Goal: Task Accomplishment & Management: Manage account settings

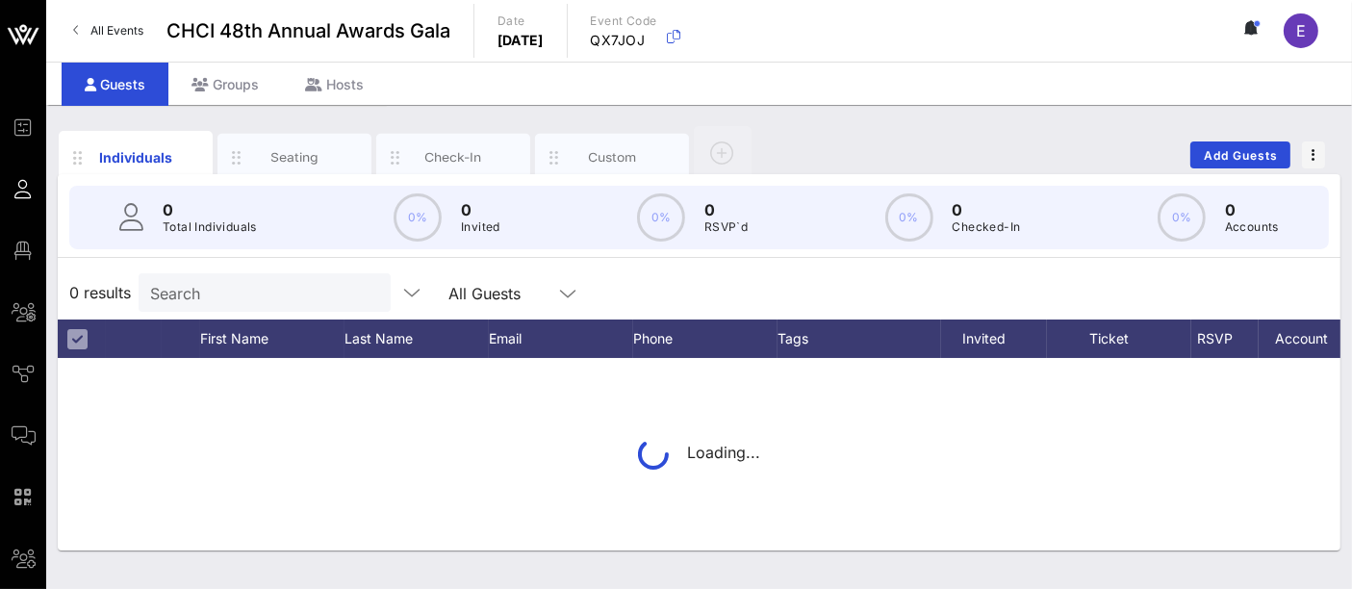
click at [105, 38] on link "All Events" at bounding box center [108, 30] width 93 height 31
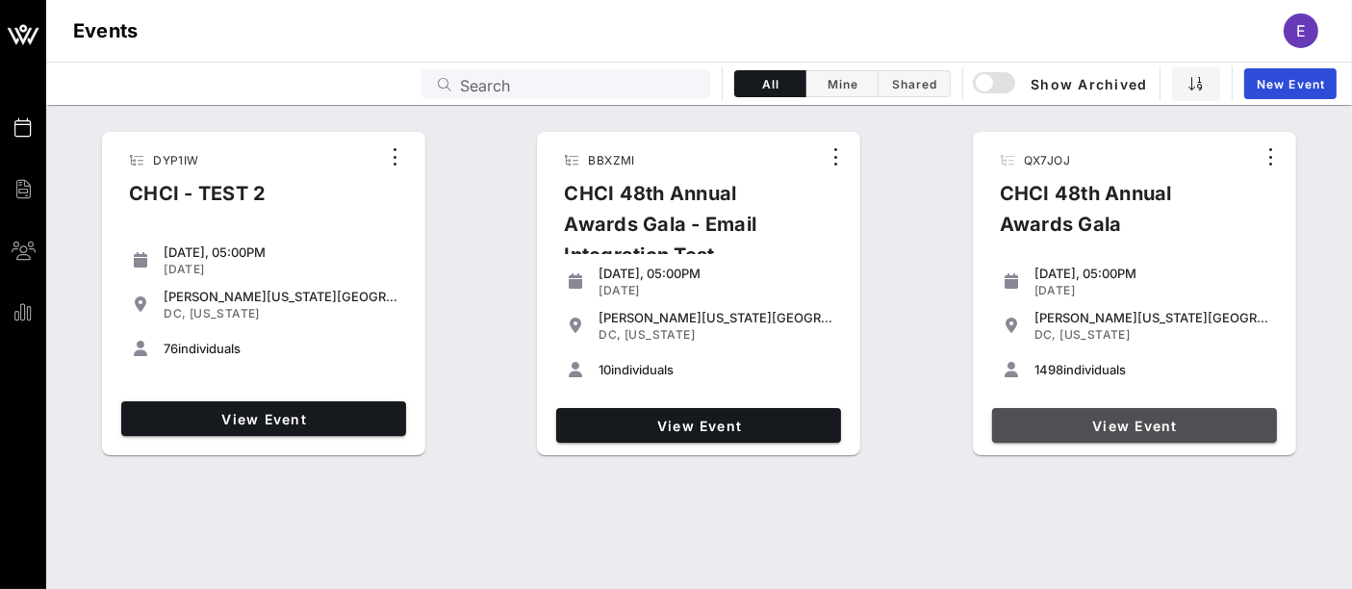
click at [1130, 424] on span "View Event" at bounding box center [1134, 426] width 269 height 16
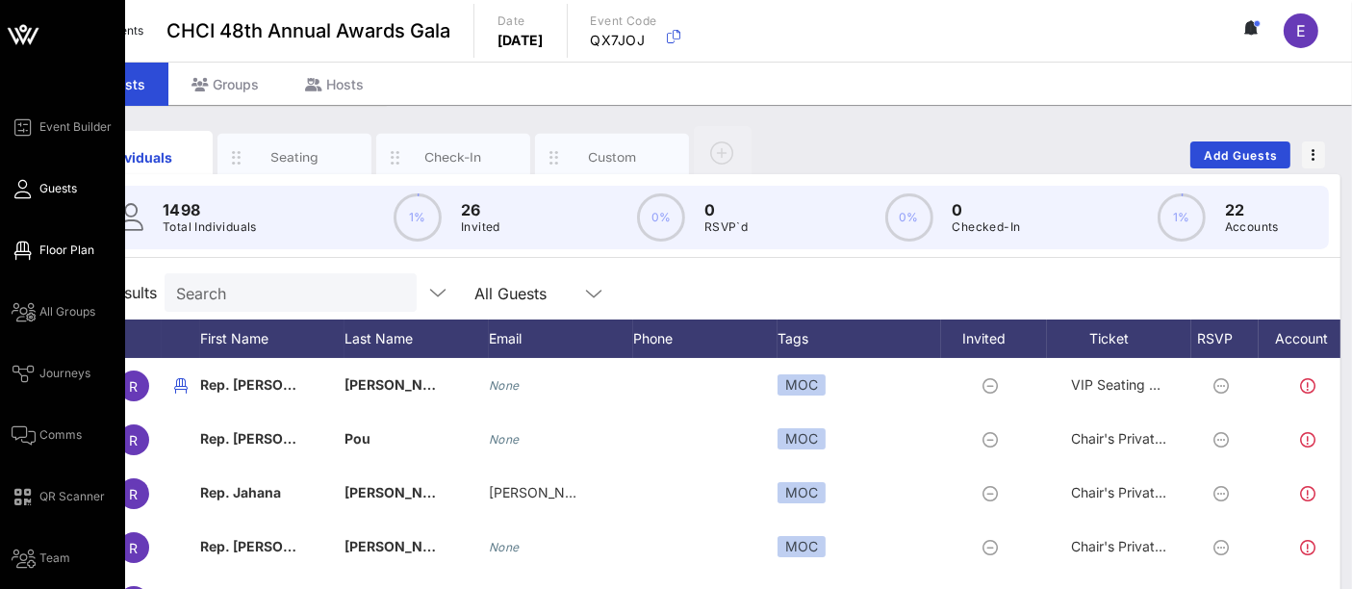
click at [61, 257] on span "Floor Plan" at bounding box center [66, 250] width 55 height 17
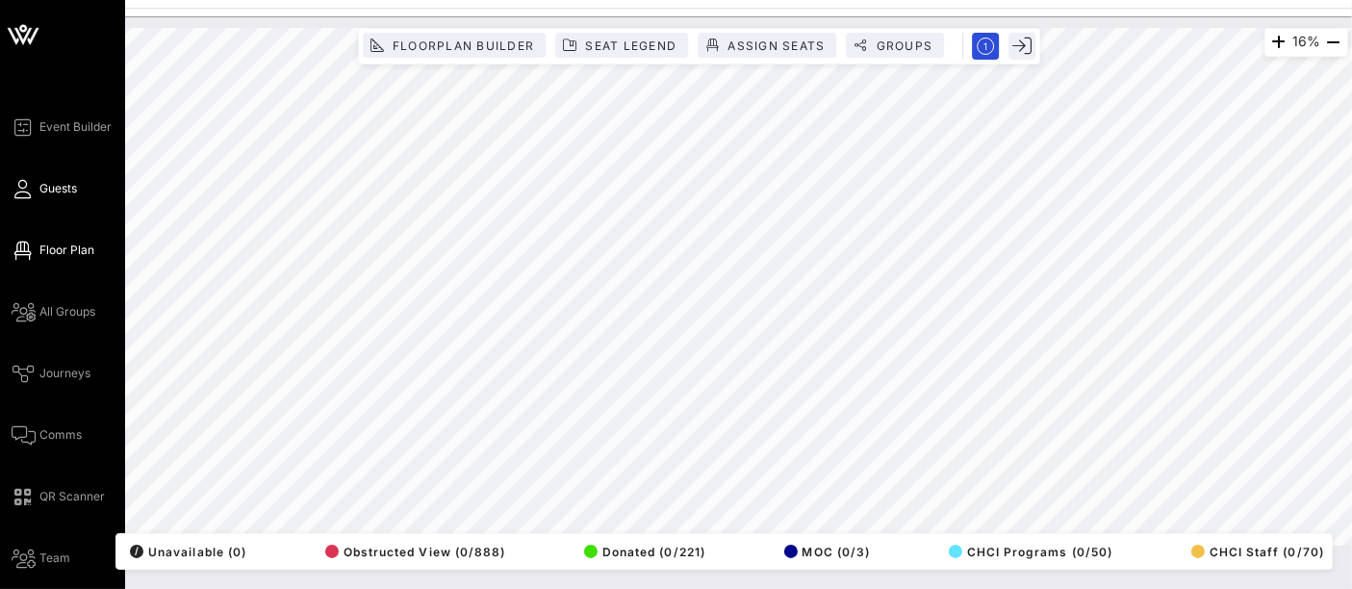
click at [67, 188] on span "Guests" at bounding box center [58, 188] width 38 height 17
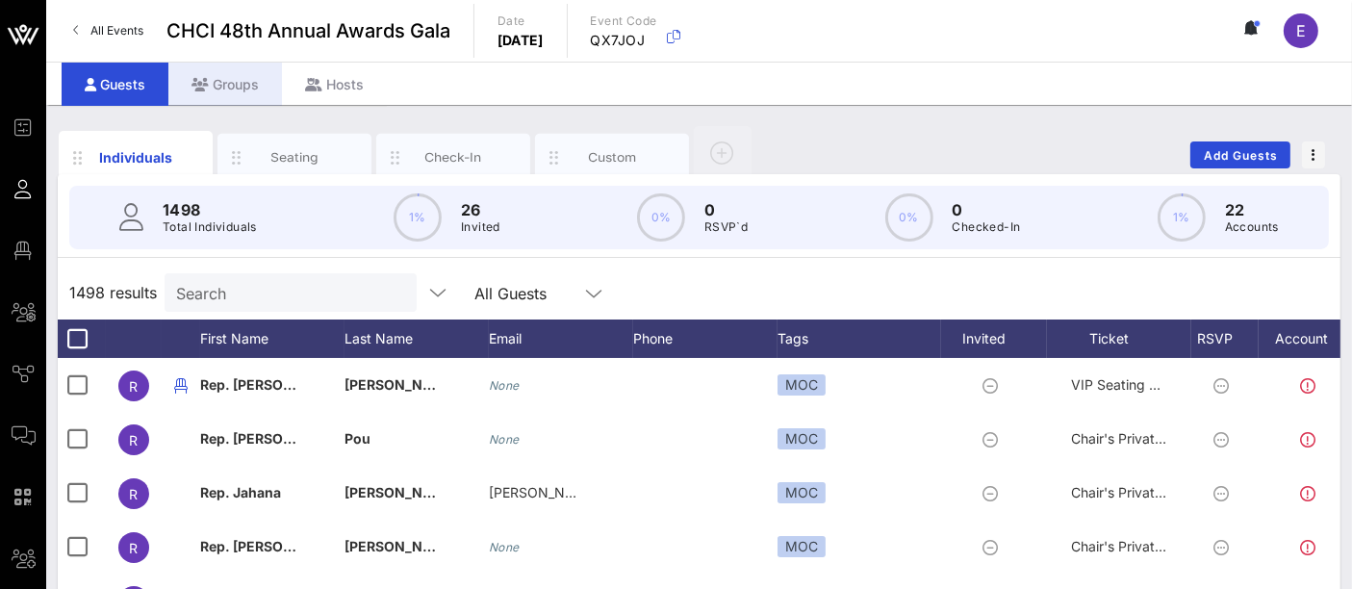
click at [239, 89] on div "Groups" at bounding box center [225, 84] width 114 height 43
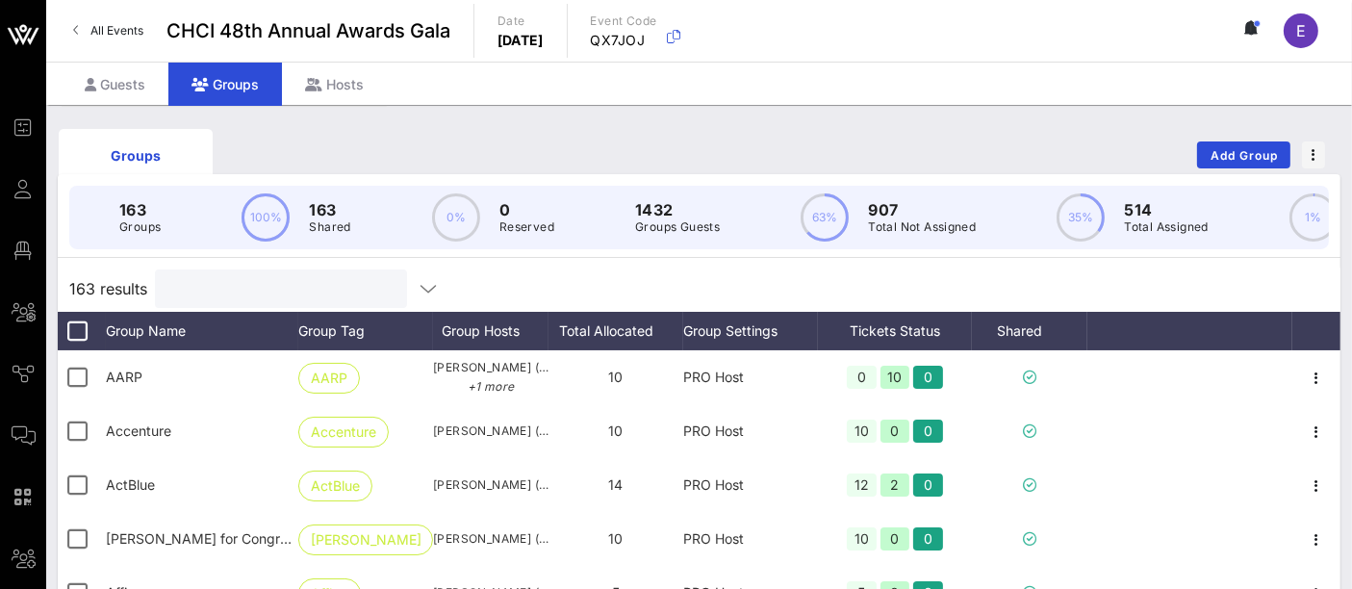
click at [282, 292] on input "text" at bounding box center [278, 288] width 225 height 25
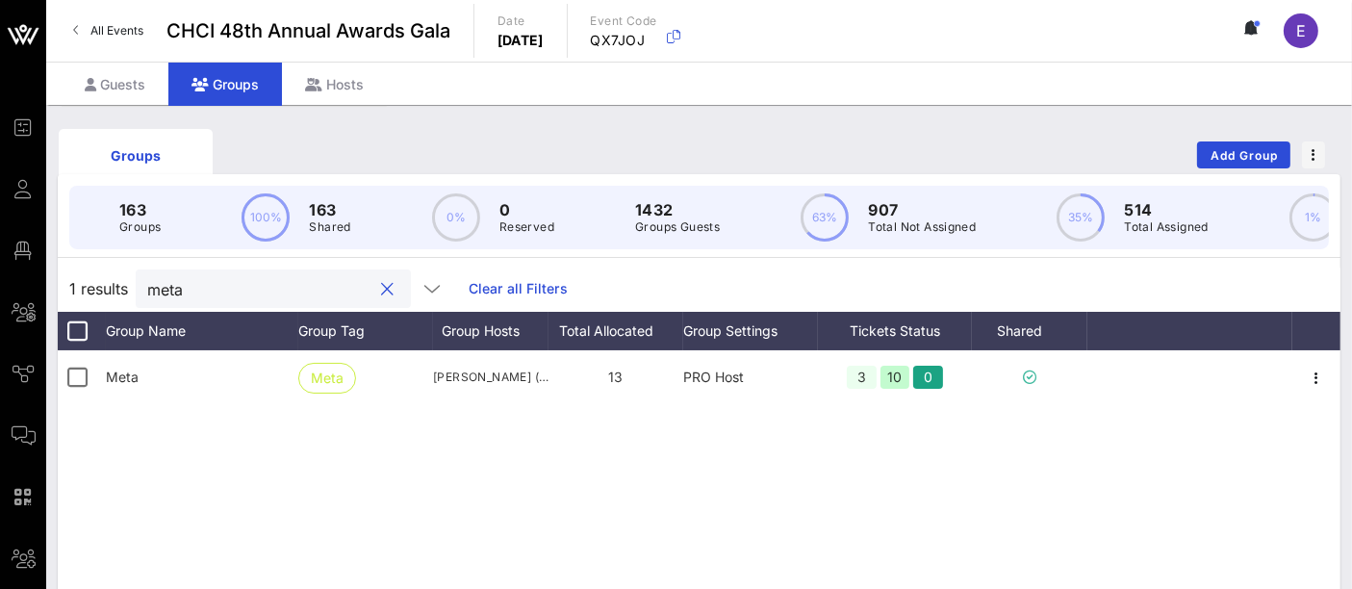
click at [228, 297] on input "meta" at bounding box center [259, 288] width 225 height 25
type input "meta"
click at [271, 301] on input "meta" at bounding box center [259, 288] width 225 height 25
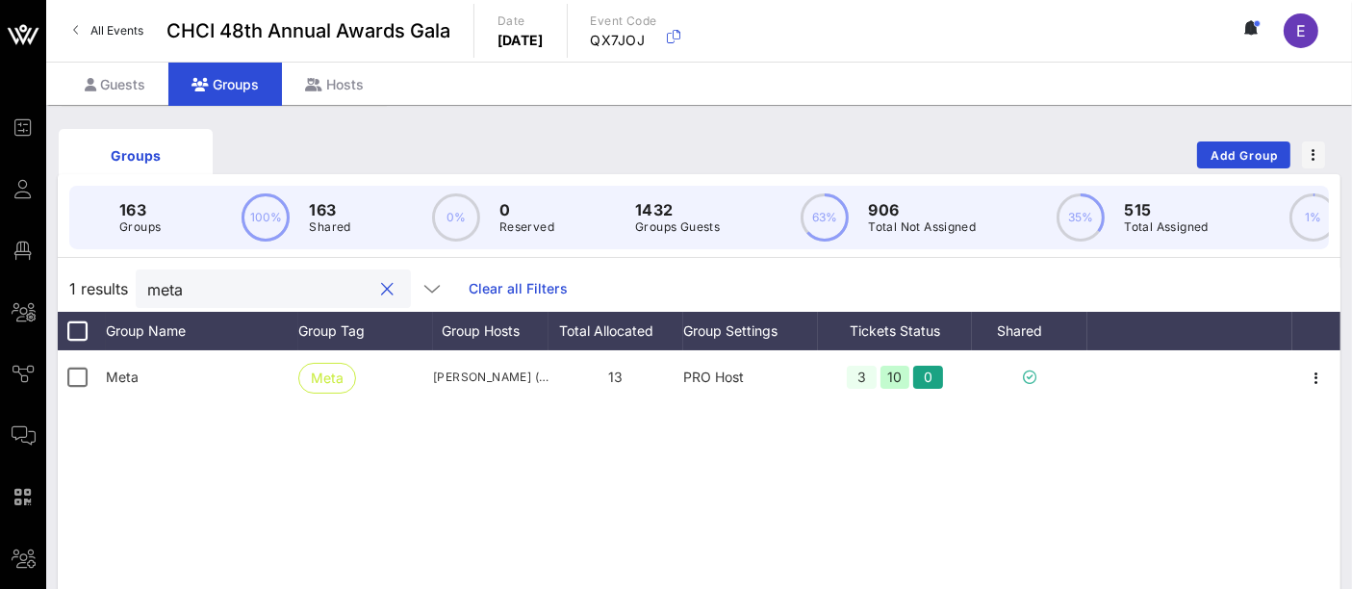
click at [271, 301] on input "meta" at bounding box center [259, 288] width 225 height 25
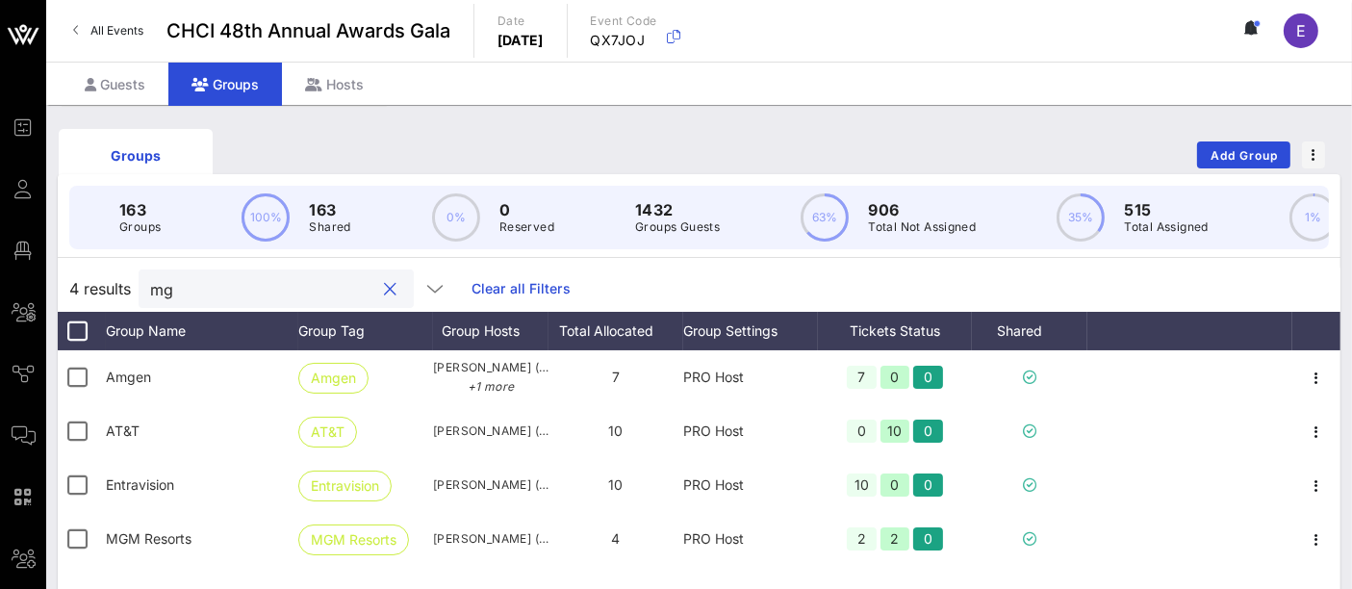
type input "mgm"
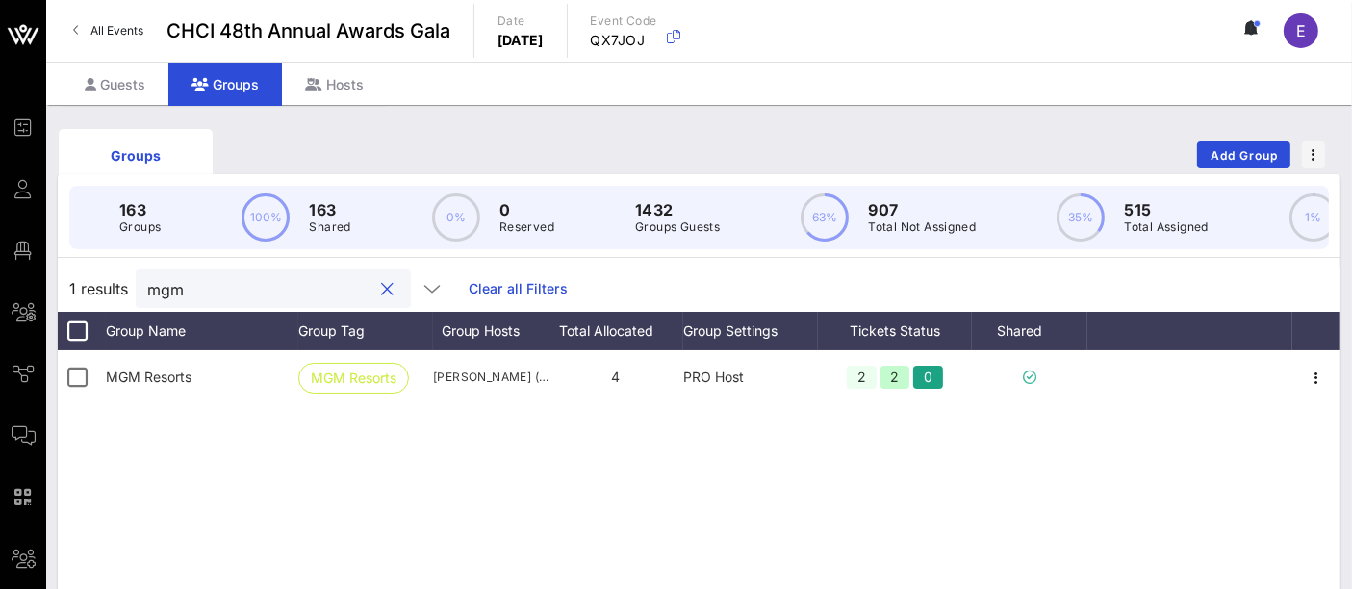
click at [195, 290] on div "mgm" at bounding box center [259, 288] width 225 height 38
click at [206, 298] on input "mgm" at bounding box center [259, 288] width 225 height 25
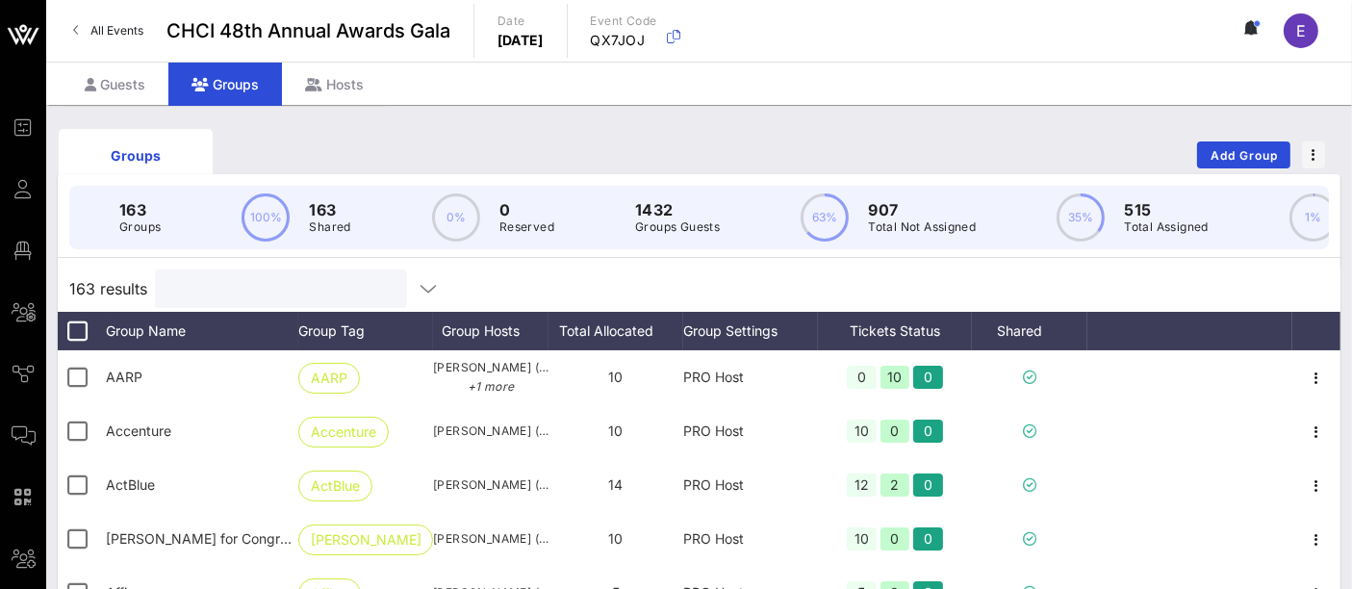
click at [337, 287] on div at bounding box center [278, 288] width 225 height 38
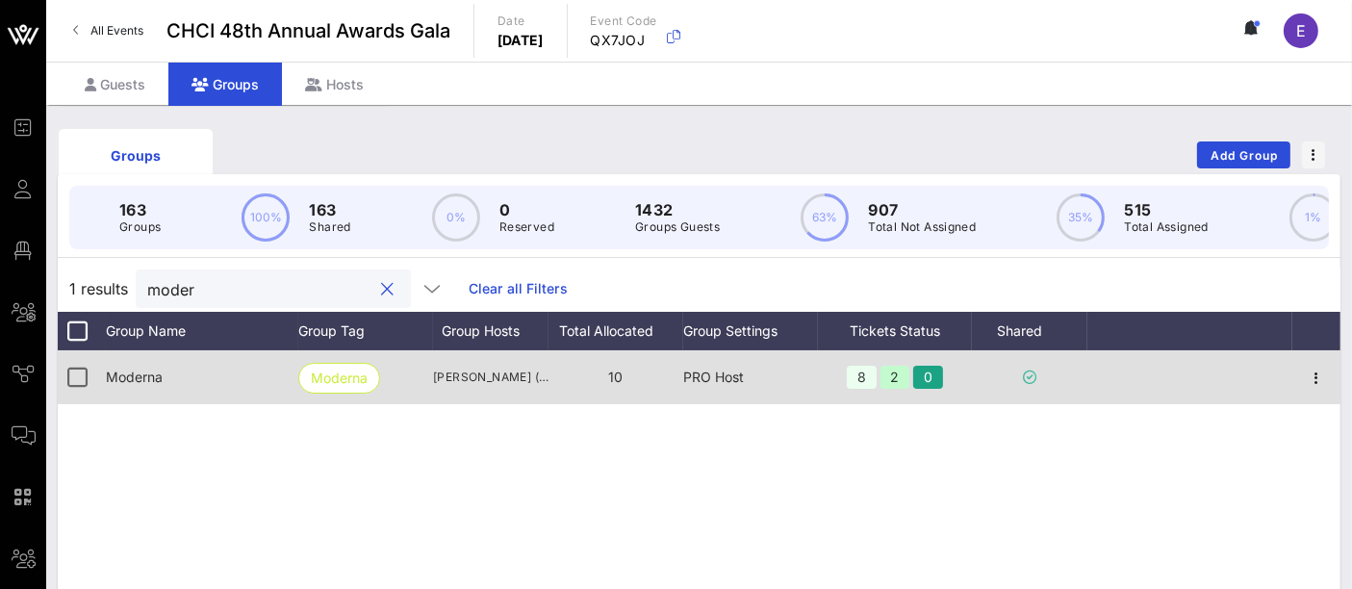
click at [732, 395] on div "PRO Host" at bounding box center [750, 377] width 135 height 54
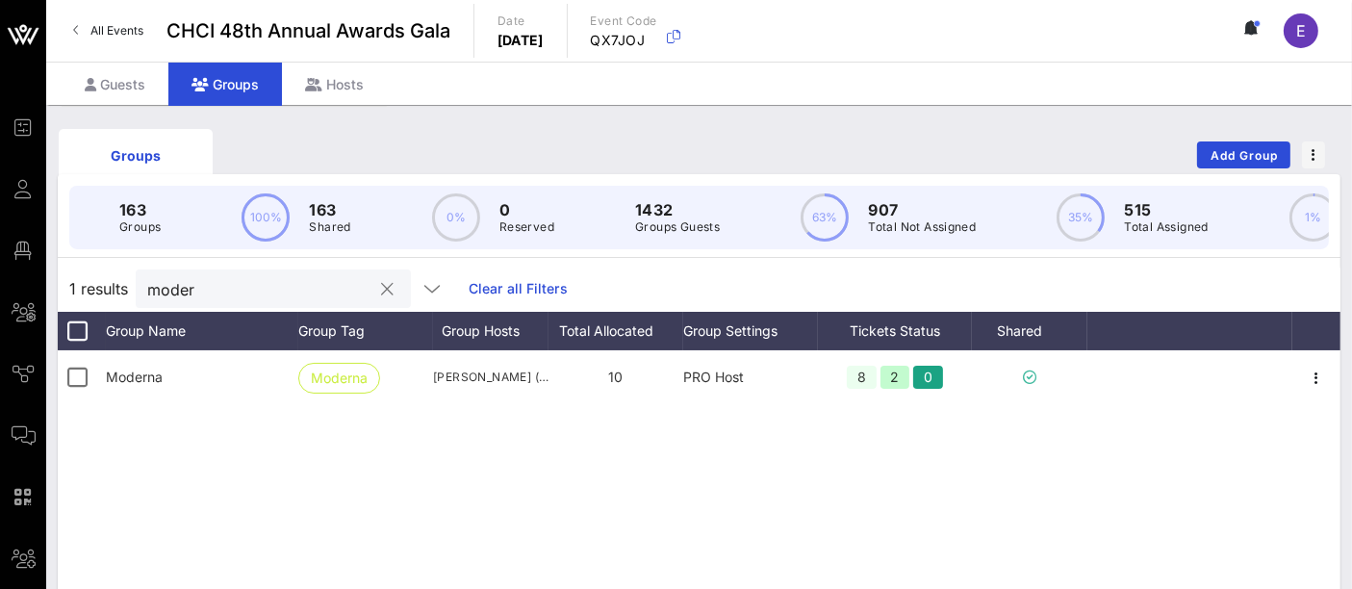
click at [283, 301] on input "moder" at bounding box center [259, 288] width 225 height 25
type input "a"
type input "nab"
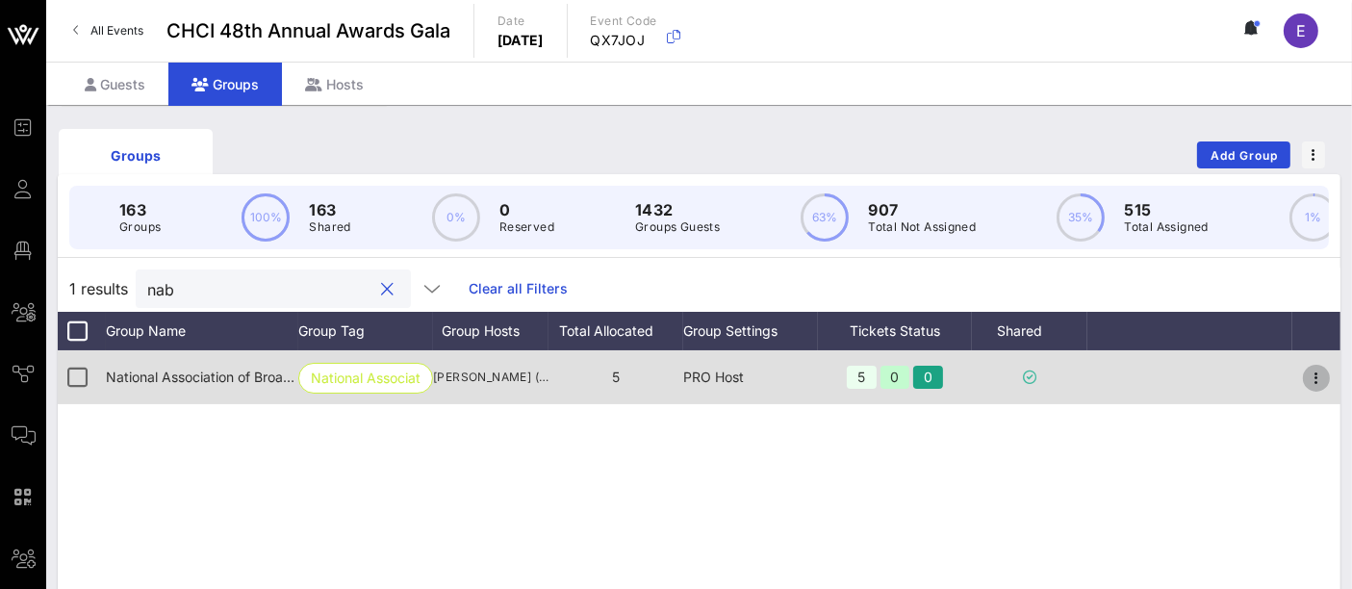
click at [1311, 390] on icon "button" at bounding box center [1316, 378] width 23 height 23
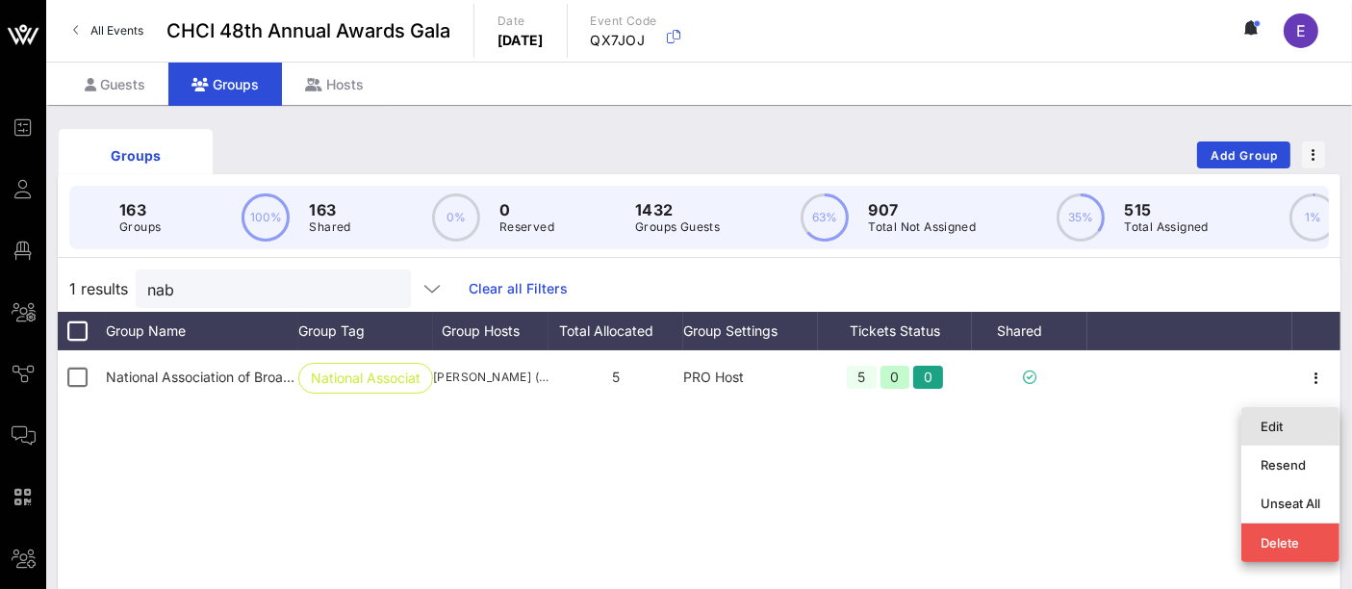
click at [1286, 421] on div "Edit" at bounding box center [1291, 426] width 60 height 15
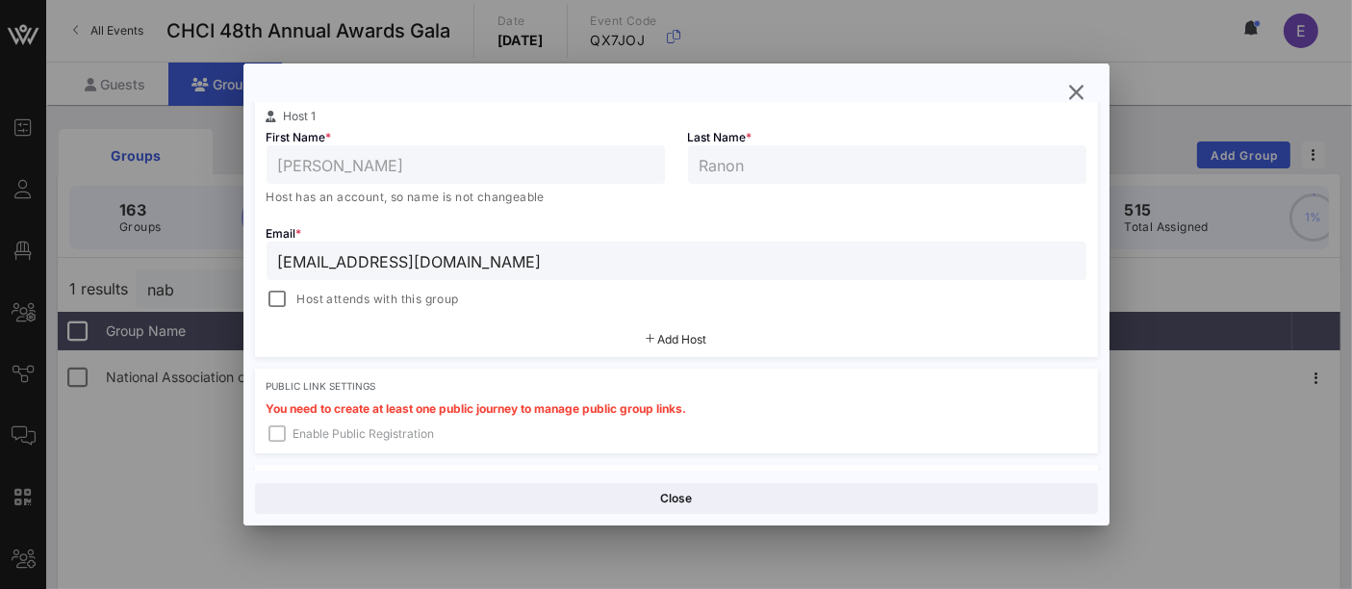
scroll to position [346, 0]
click at [690, 330] on span "Add Host" at bounding box center [681, 337] width 49 height 14
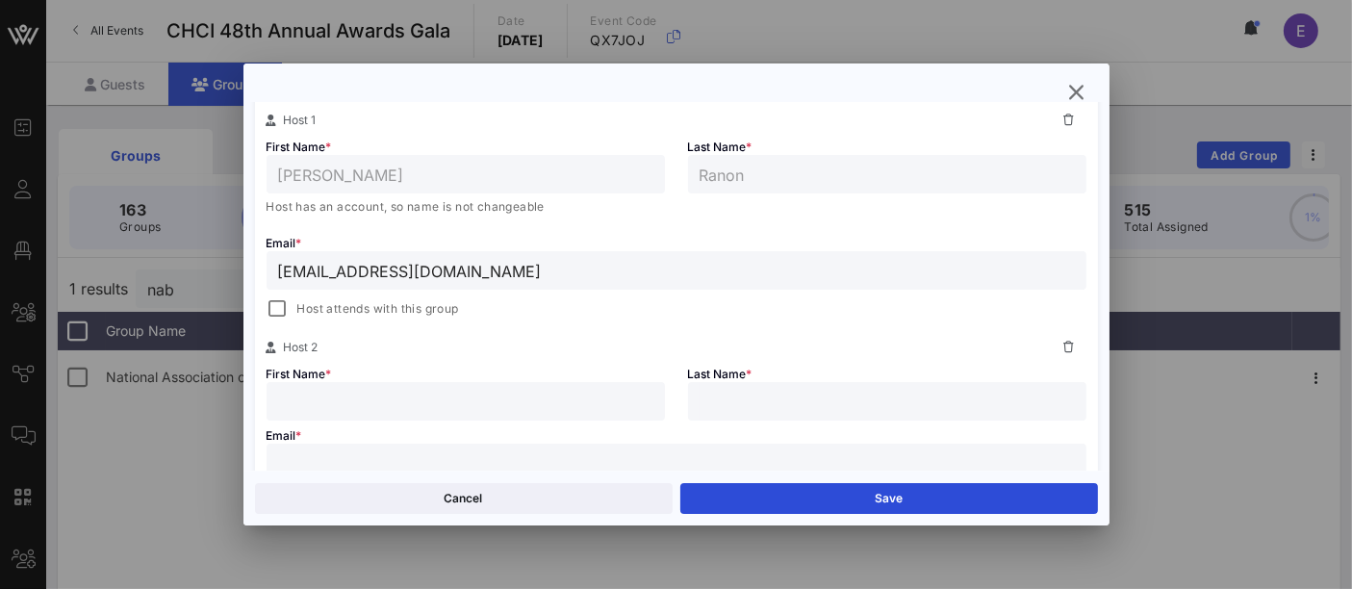
click at [467, 406] on input "text" at bounding box center [465, 401] width 375 height 25
type input "Rey"
type input "q"
type input "[PERSON_NAME]"
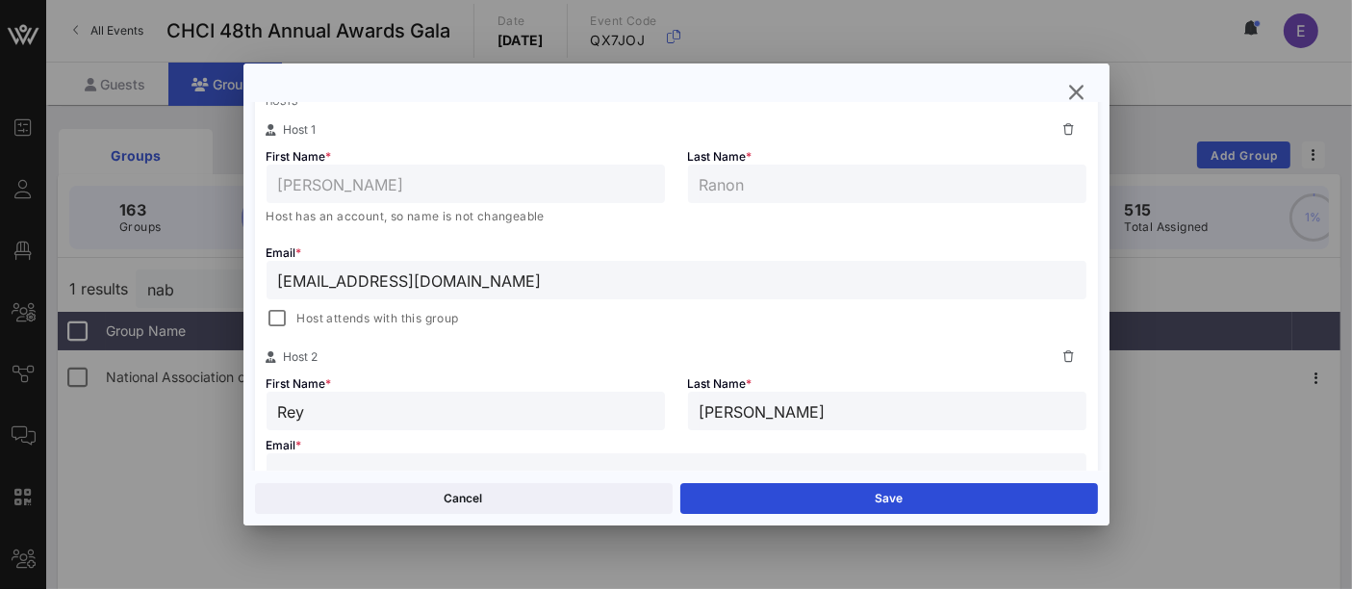
scroll to position [336, 0]
click at [1064, 128] on icon at bounding box center [1069, 130] width 11 height 12
type input "Rey"
type input "[PERSON_NAME]"
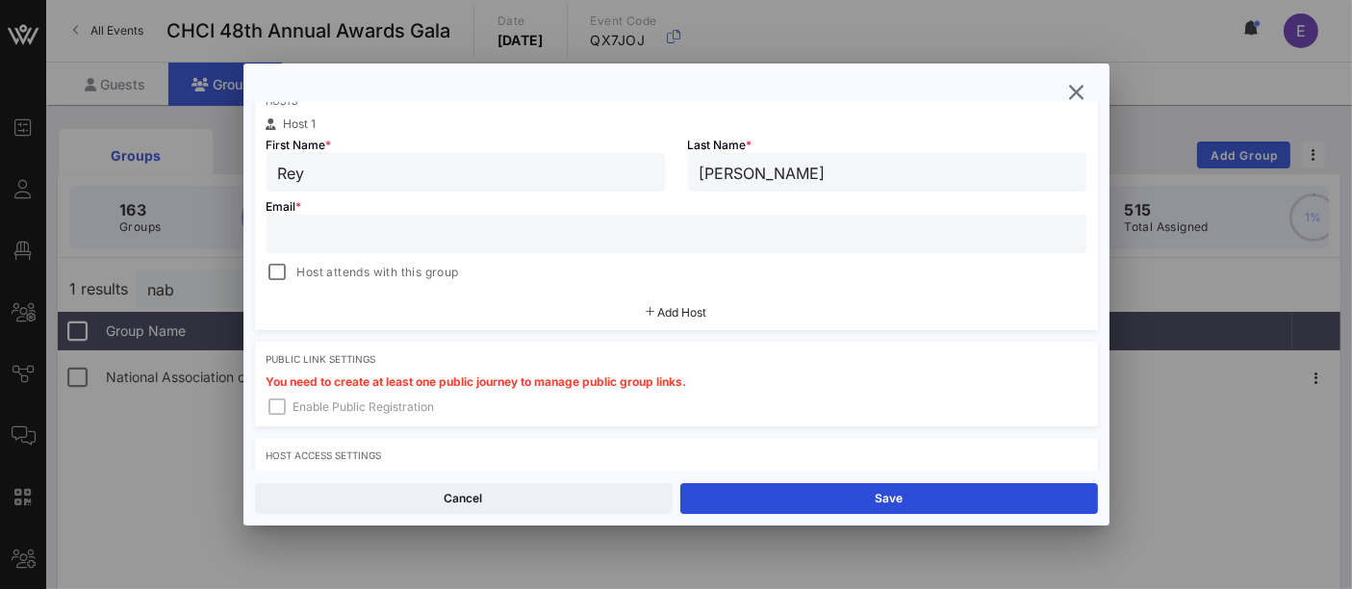
click at [627, 257] on div "Host attends with this group" at bounding box center [677, 270] width 820 height 27
click at [727, 232] on input "text" at bounding box center [676, 233] width 797 height 25
type input "[EMAIL_ADDRESS][DOMAIN_NAME]"
click at [479, 235] on input "[EMAIL_ADDRESS][DOMAIN_NAME]" at bounding box center [676, 233] width 797 height 25
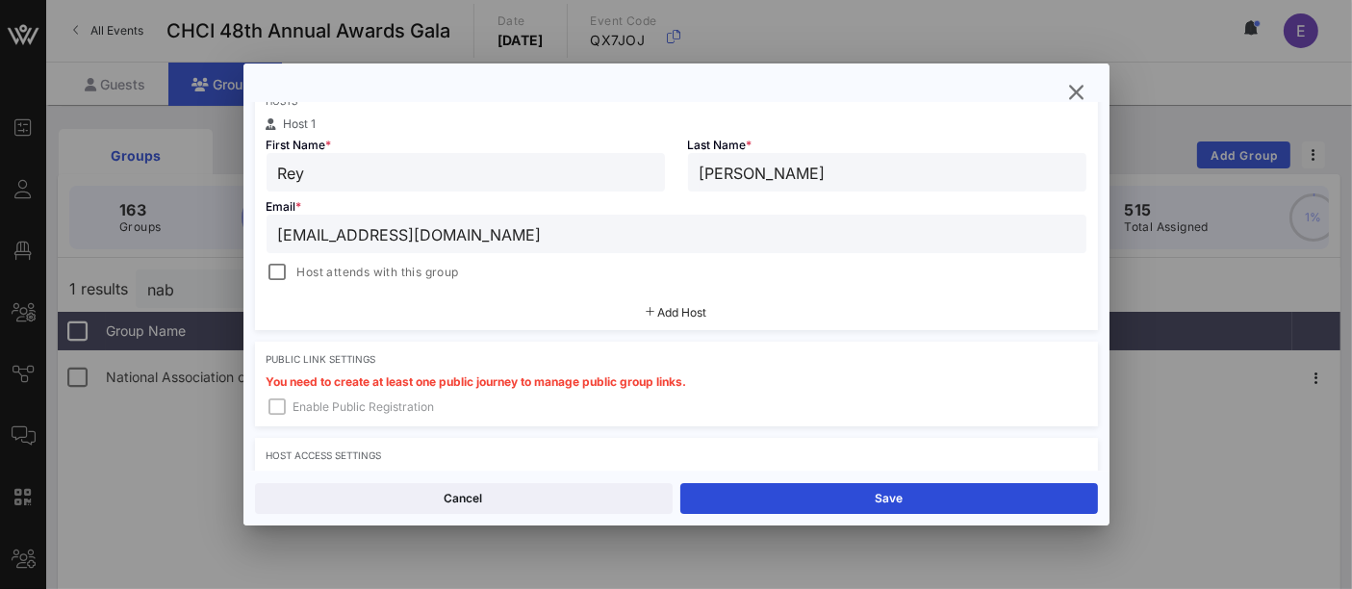
click at [479, 235] on input "[EMAIL_ADDRESS][DOMAIN_NAME]" at bounding box center [676, 233] width 797 height 25
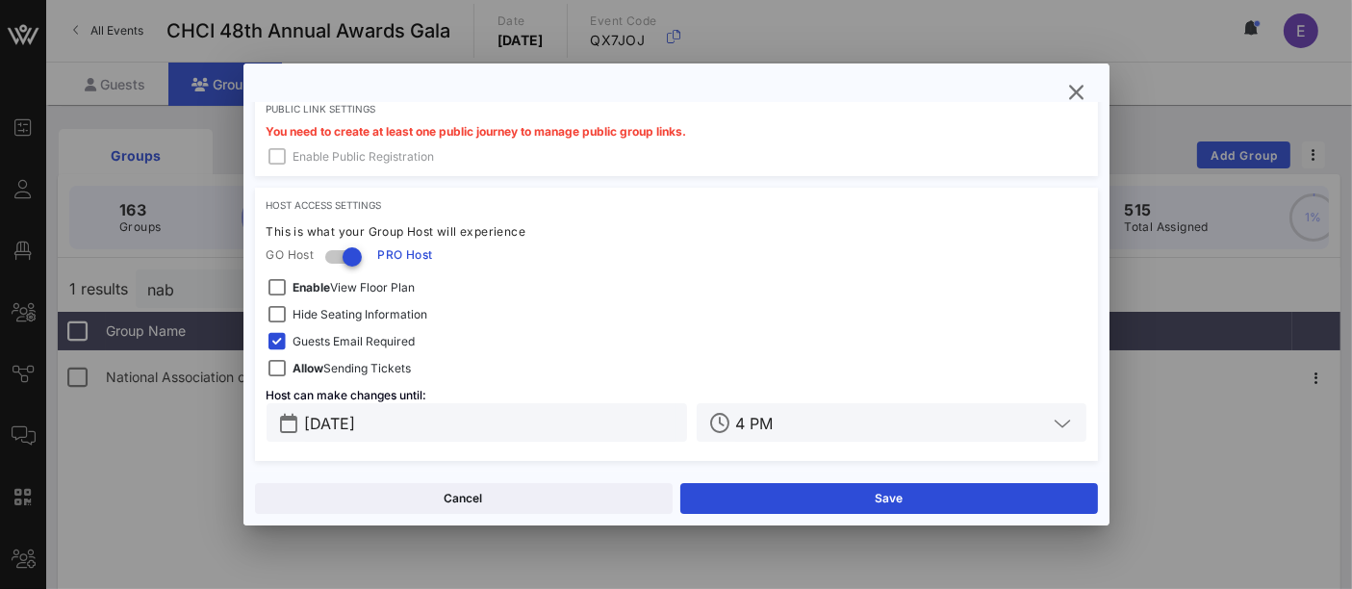
scroll to position [2, 0]
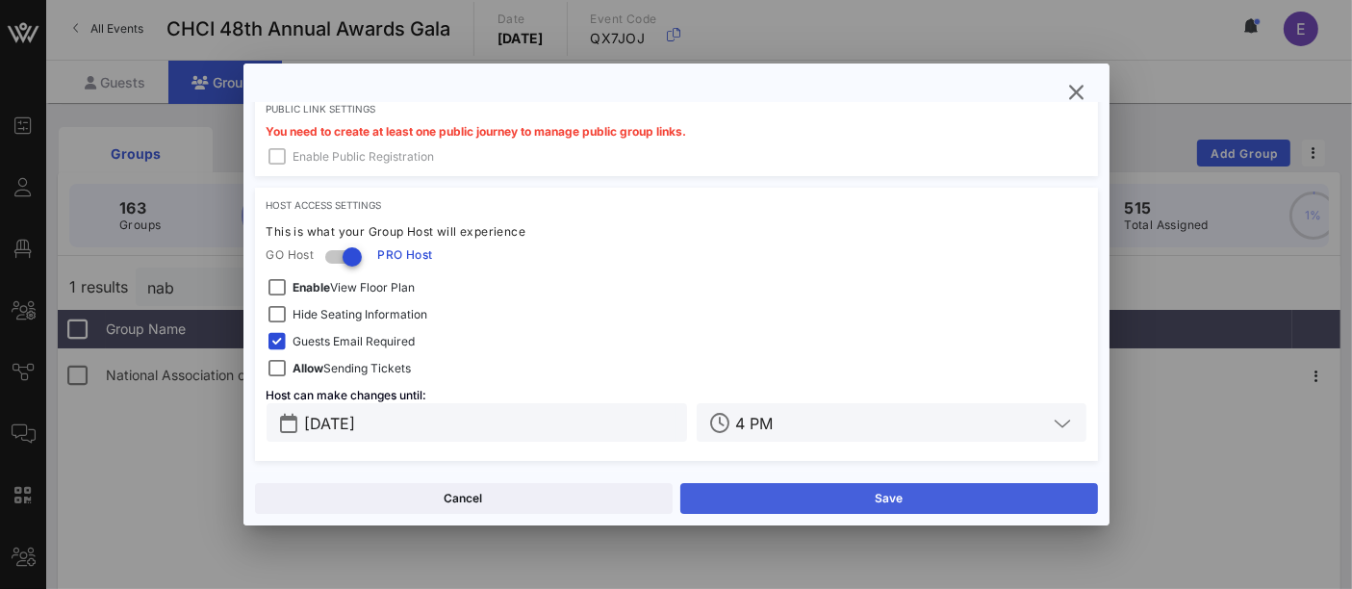
click at [897, 507] on button "Save" at bounding box center [889, 498] width 418 height 31
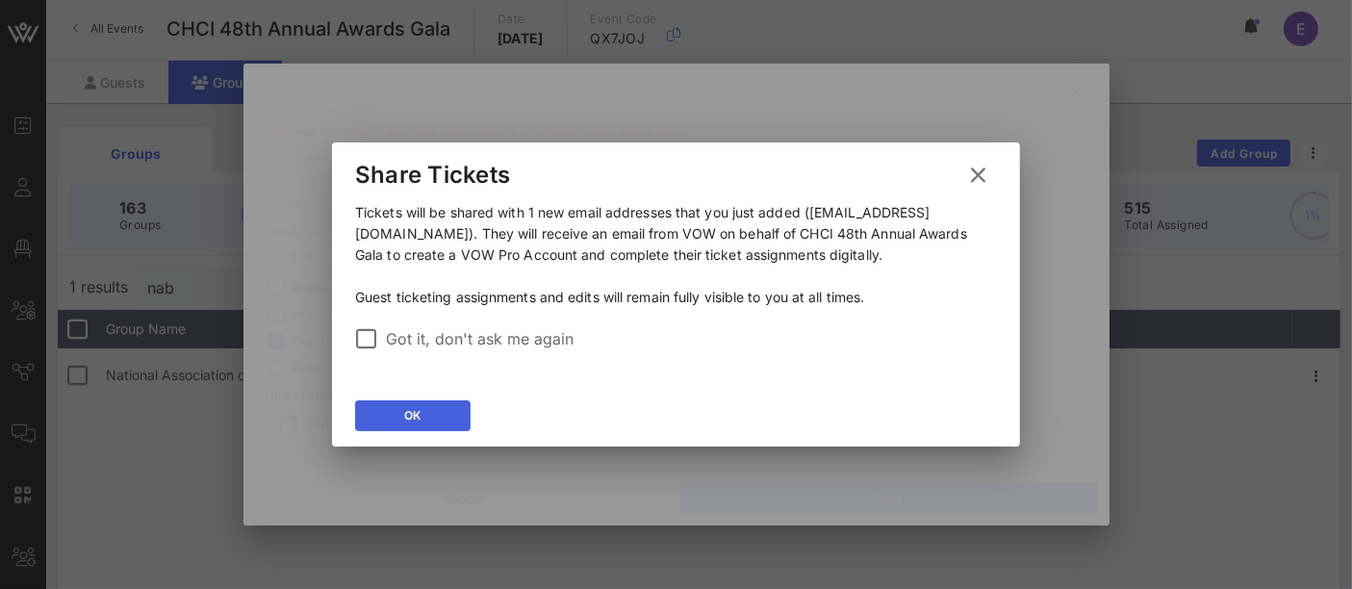
click at [437, 420] on button "OK" at bounding box center [412, 415] width 115 height 31
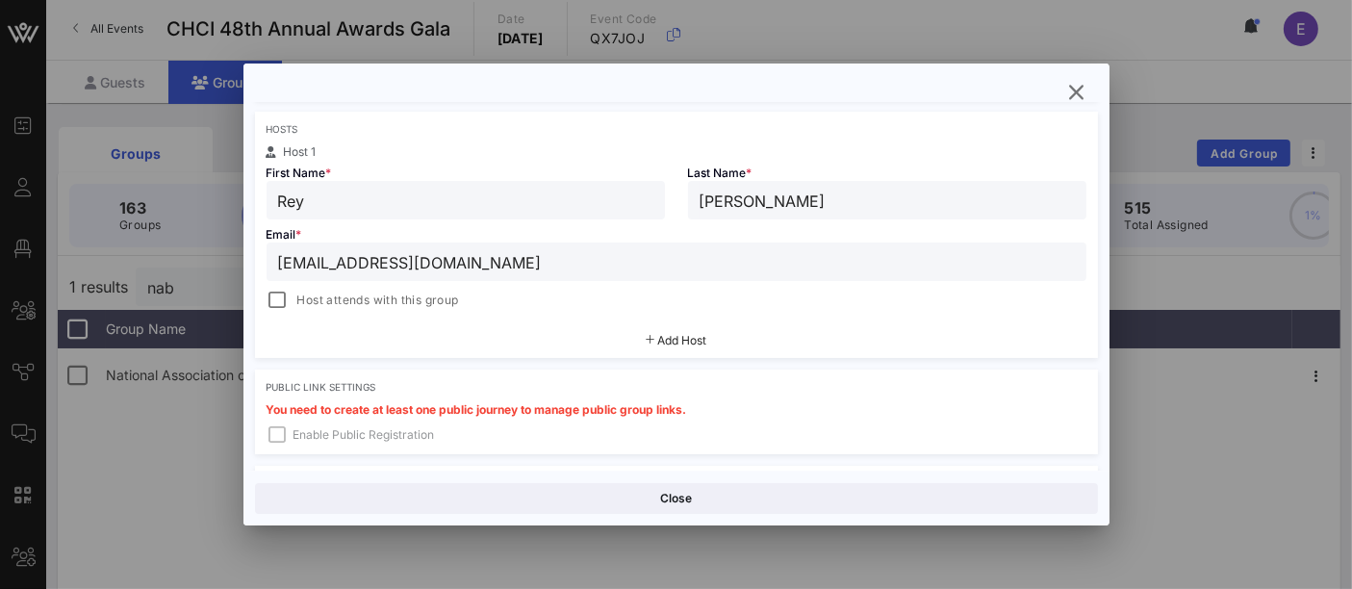
scroll to position [366, 0]
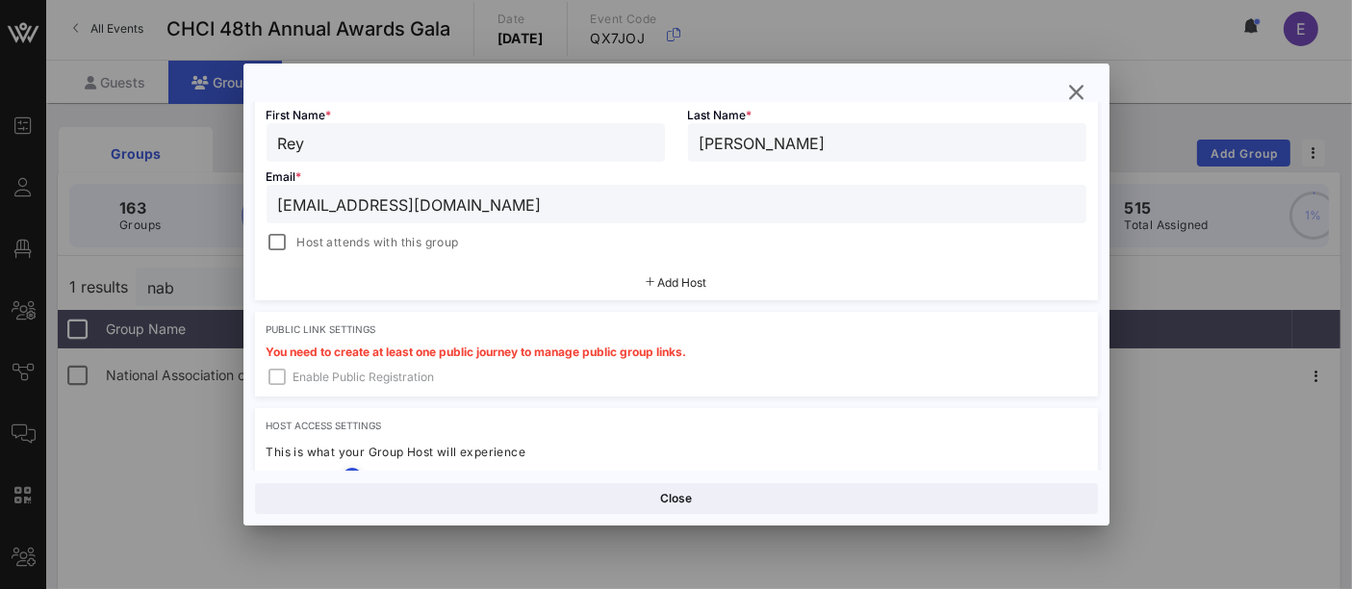
click at [671, 294] on div "Add Host" at bounding box center [676, 283] width 843 height 35
click at [698, 283] on span "Add Host" at bounding box center [681, 282] width 49 height 14
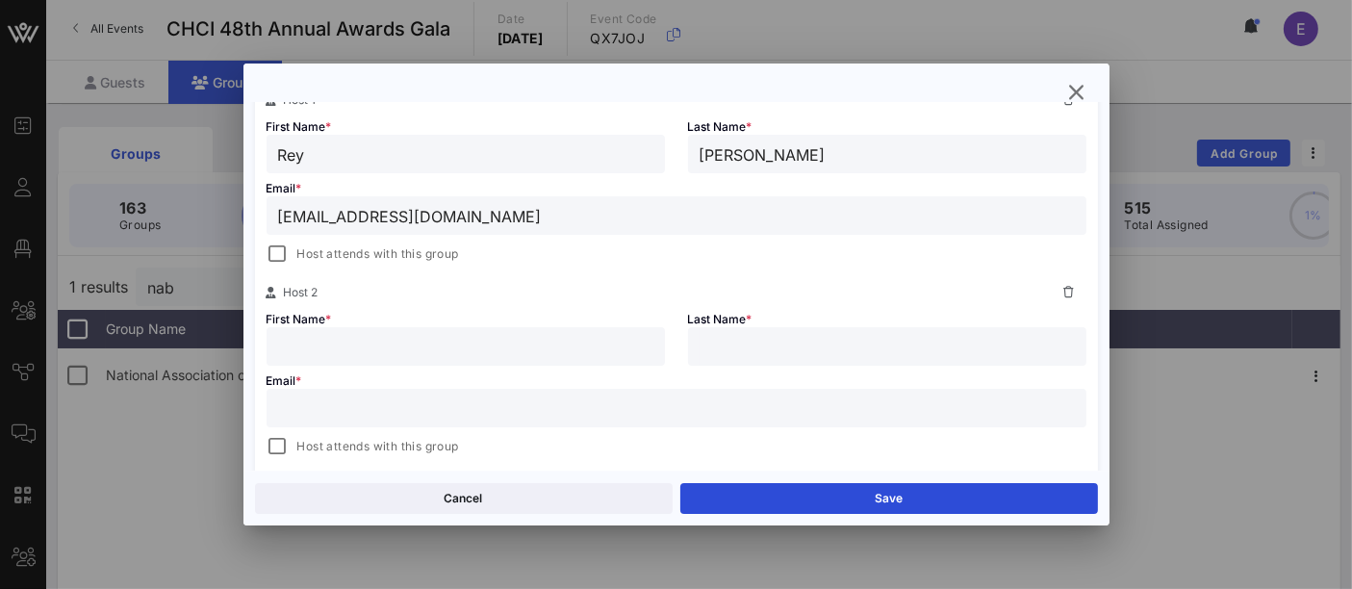
scroll to position [377, 0]
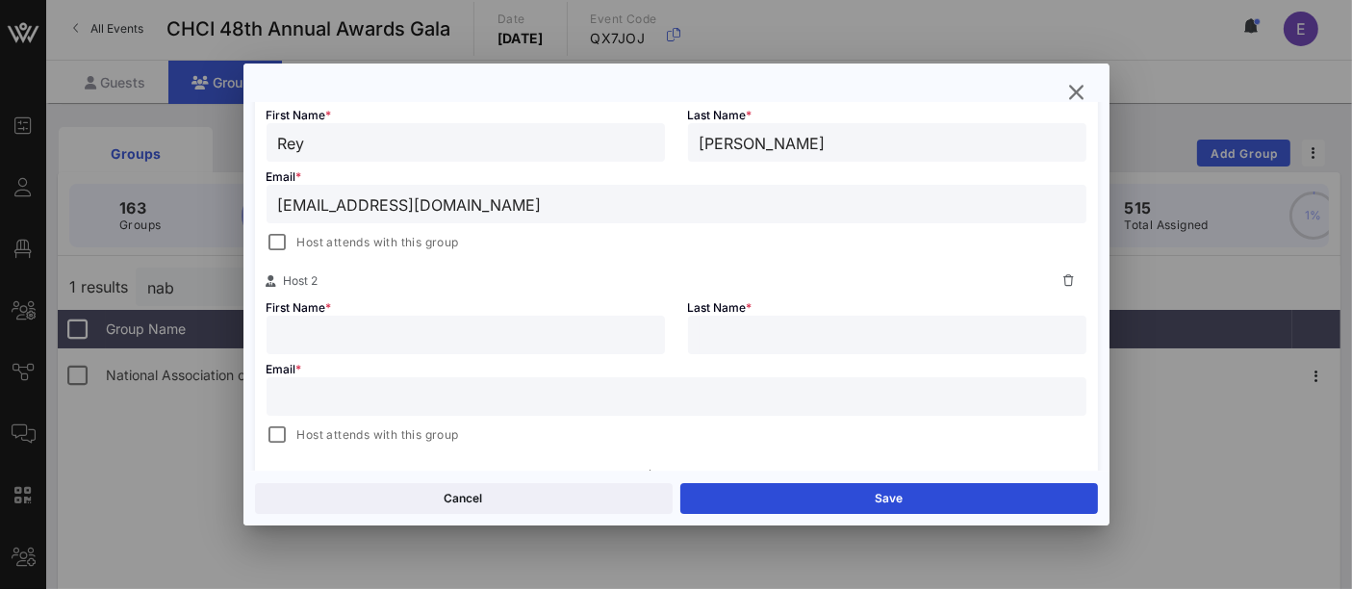
click at [453, 385] on input "text" at bounding box center [676, 396] width 797 height 25
paste input "[EMAIL_ADDRESS][DOMAIN_NAME]"
type input "[EMAIL_ADDRESS][DOMAIN_NAME]"
click at [380, 330] on input "text" at bounding box center [465, 334] width 375 height 25
type input "[PERSON_NAME]"
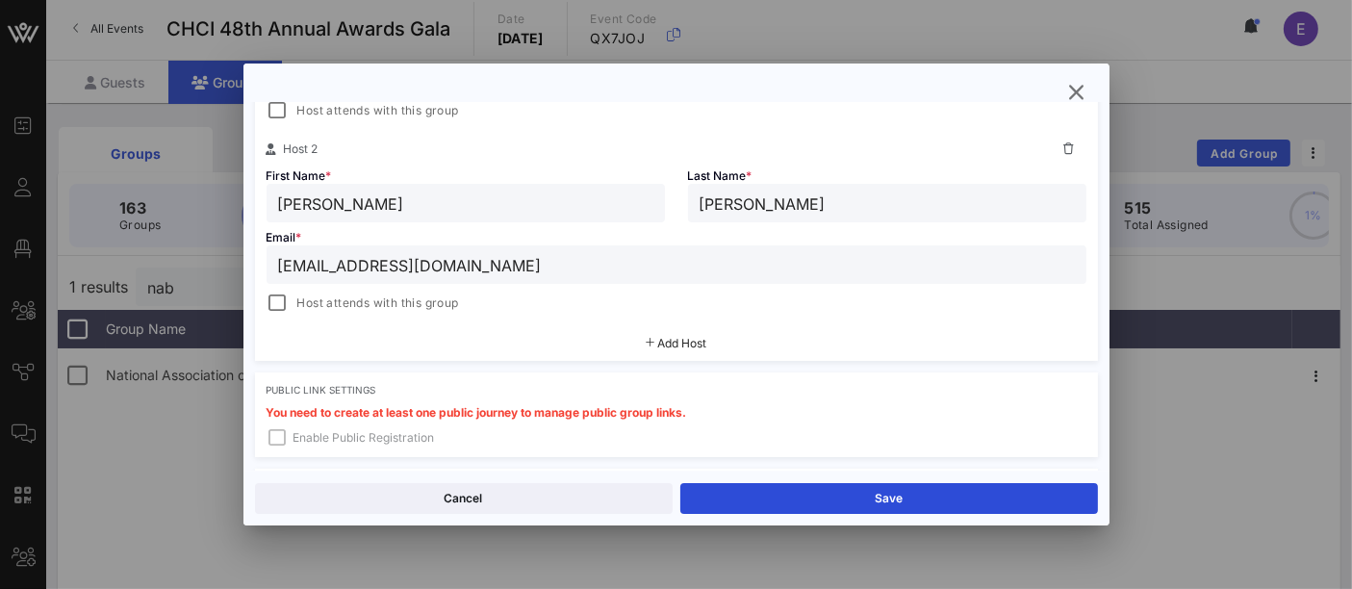
scroll to position [651, 0]
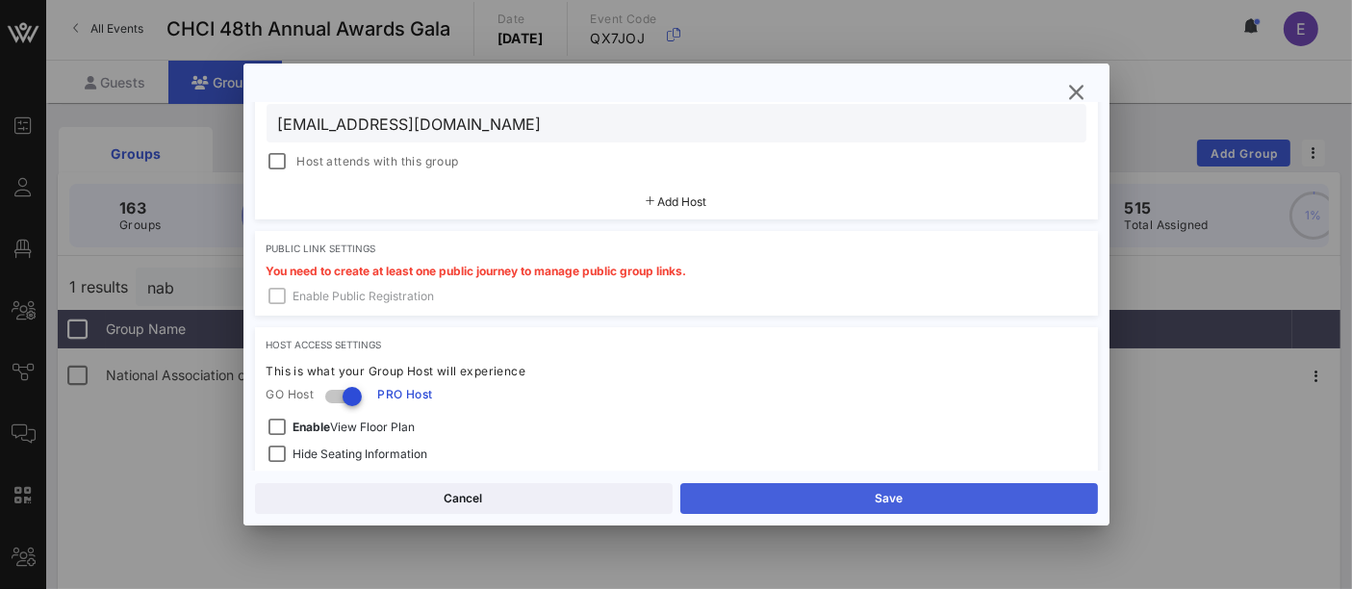
type input "[PERSON_NAME]"
click at [849, 496] on button "Save" at bounding box center [889, 498] width 418 height 31
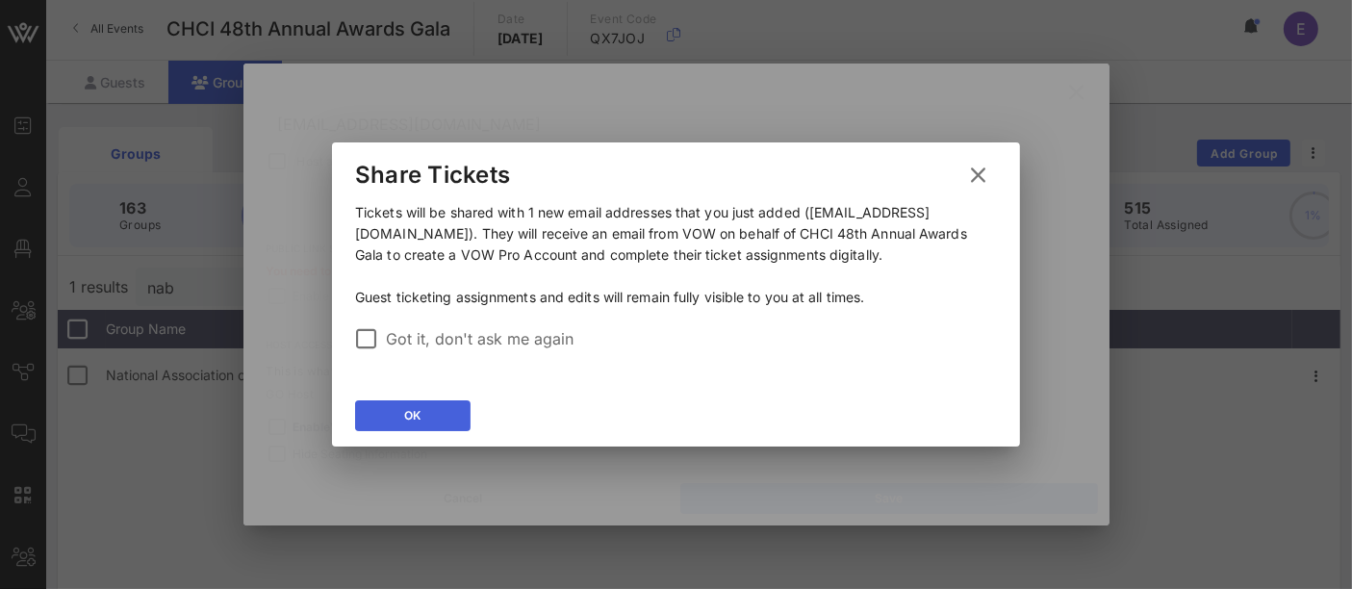
click at [397, 414] on button "OK" at bounding box center [412, 415] width 115 height 31
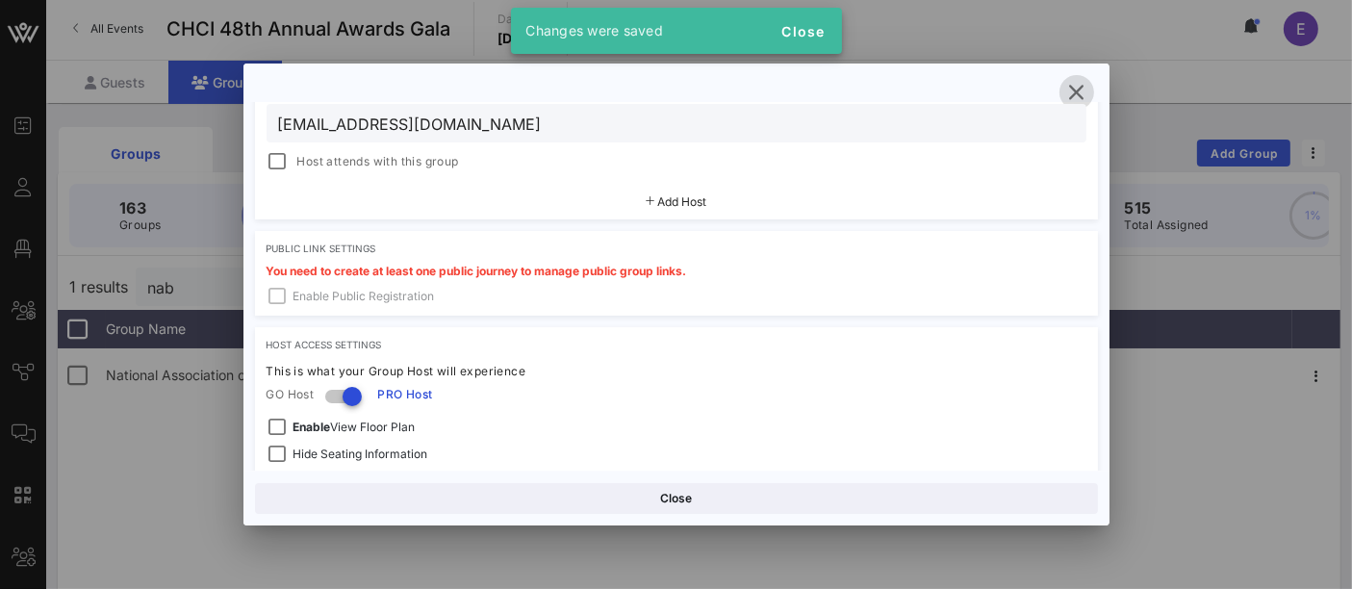
click at [1083, 91] on icon "button" at bounding box center [1076, 92] width 23 height 23
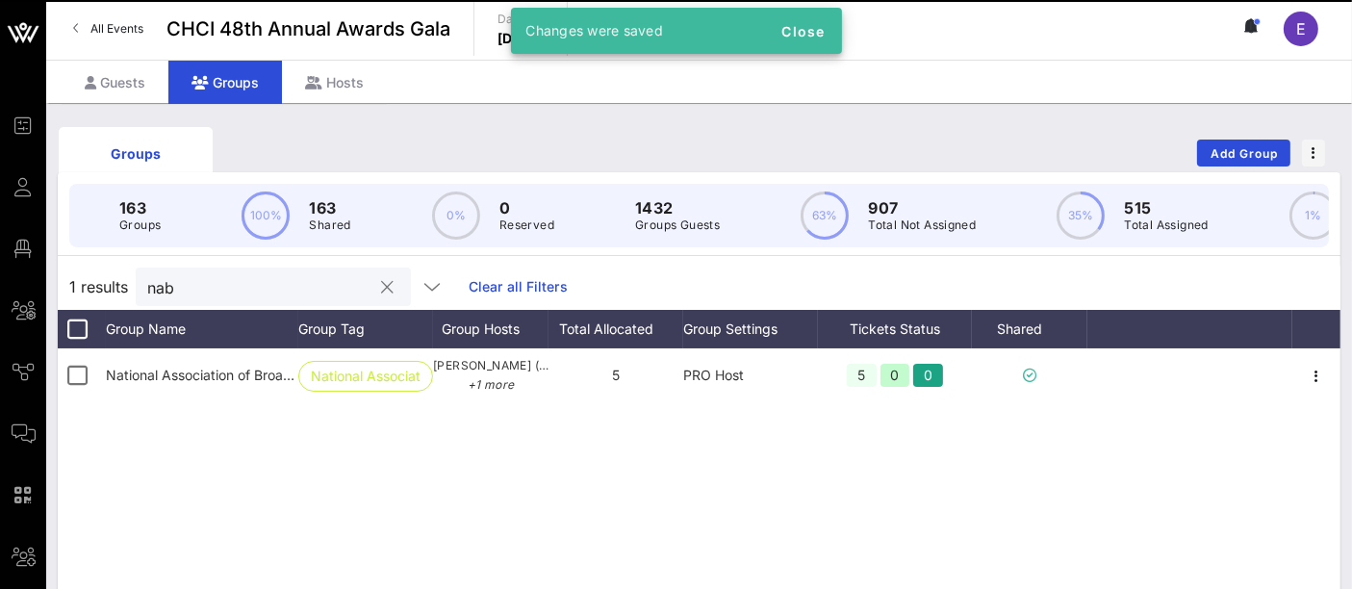
click at [239, 295] on input "nab" at bounding box center [259, 286] width 225 height 25
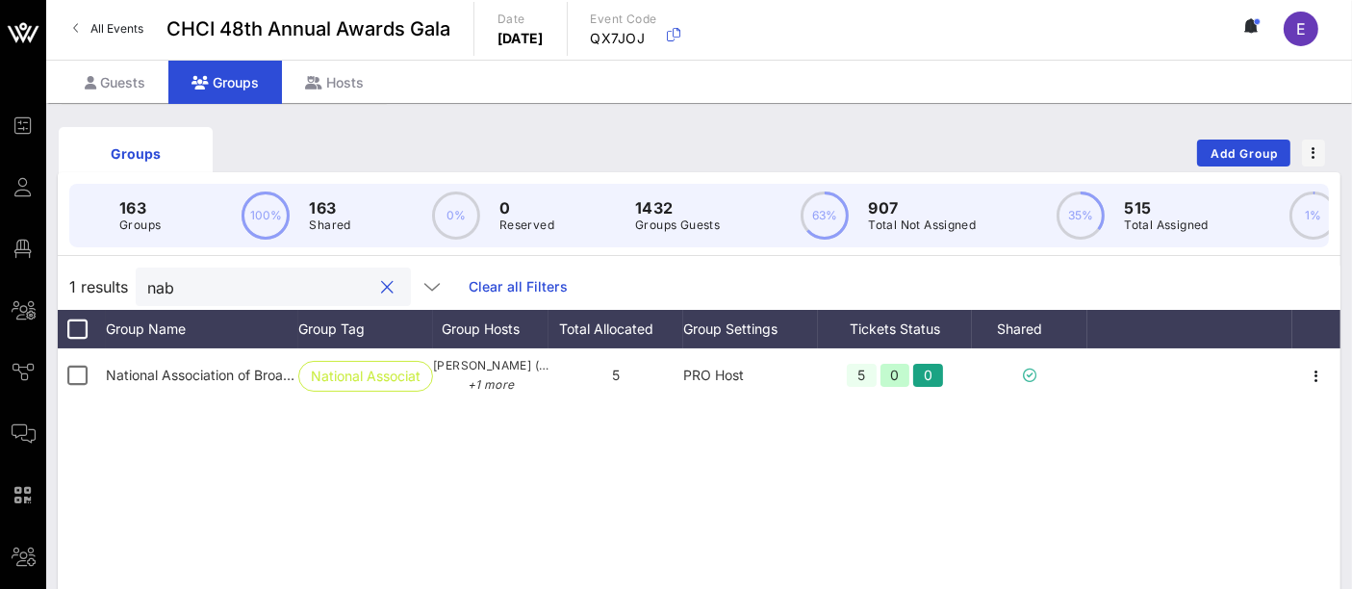
click at [239, 295] on input "nab" at bounding box center [259, 286] width 225 height 25
type input "n"
click at [250, 299] on input "beer" at bounding box center [259, 286] width 225 height 25
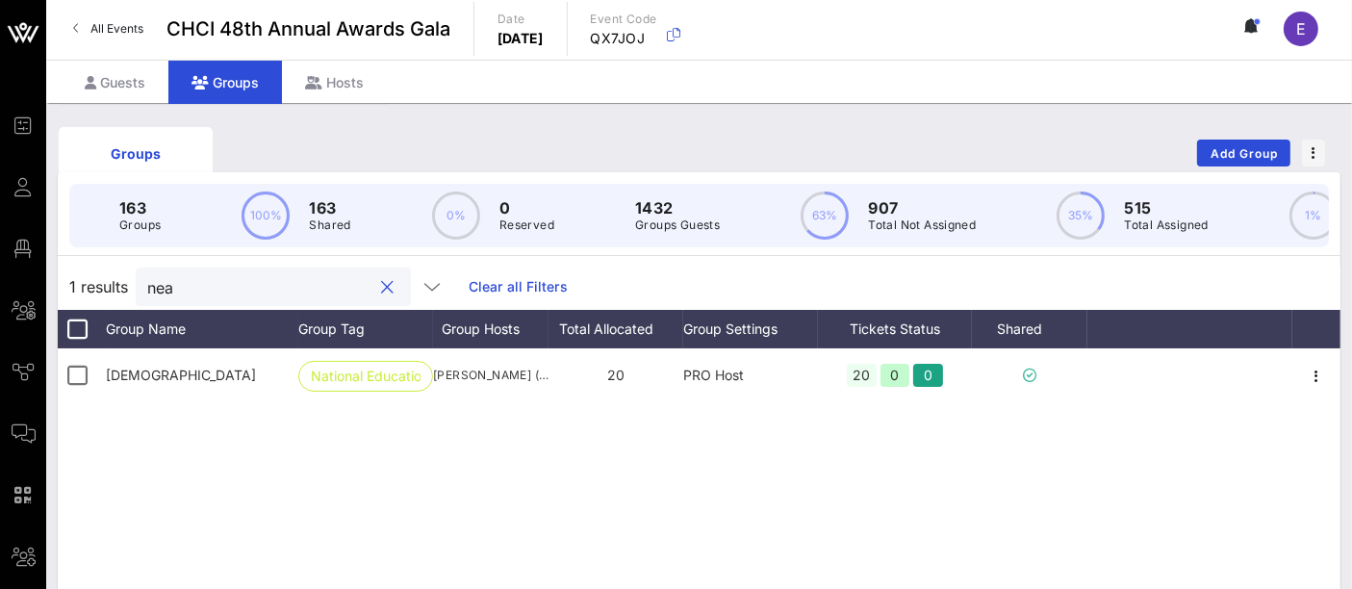
click at [250, 299] on input "nea" at bounding box center [259, 286] width 225 height 25
click at [270, 293] on input "nea" at bounding box center [259, 286] width 225 height 25
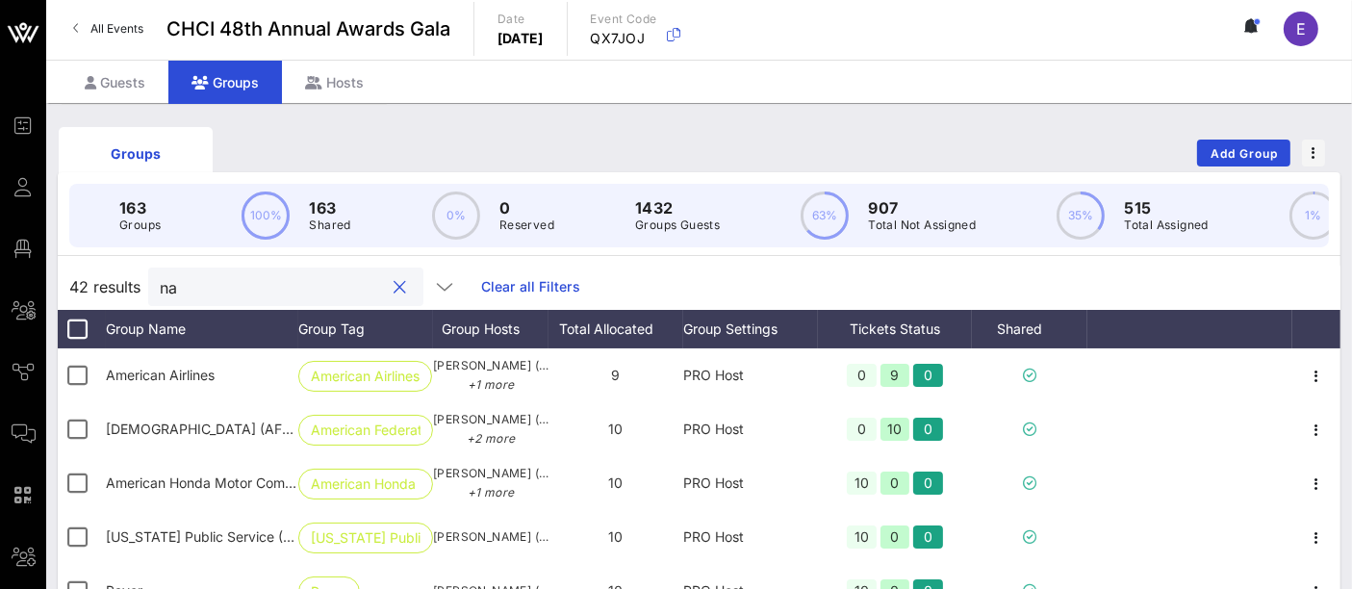
type input "n"
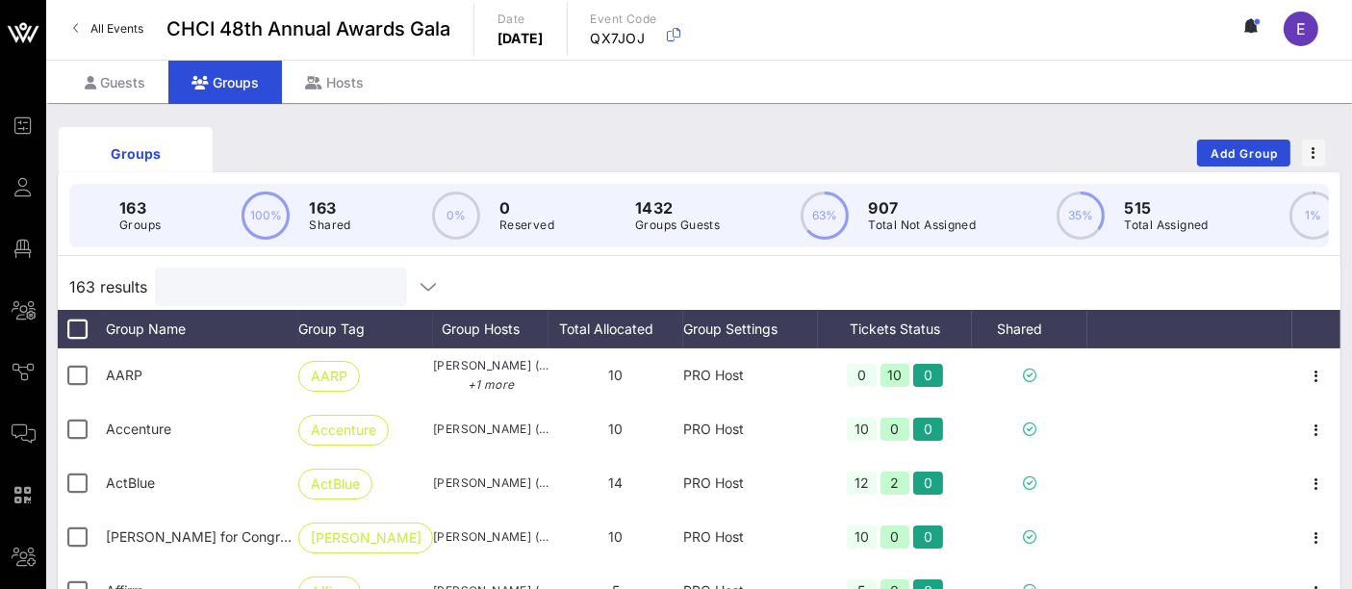
click at [319, 299] on input "text" at bounding box center [278, 286] width 225 height 25
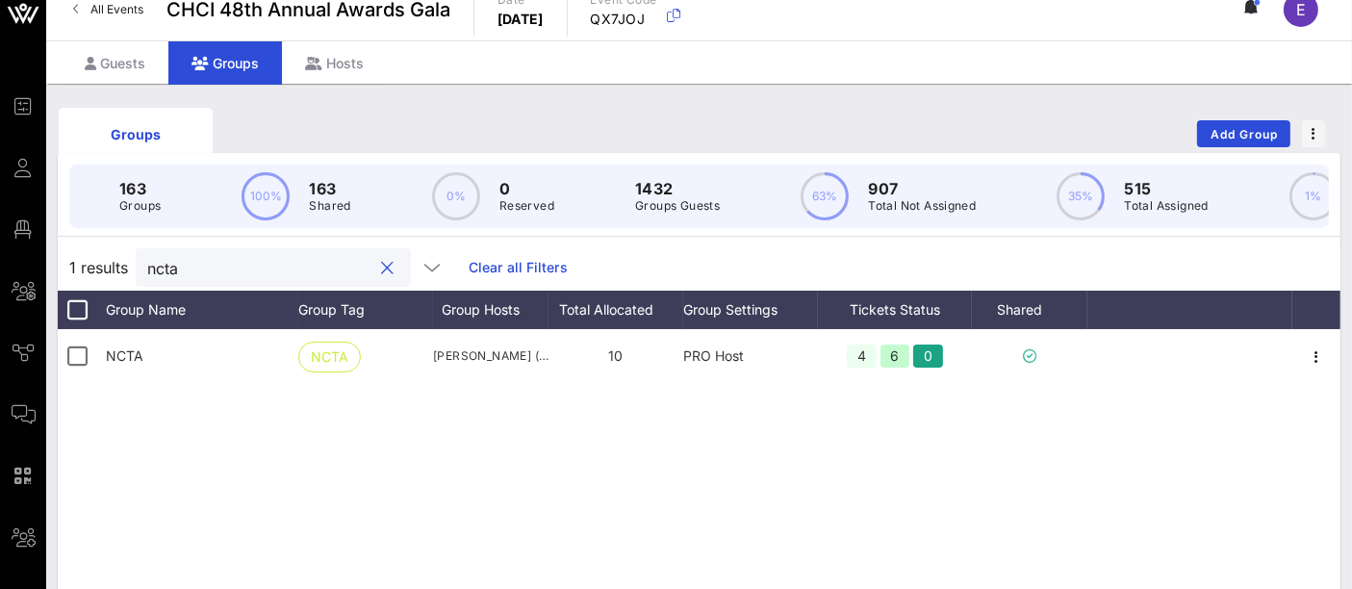
scroll to position [0, 0]
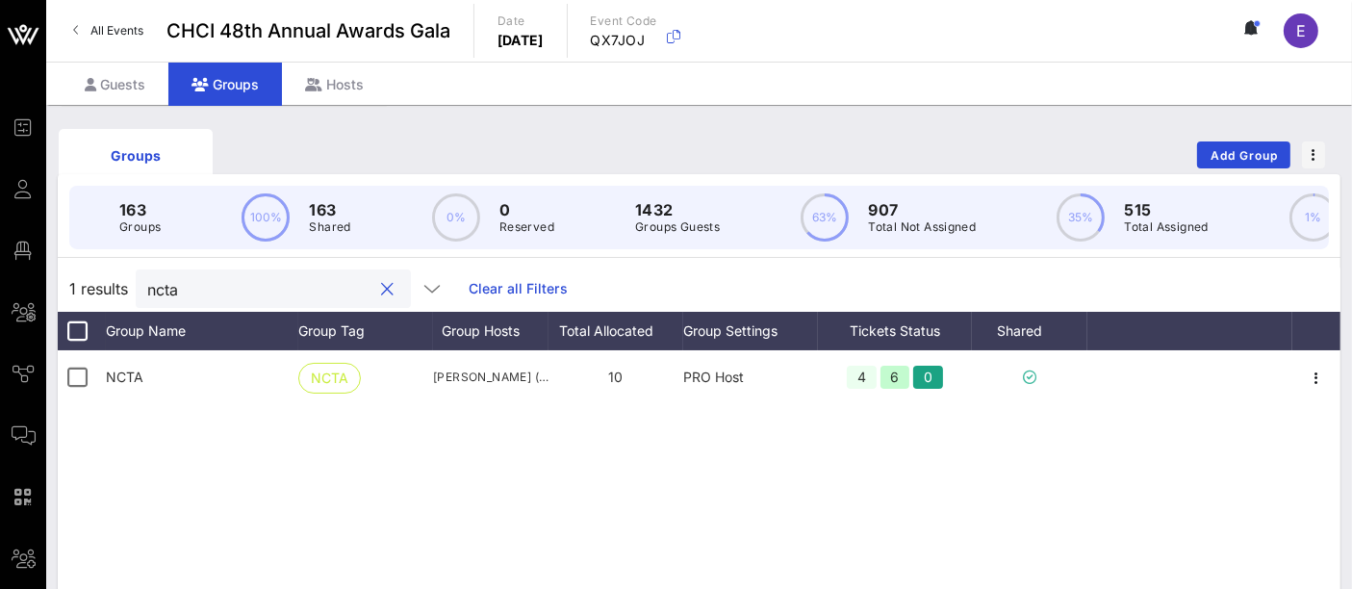
type input "ncta"
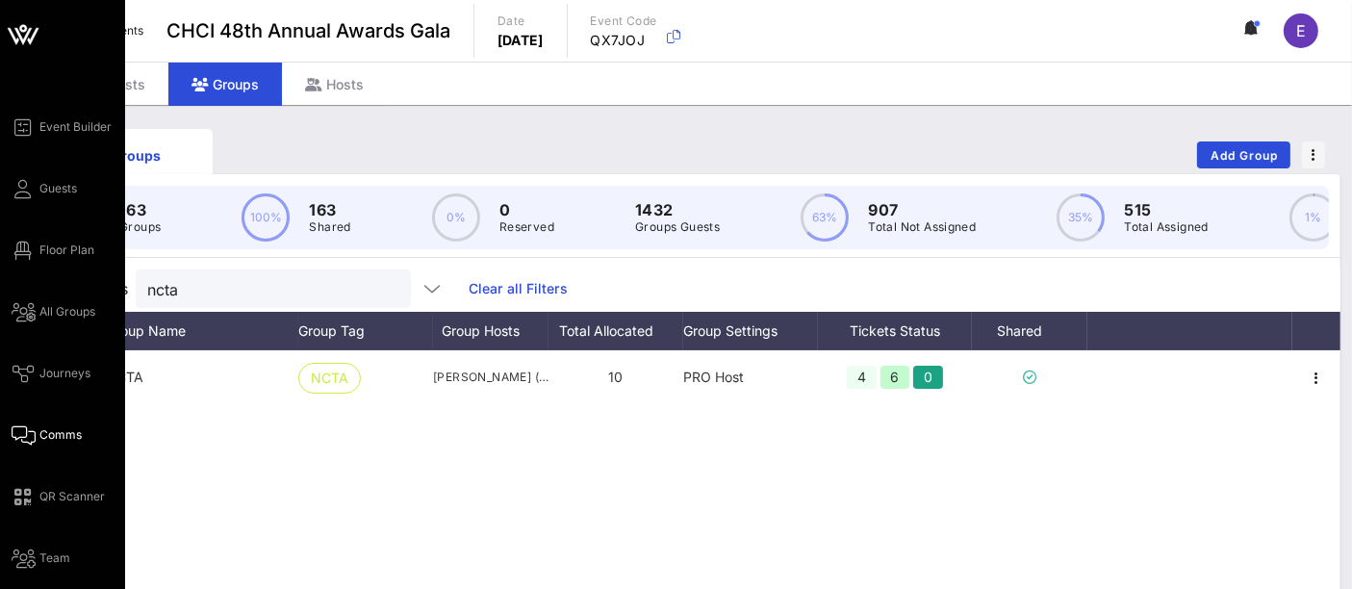
click at [50, 432] on span "Comms" at bounding box center [60, 434] width 42 height 17
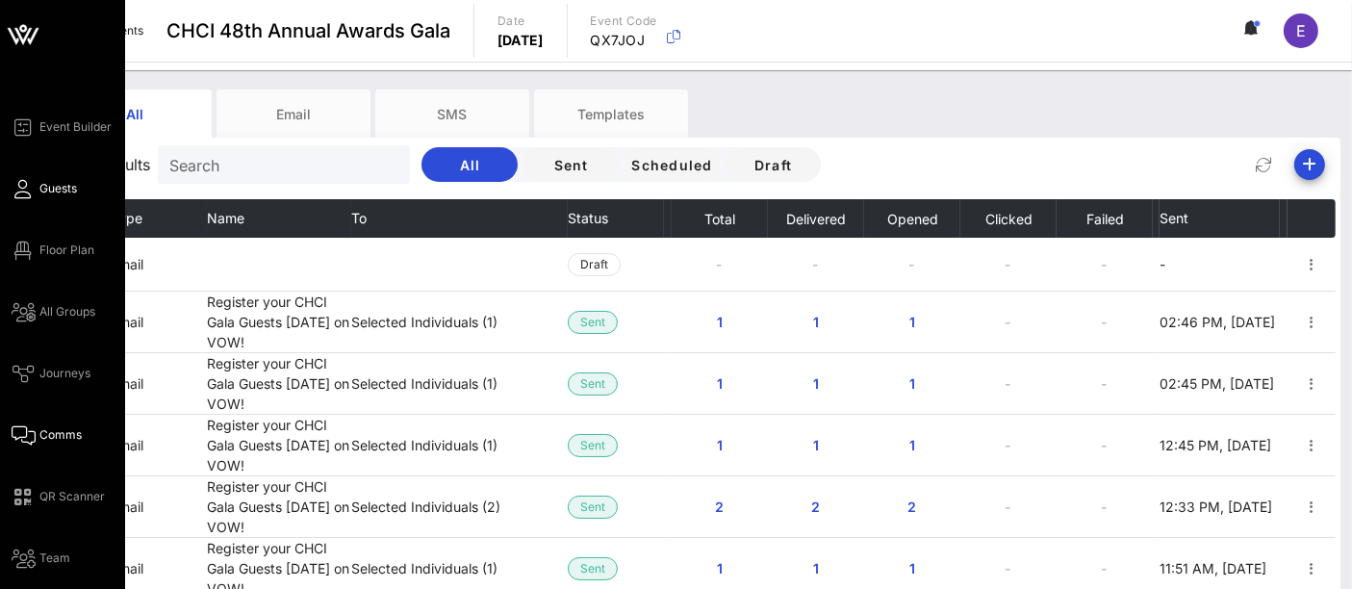
click at [42, 183] on span "Guests" at bounding box center [58, 188] width 38 height 17
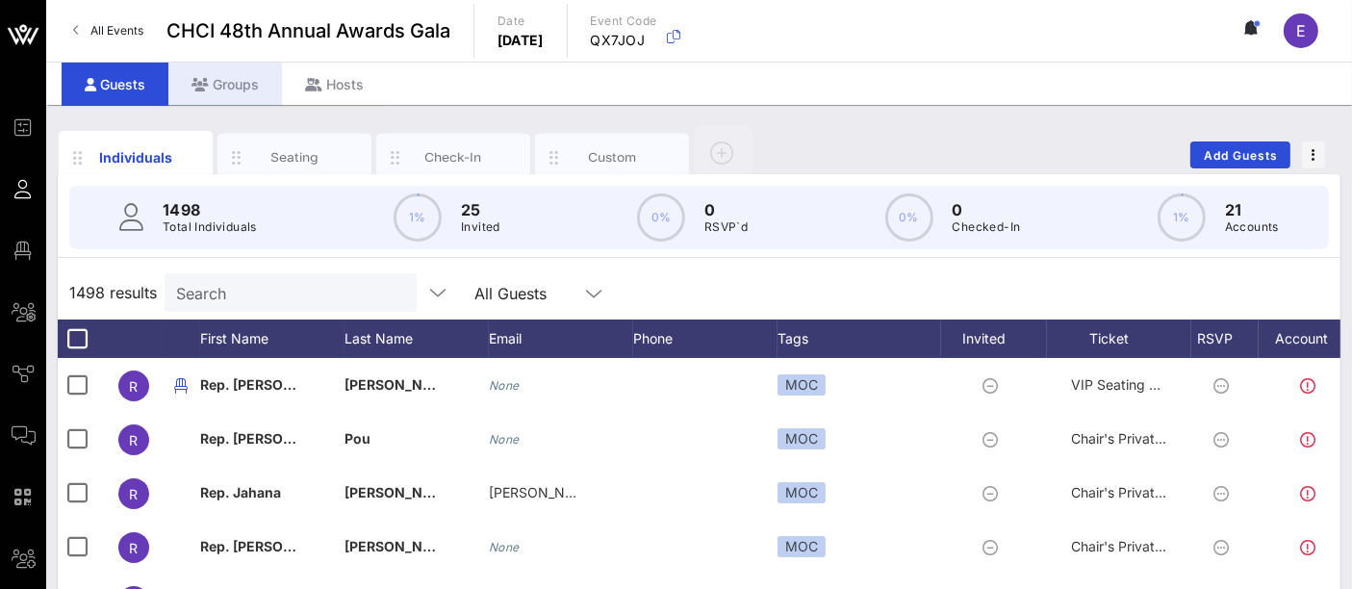
click at [239, 68] on div "Groups" at bounding box center [225, 84] width 114 height 43
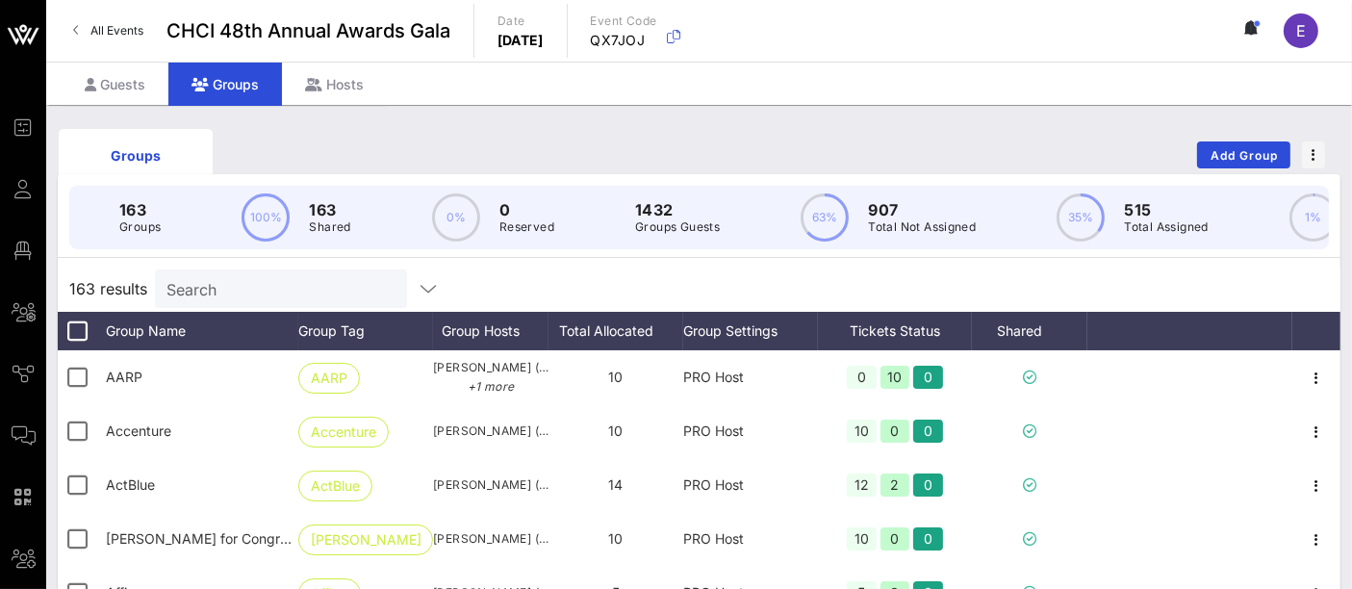
click at [266, 301] on input "Search" at bounding box center [278, 288] width 225 height 25
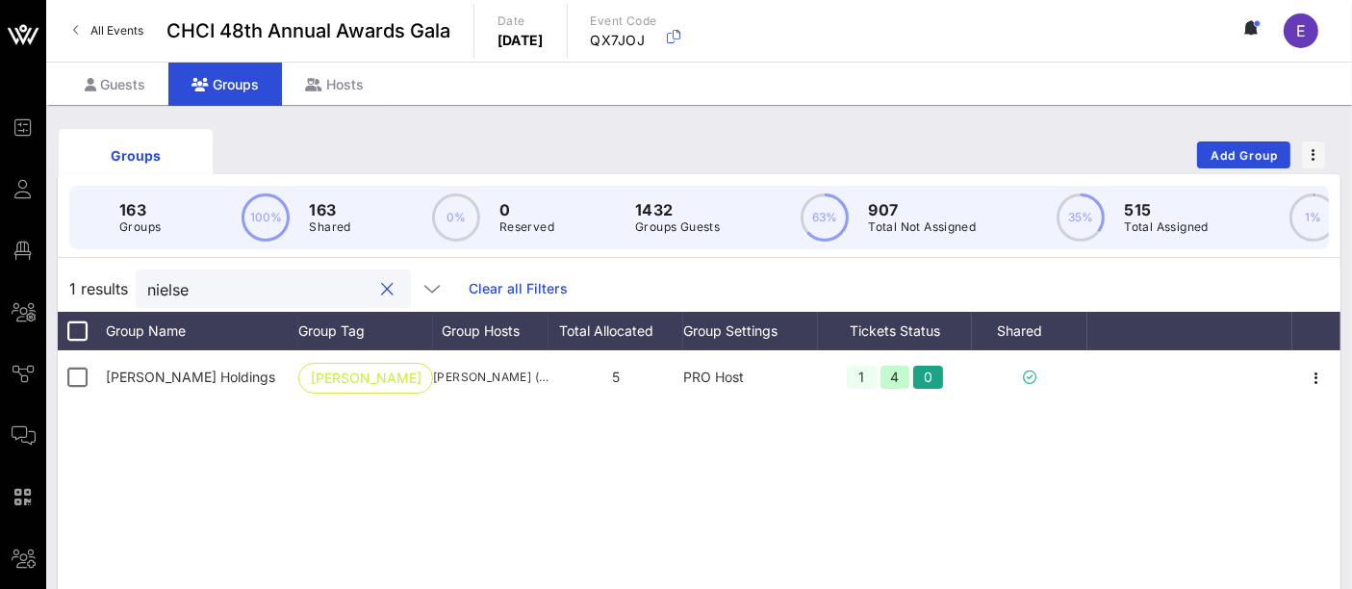
type input "[PERSON_NAME]"
click at [219, 301] on input "[PERSON_NAME]" at bounding box center [259, 288] width 225 height 25
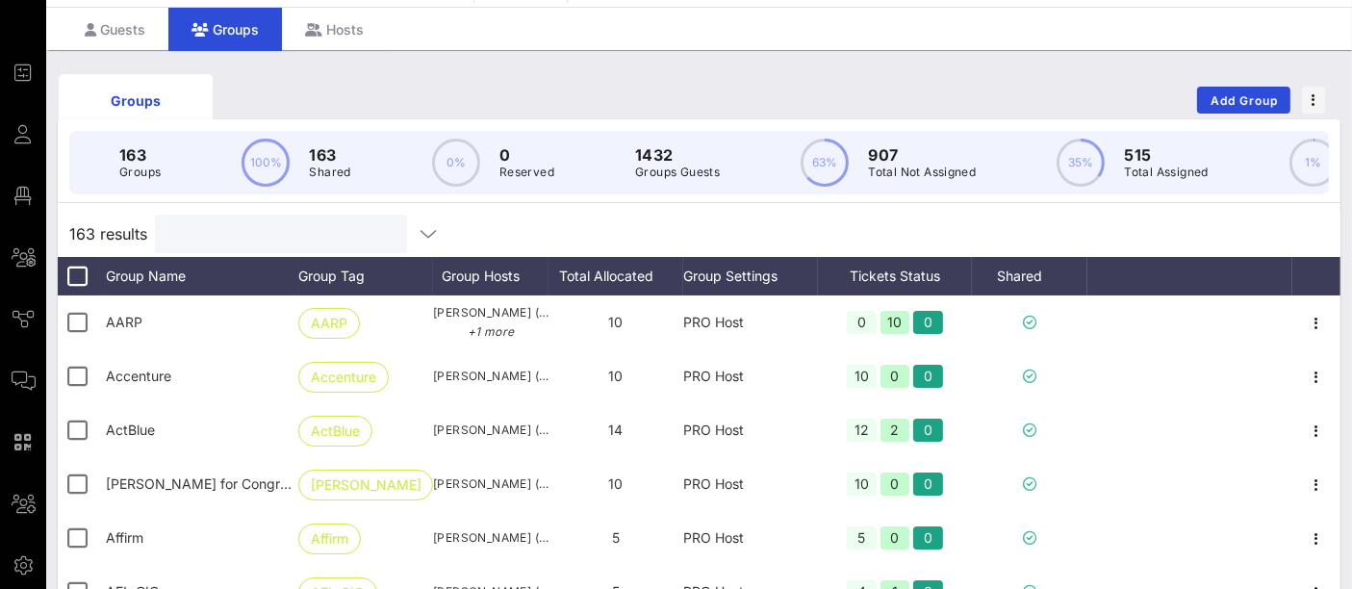
scroll to position [16, 0]
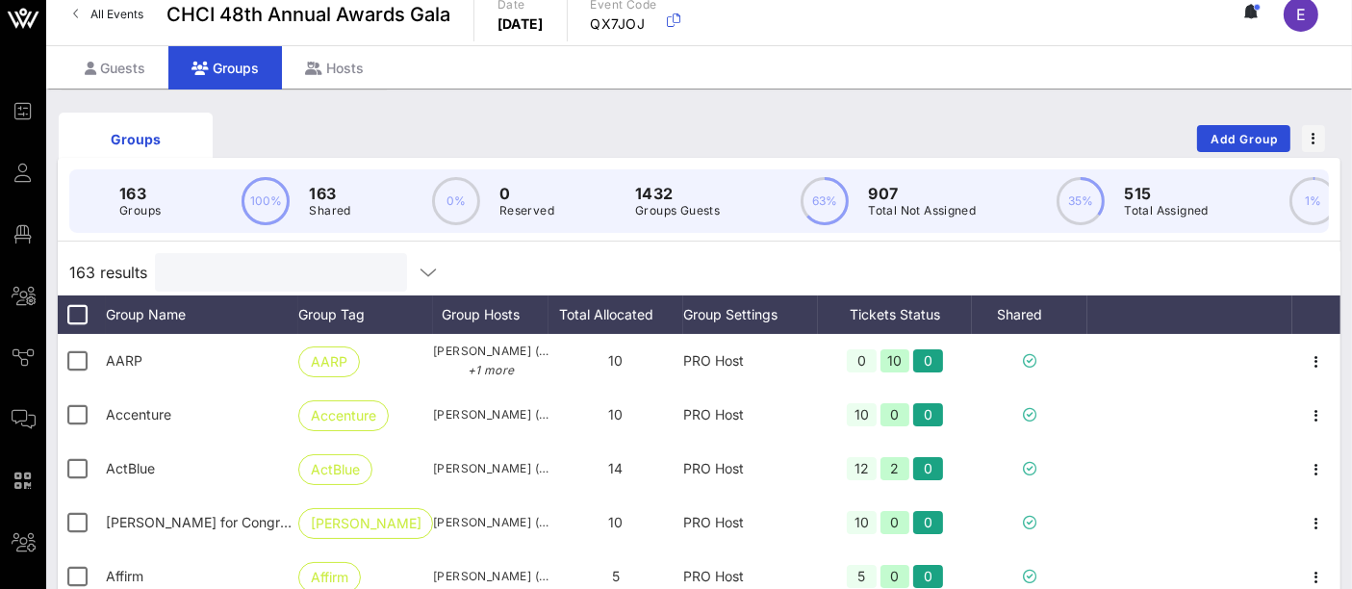
click at [275, 279] on input "text" at bounding box center [278, 272] width 225 height 25
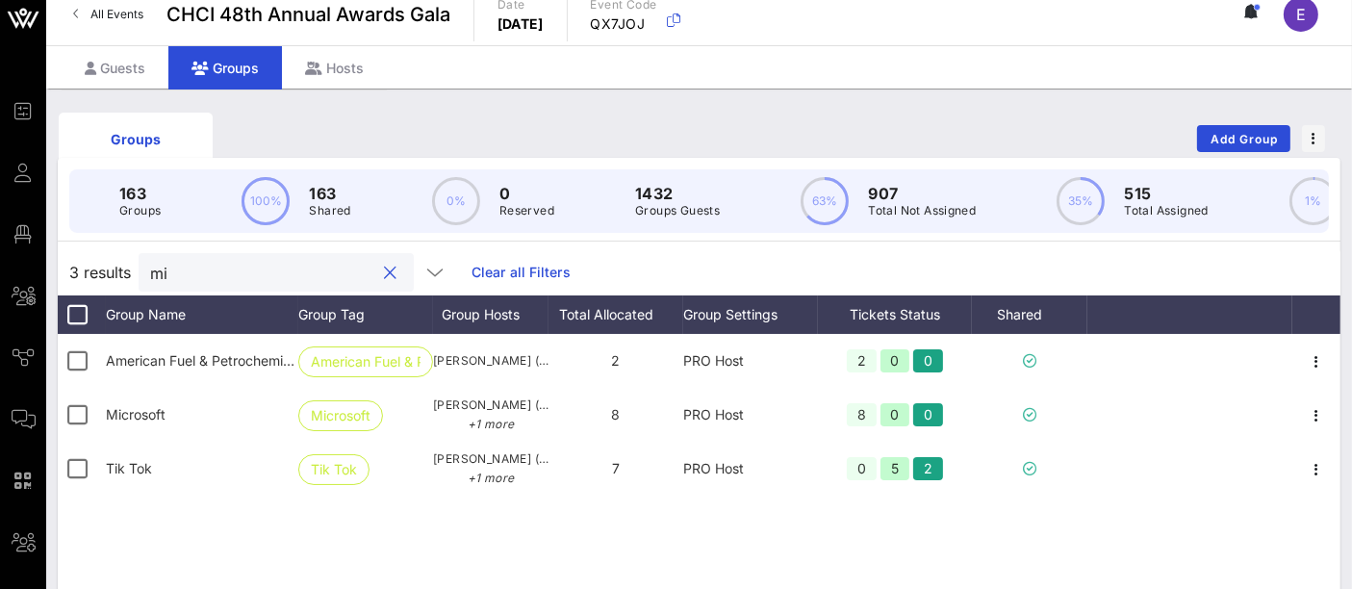
type input "m"
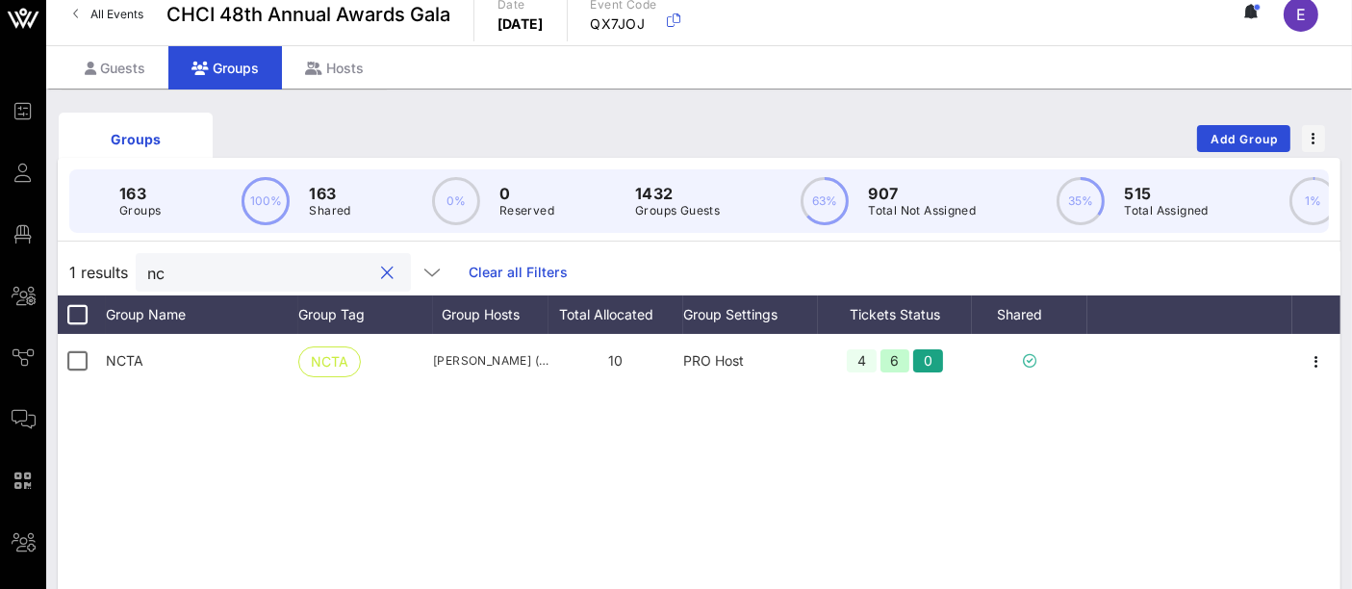
type input "n"
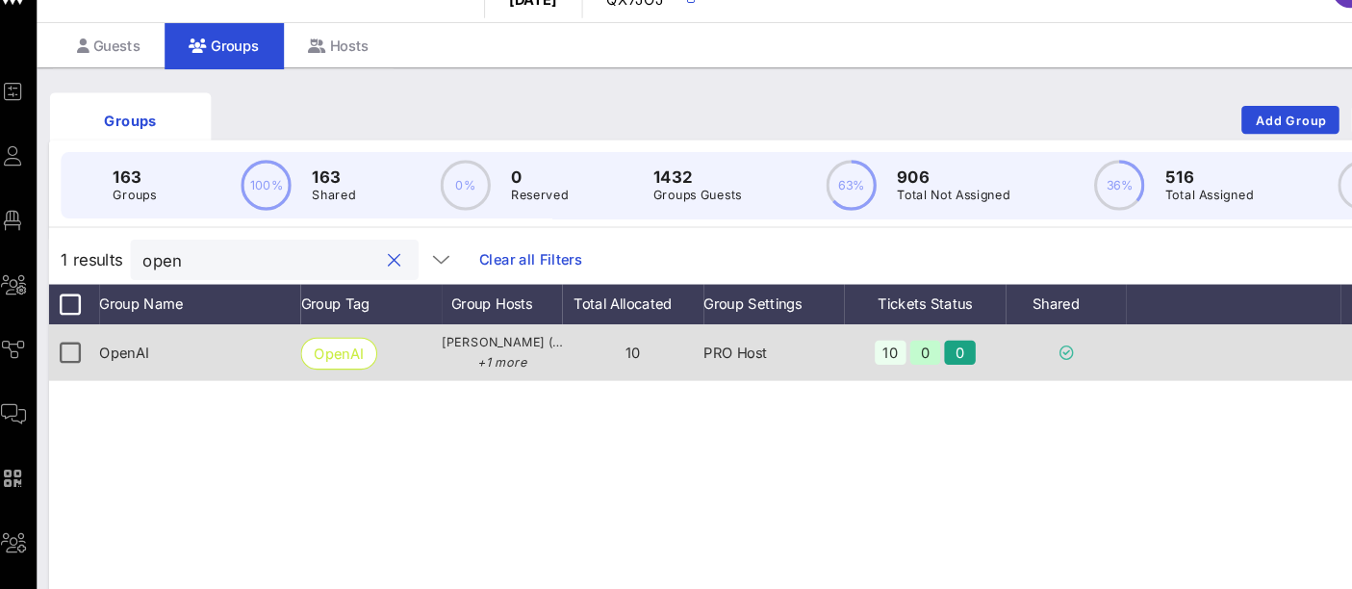
scroll to position [24, 0]
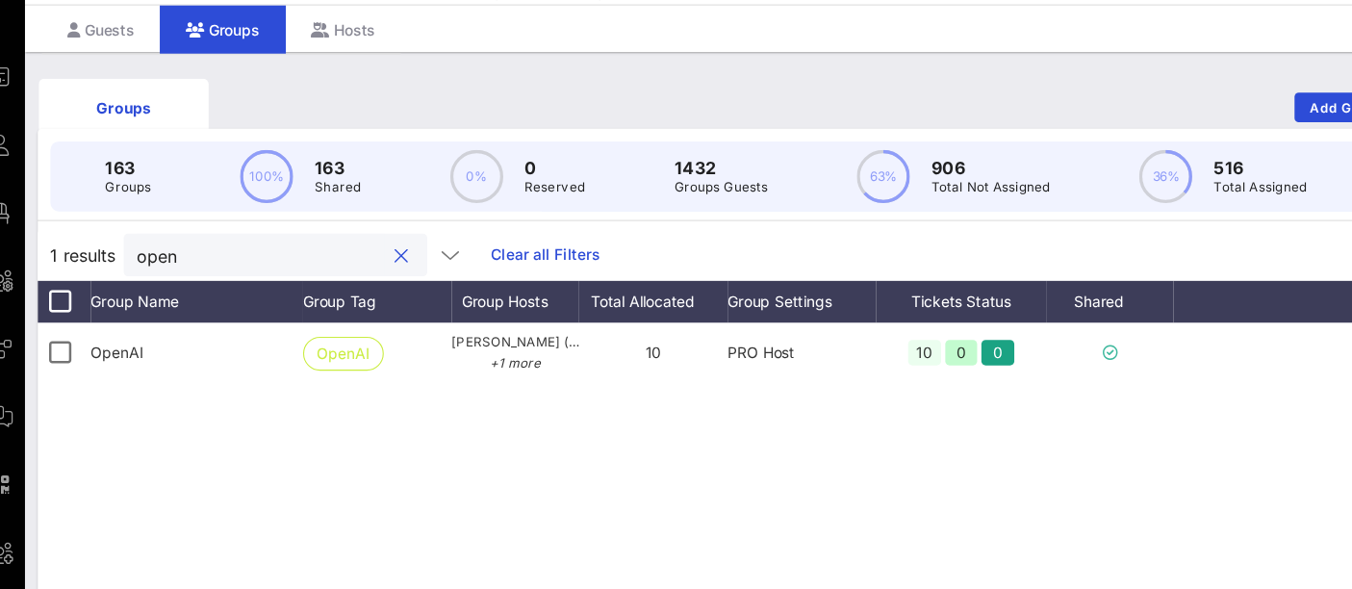
click at [212, 267] on input "open" at bounding box center [259, 264] width 225 height 25
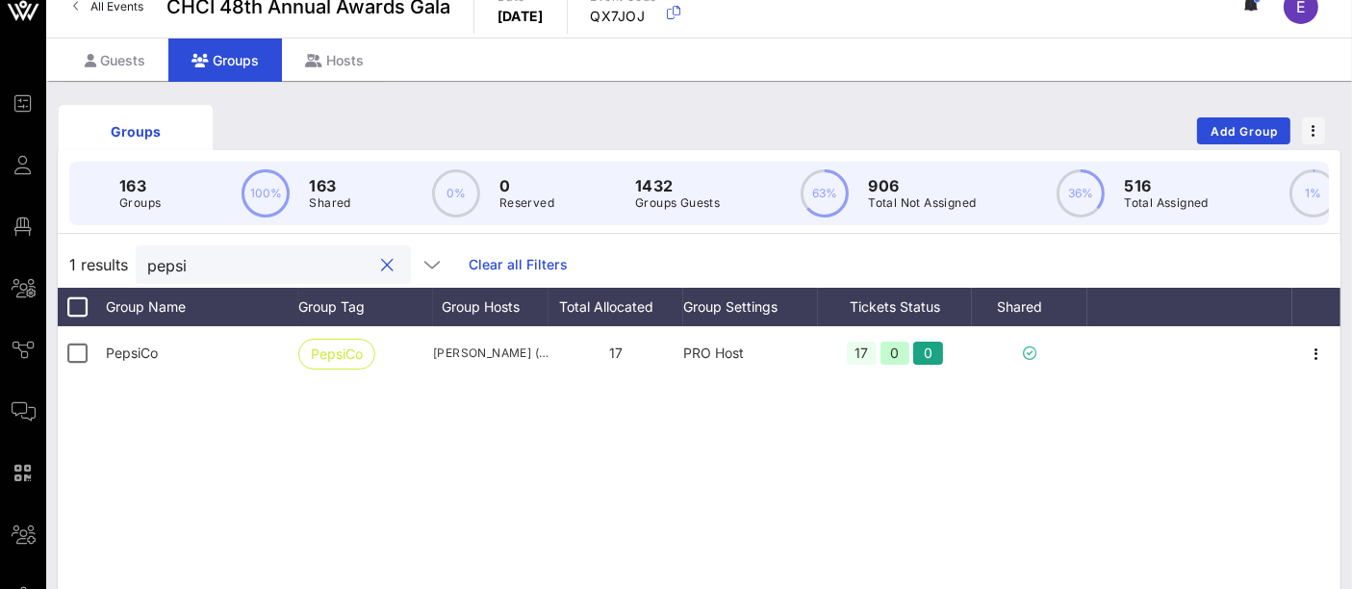
scroll to position [32, 0]
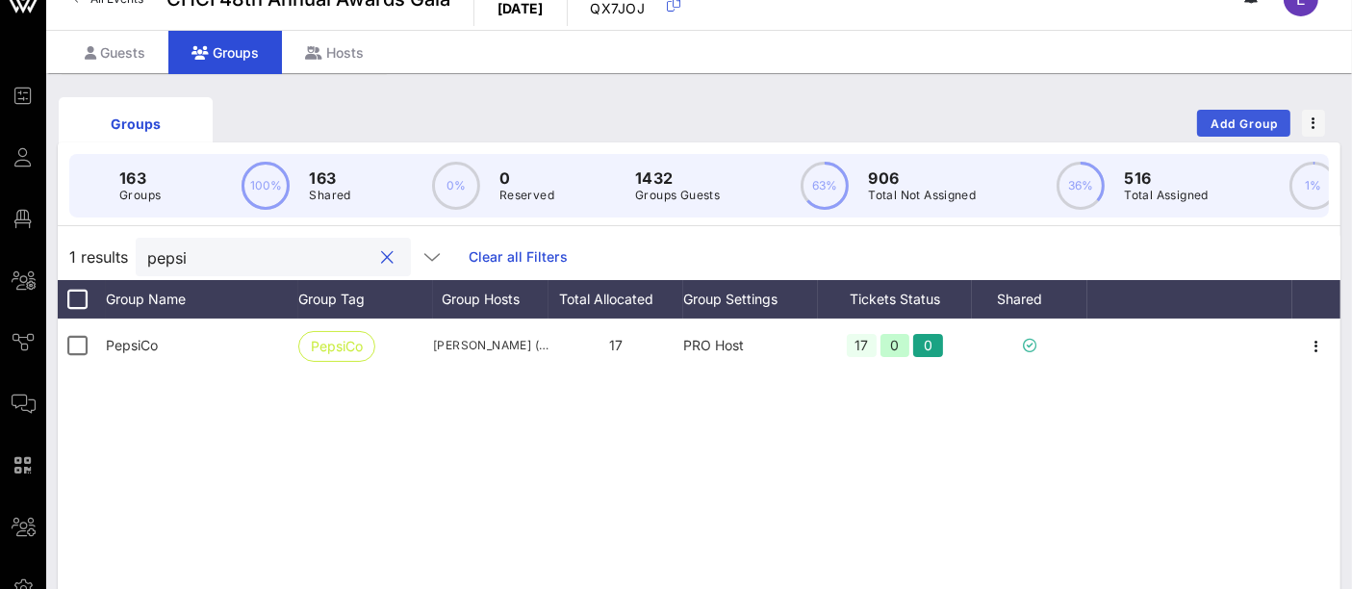
type input "pepsi"
click at [1259, 122] on span "Add Group" at bounding box center [1244, 123] width 69 height 14
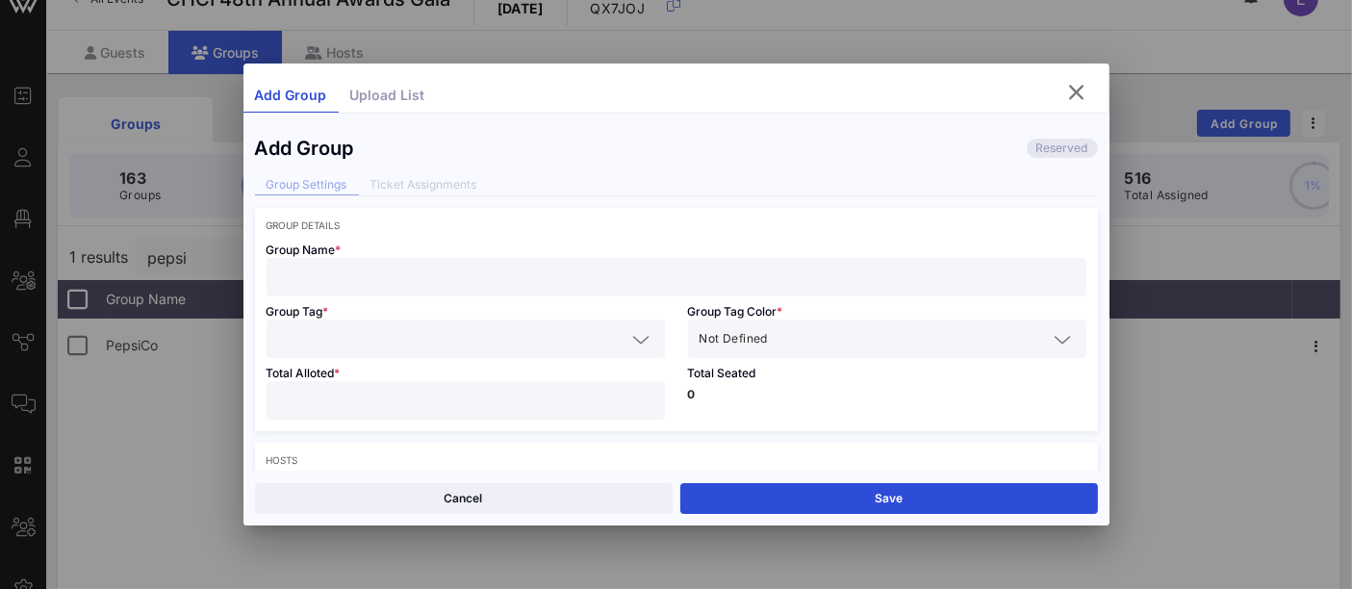
click at [487, 289] on div at bounding box center [676, 277] width 797 height 38
type input "PepsiCo Foundation"
click at [1086, 94] on icon "button" at bounding box center [1076, 92] width 23 height 23
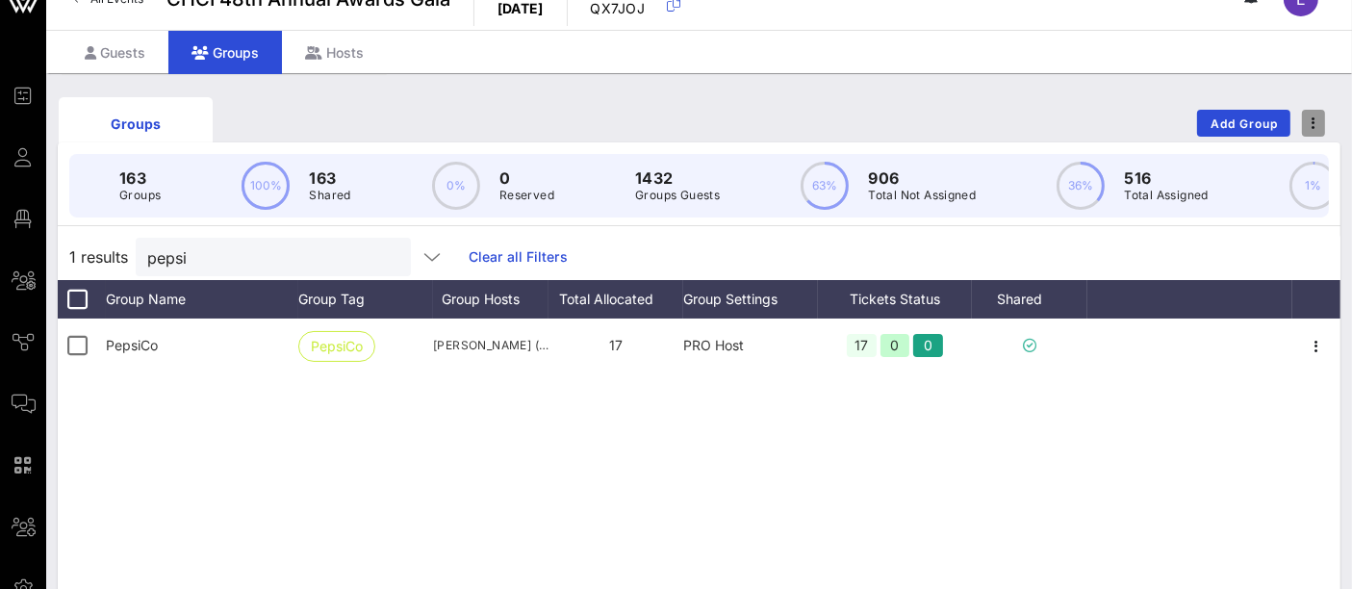
click at [1306, 127] on span "button" at bounding box center [1313, 122] width 23 height 13
click at [1132, 96] on div "Groups Add Group" at bounding box center [699, 123] width 1283 height 62
click at [1233, 125] on span "Add Group" at bounding box center [1244, 123] width 69 height 14
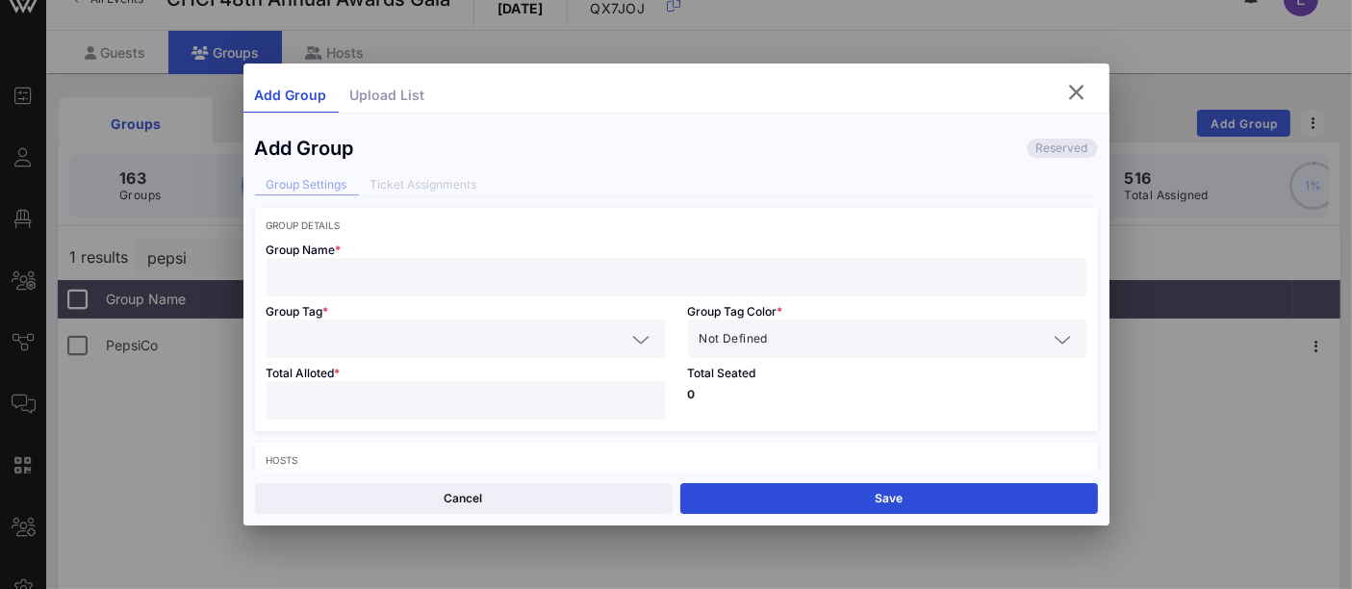
click at [599, 280] on input "text" at bounding box center [676, 277] width 797 height 25
type input "PepsiCo Foundation"
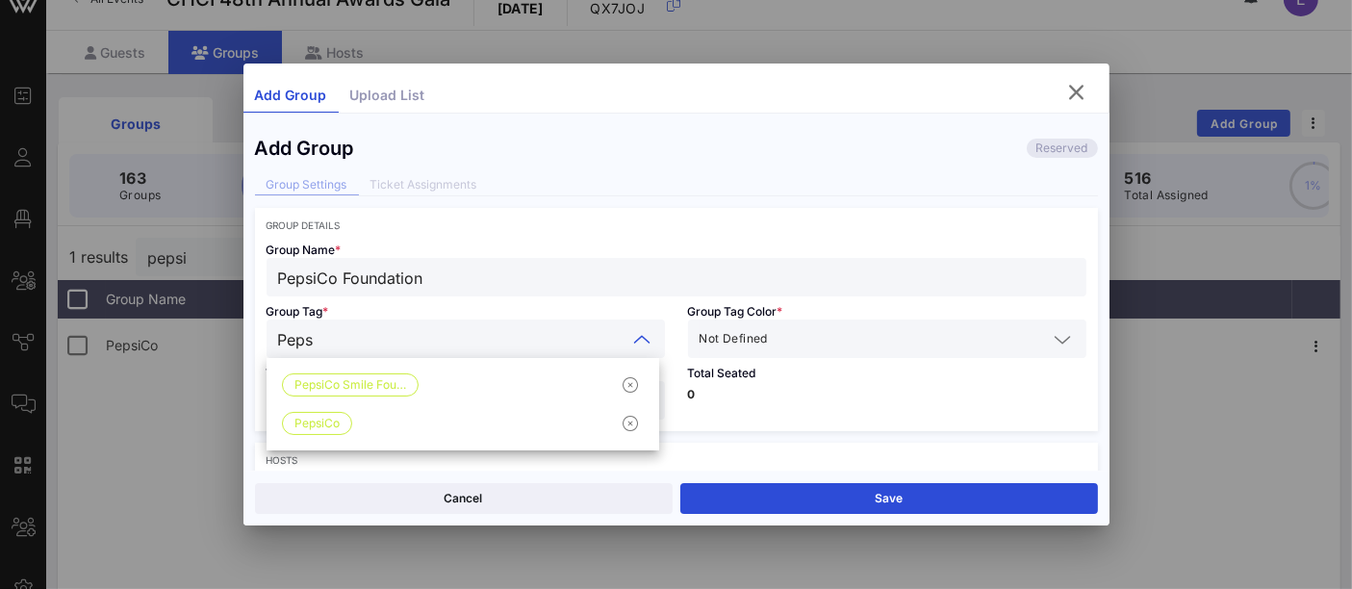
type input "Pepsi"
click at [364, 379] on span "PepsiCo Smile Fou…" at bounding box center [350, 384] width 112 height 21
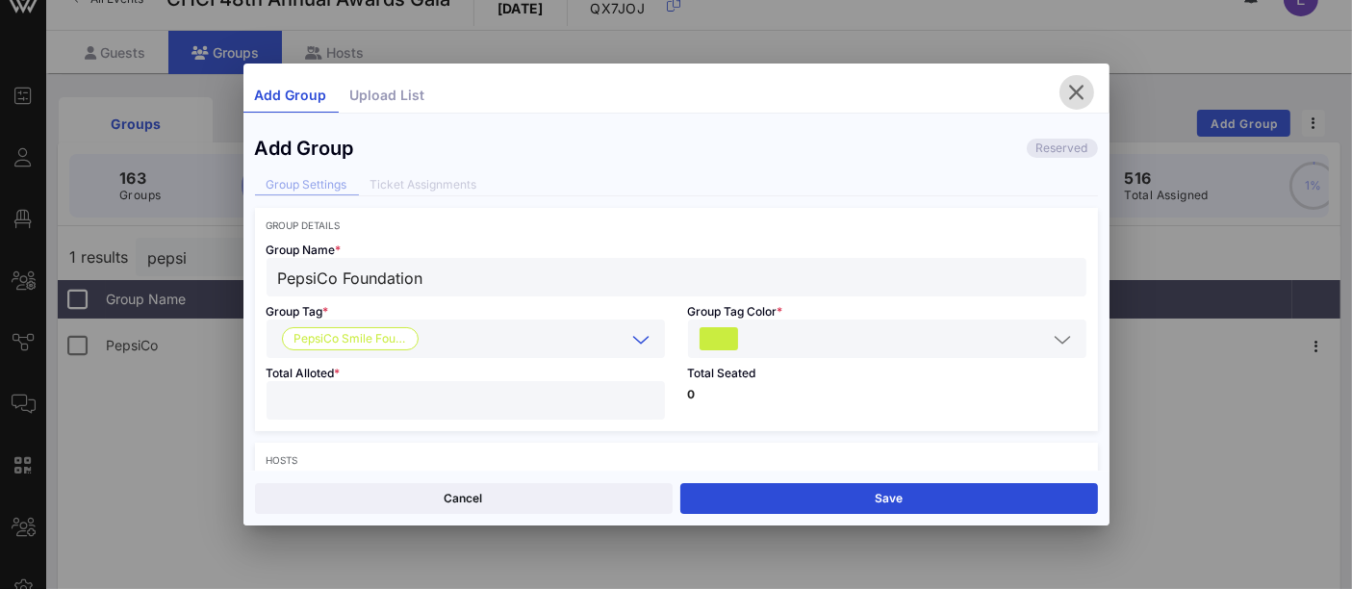
click at [1077, 92] on icon "button" at bounding box center [1076, 92] width 23 height 23
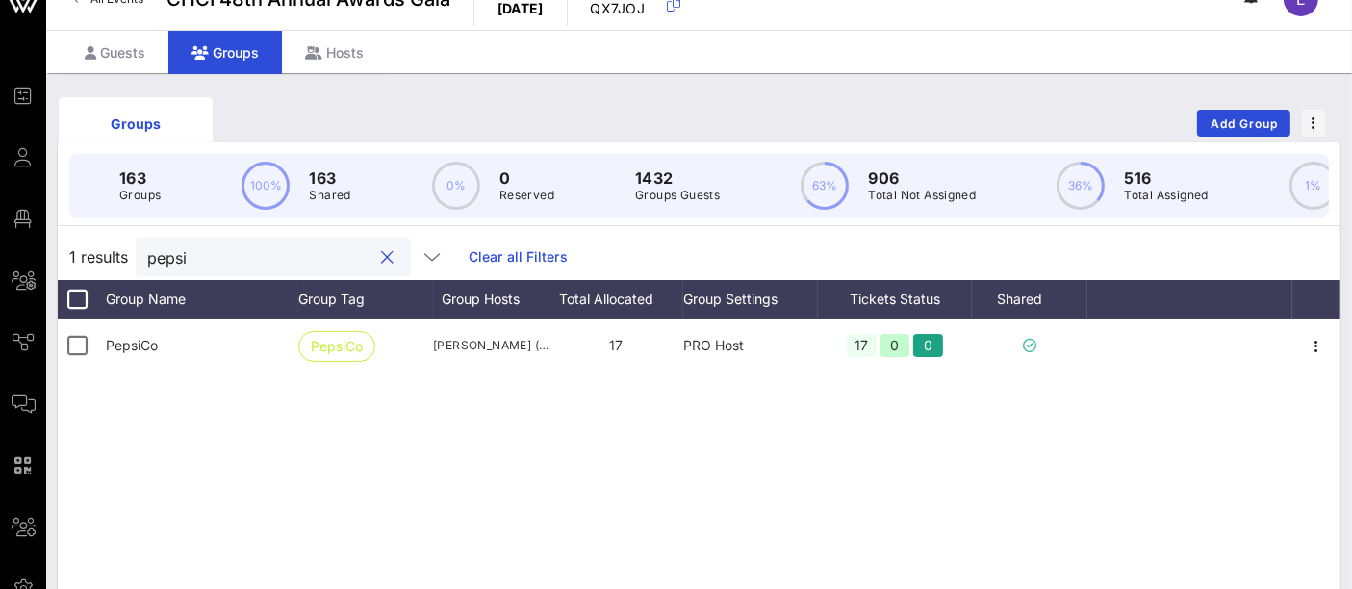
click at [217, 269] on input "pepsi" at bounding box center [259, 256] width 225 height 25
click at [1248, 125] on span "Add Group" at bounding box center [1244, 123] width 69 height 14
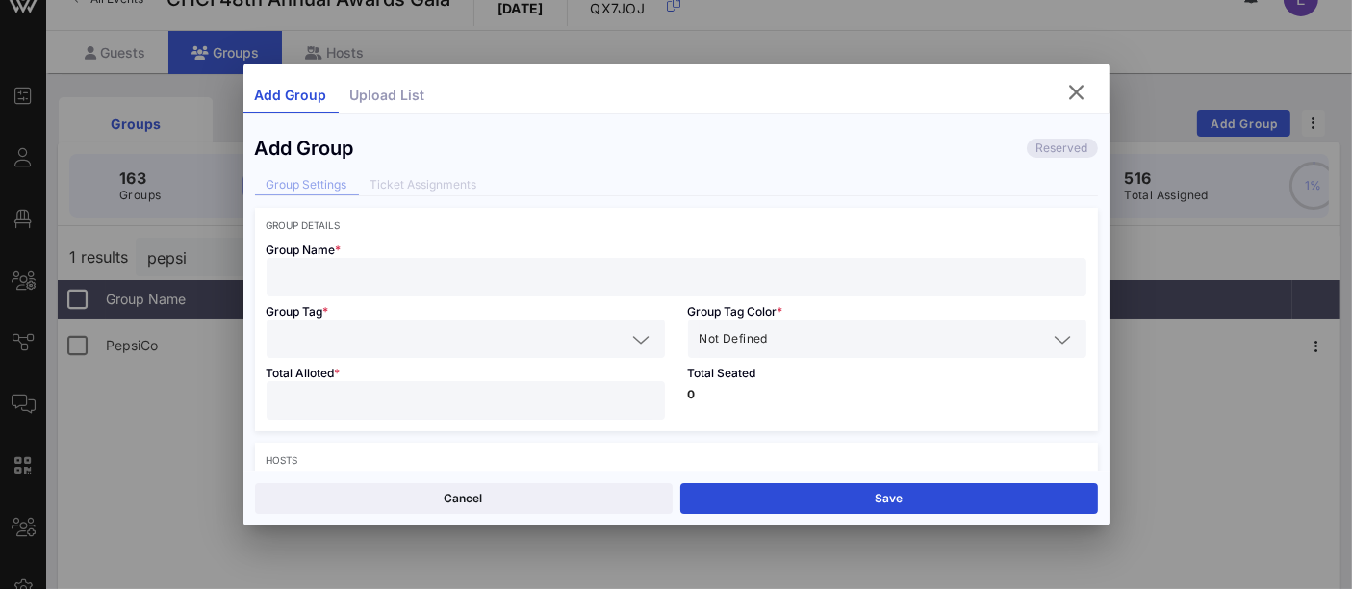
click at [695, 271] on input "text" at bounding box center [676, 277] width 797 height 25
type input "PepsiCo Foundation"
click at [479, 339] on input "text" at bounding box center [452, 338] width 348 height 25
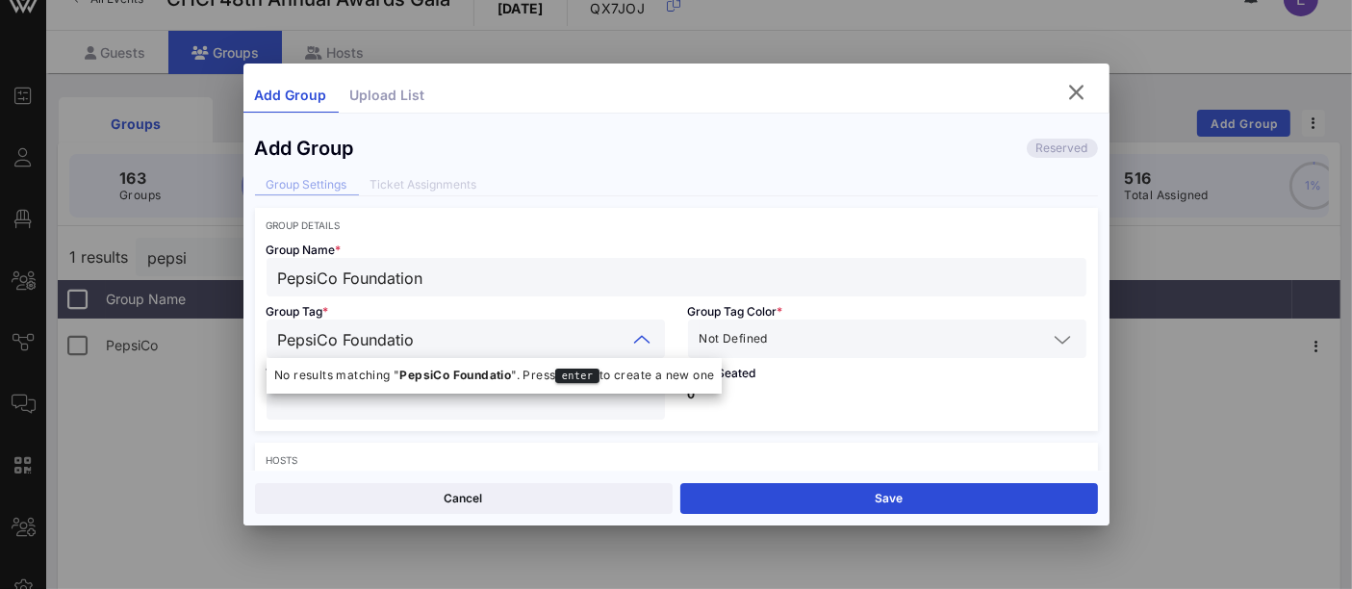
type input "PepsiCo Foundation"
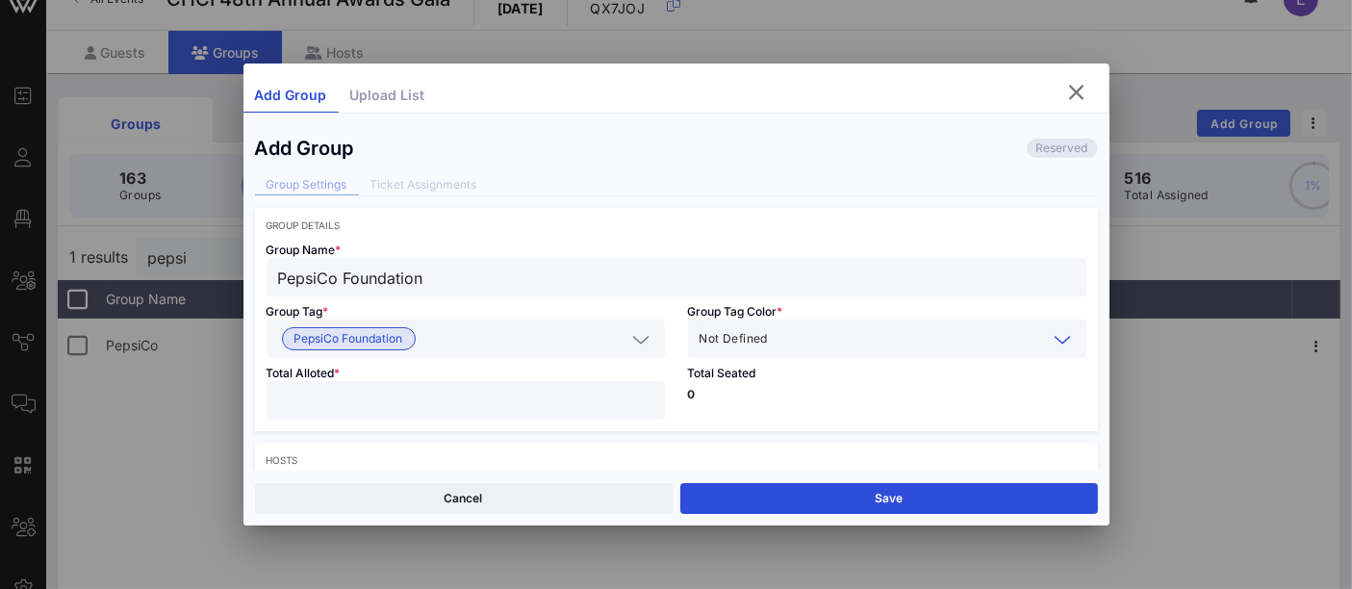
click at [739, 337] on span "Not Defined" at bounding box center [734, 338] width 68 height 19
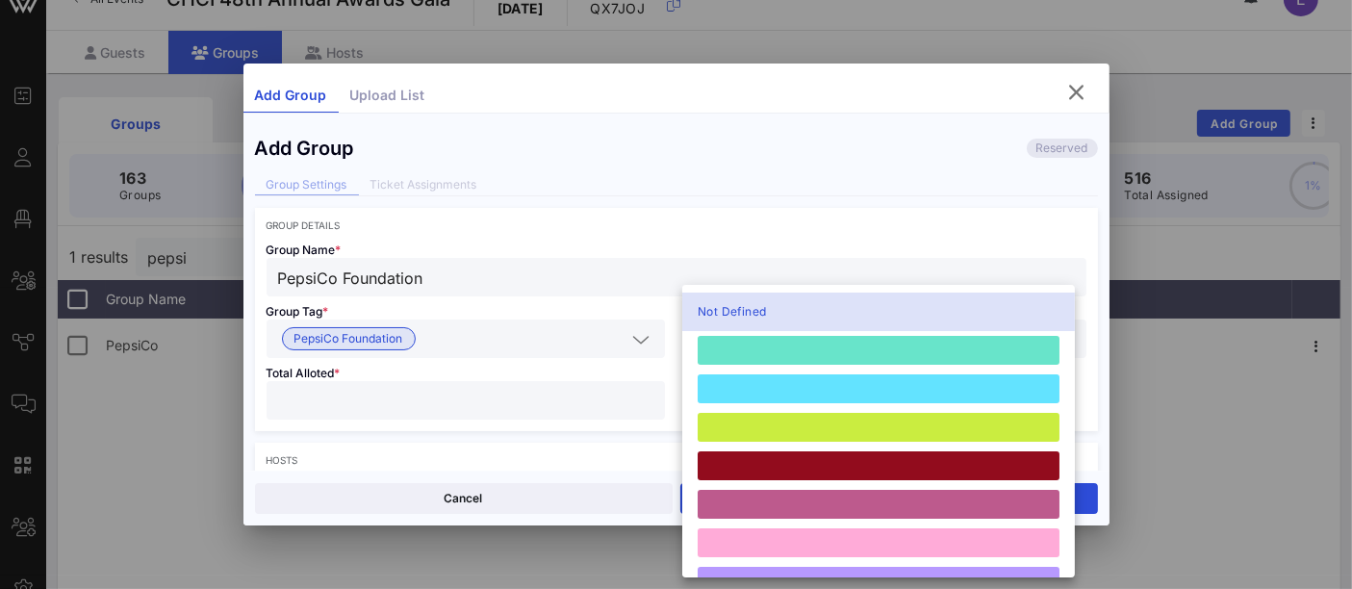
click at [610, 301] on div "Group Tag * PepsiCo Foundation" at bounding box center [466, 327] width 422 height 62
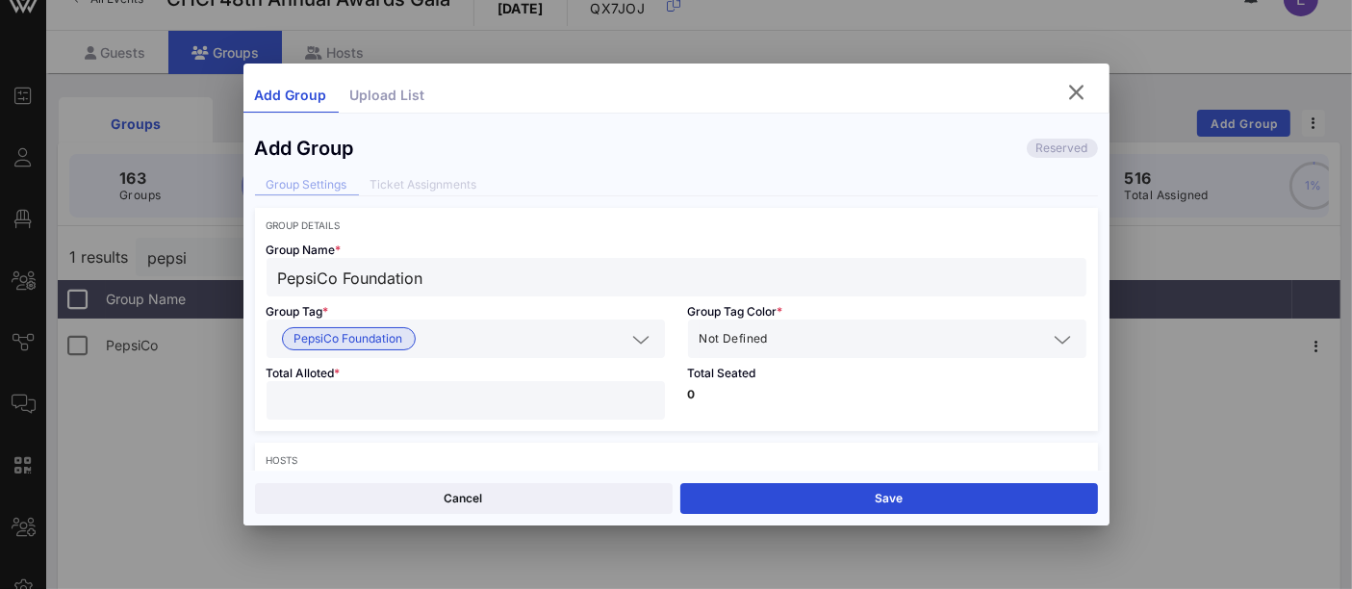
click at [404, 401] on input "number" at bounding box center [465, 400] width 375 height 25
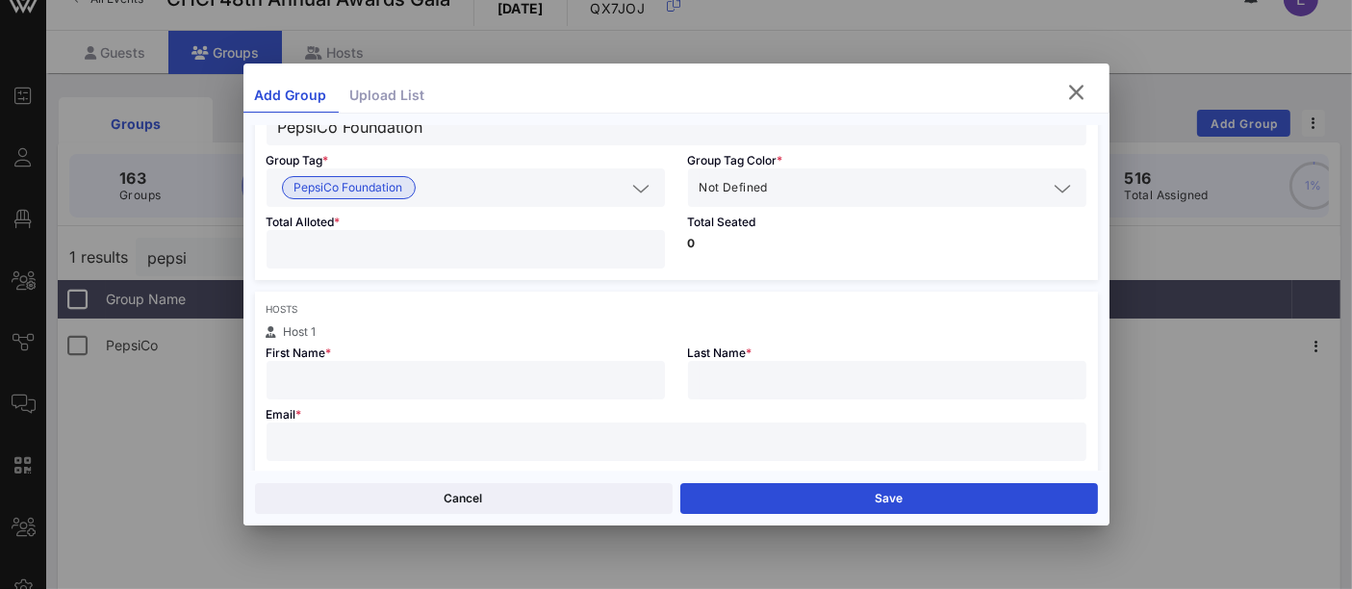
scroll to position [154, 0]
type input "*"
click at [461, 377] on input "text" at bounding box center [465, 377] width 375 height 25
type input "[PERSON_NAME]"
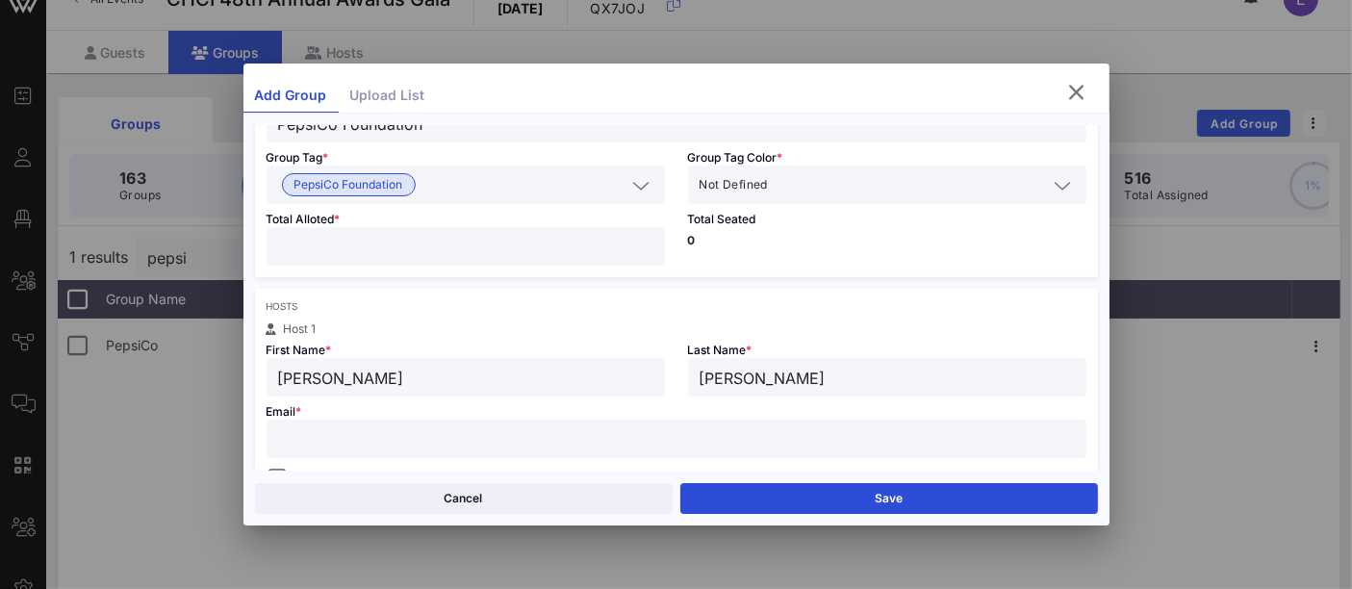
type input "[PERSON_NAME]"
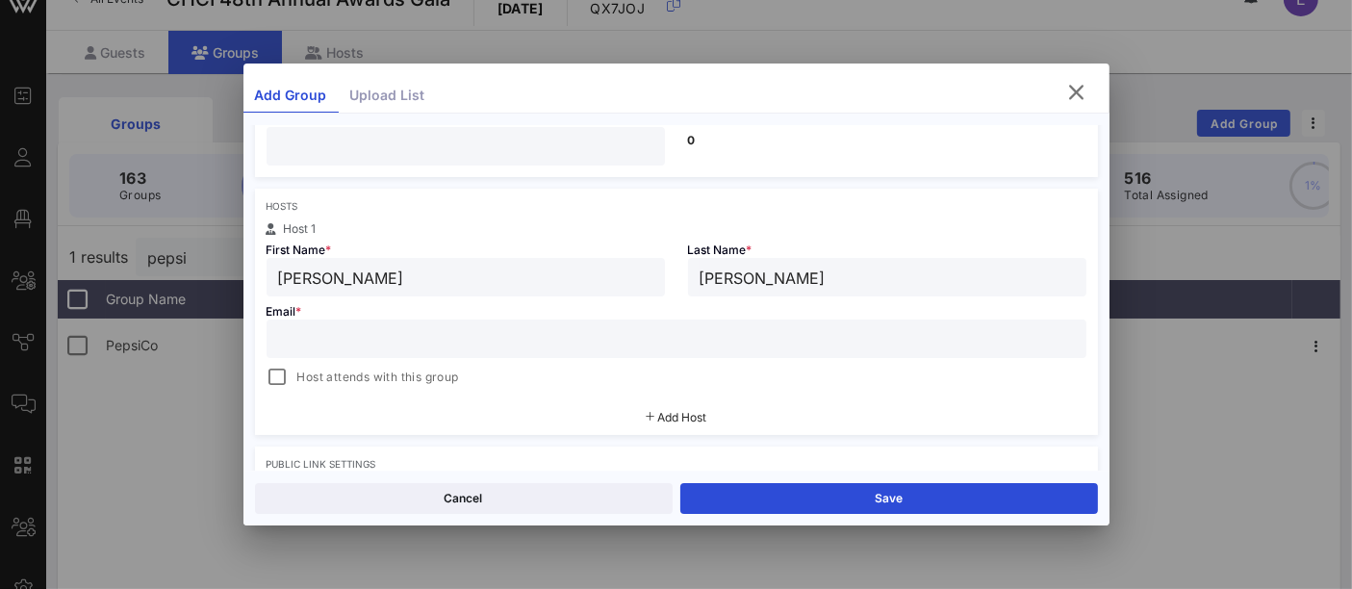
scroll to position [258, 0]
click at [346, 340] on input "text" at bounding box center [676, 334] width 797 height 25
paste input "[PERSON_NAME][EMAIL_ADDRESS][PERSON_NAME][DOMAIN_NAME]"
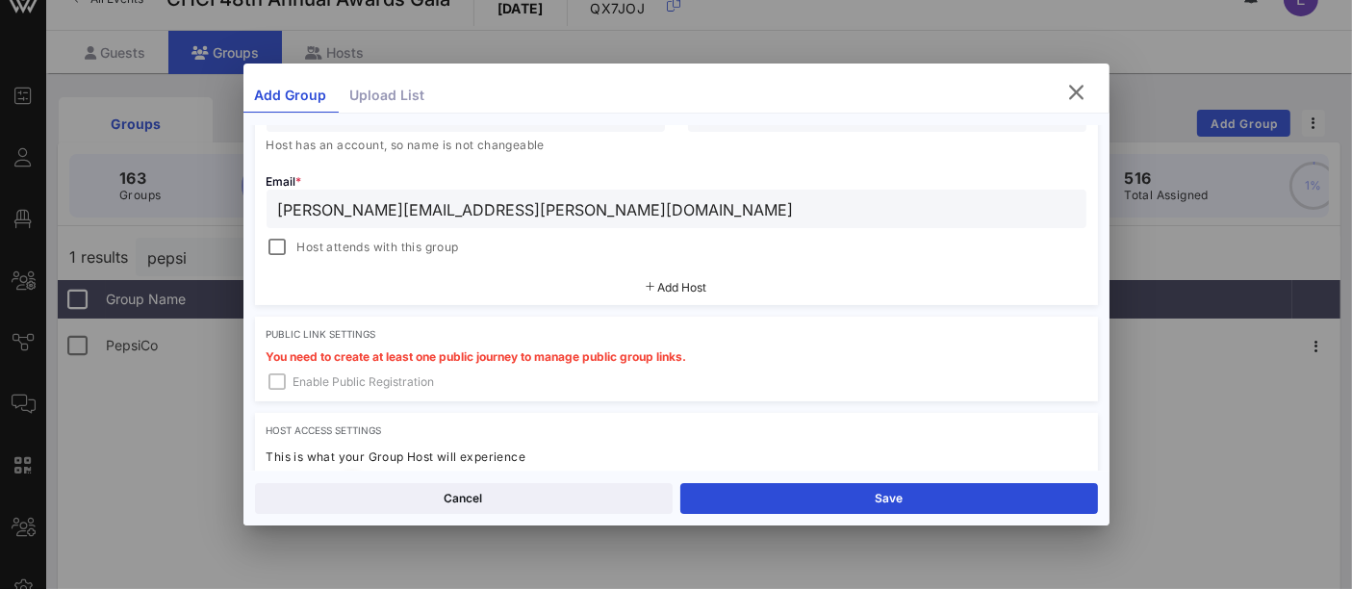
scroll to position [421, 0]
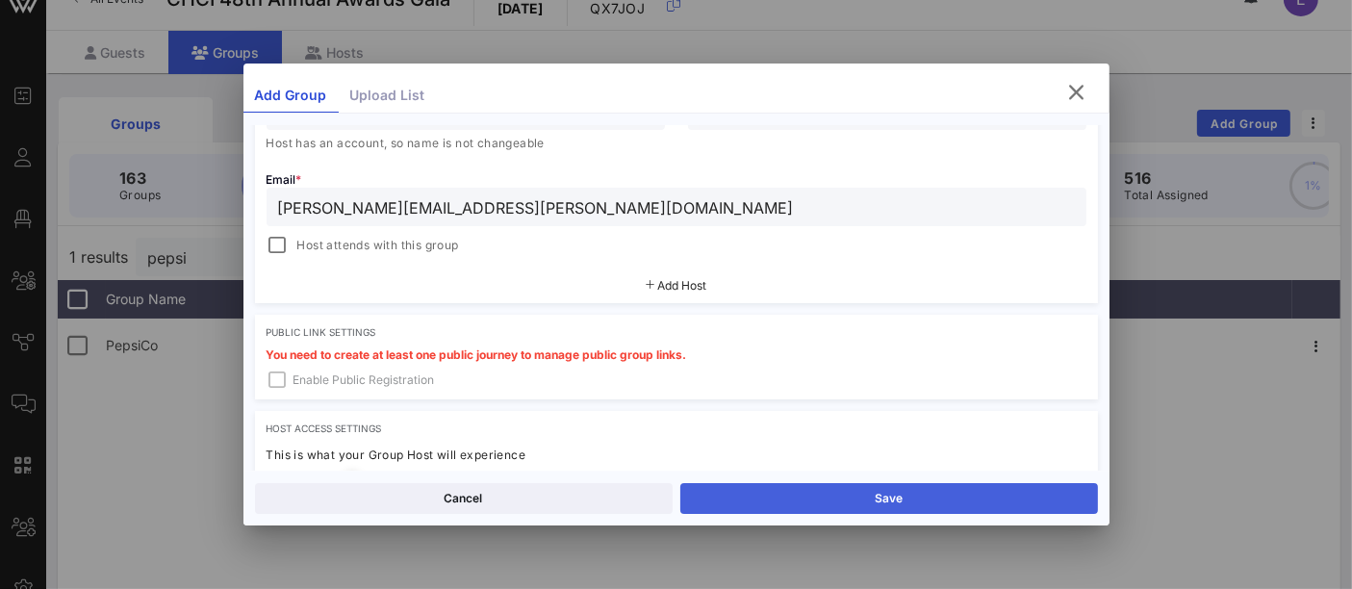
type input "[PERSON_NAME][EMAIL_ADDRESS][PERSON_NAME][DOMAIN_NAME]"
click at [879, 507] on button "Save" at bounding box center [889, 498] width 418 height 31
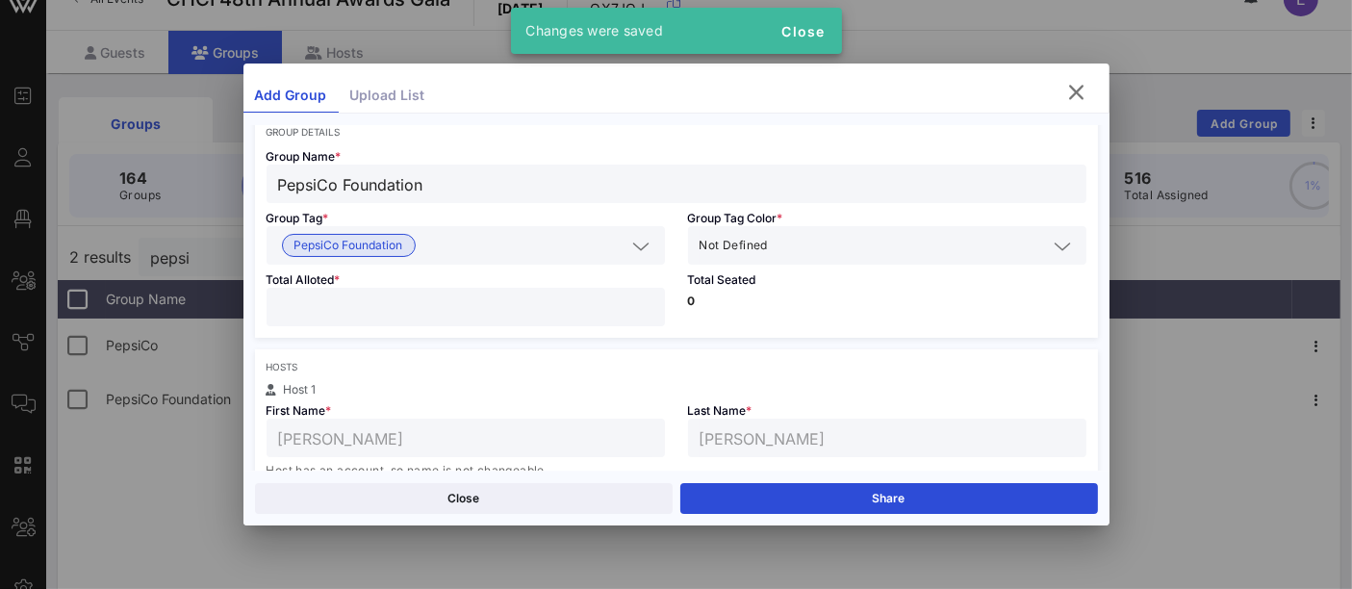
scroll to position [90, 0]
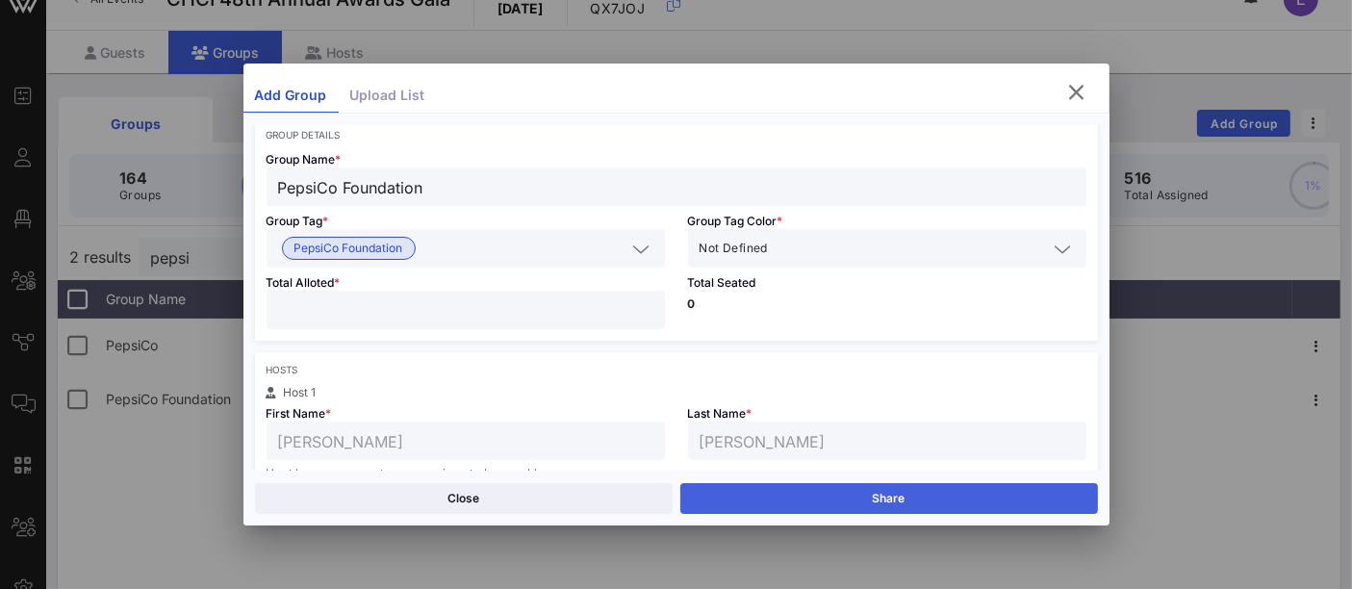
click at [892, 501] on button "Share" at bounding box center [889, 498] width 418 height 31
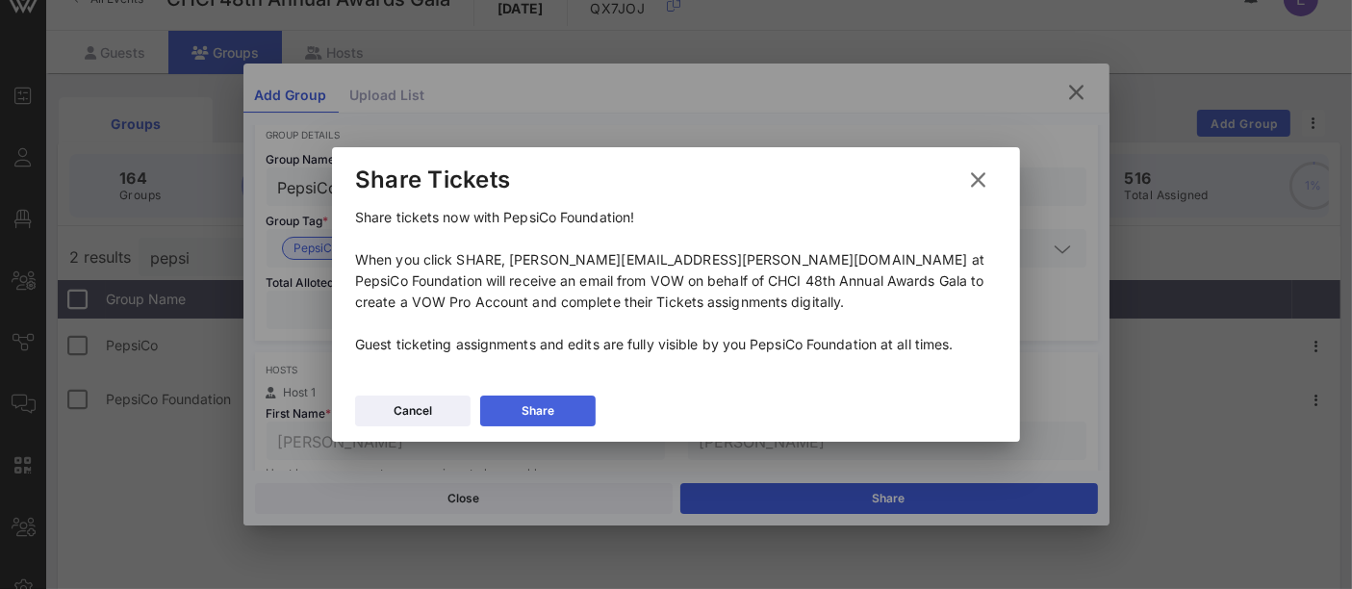
click at [568, 413] on button "Share" at bounding box center [537, 411] width 115 height 31
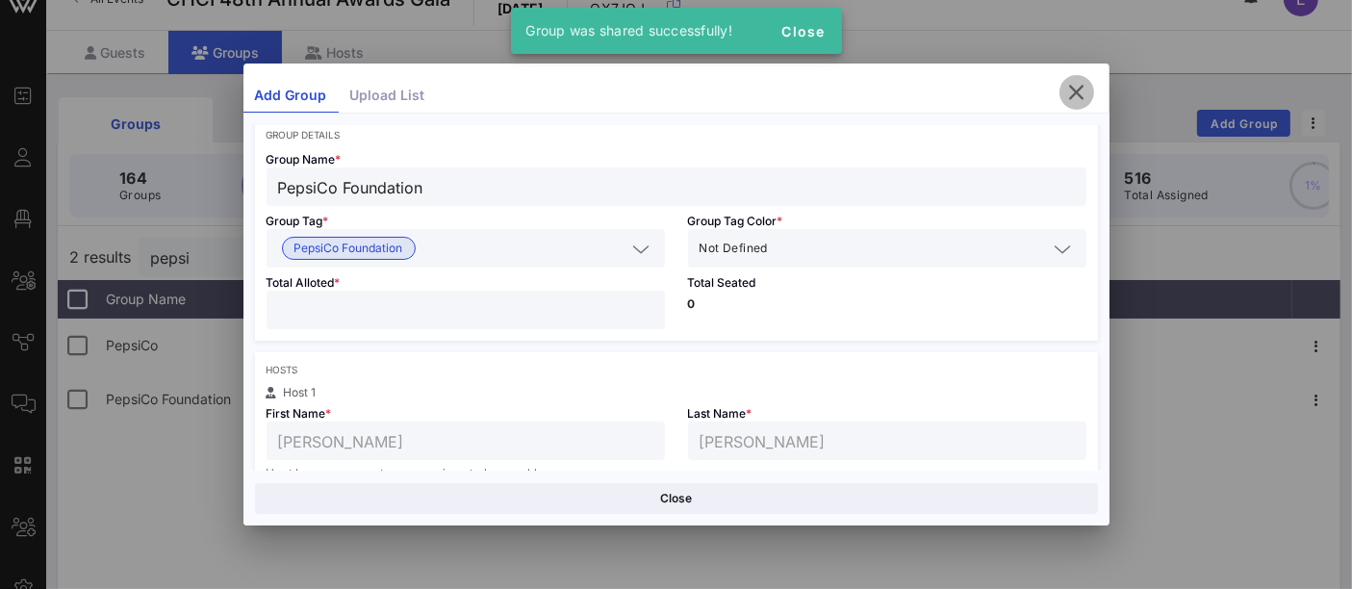
click at [1080, 90] on icon "button" at bounding box center [1076, 92] width 23 height 23
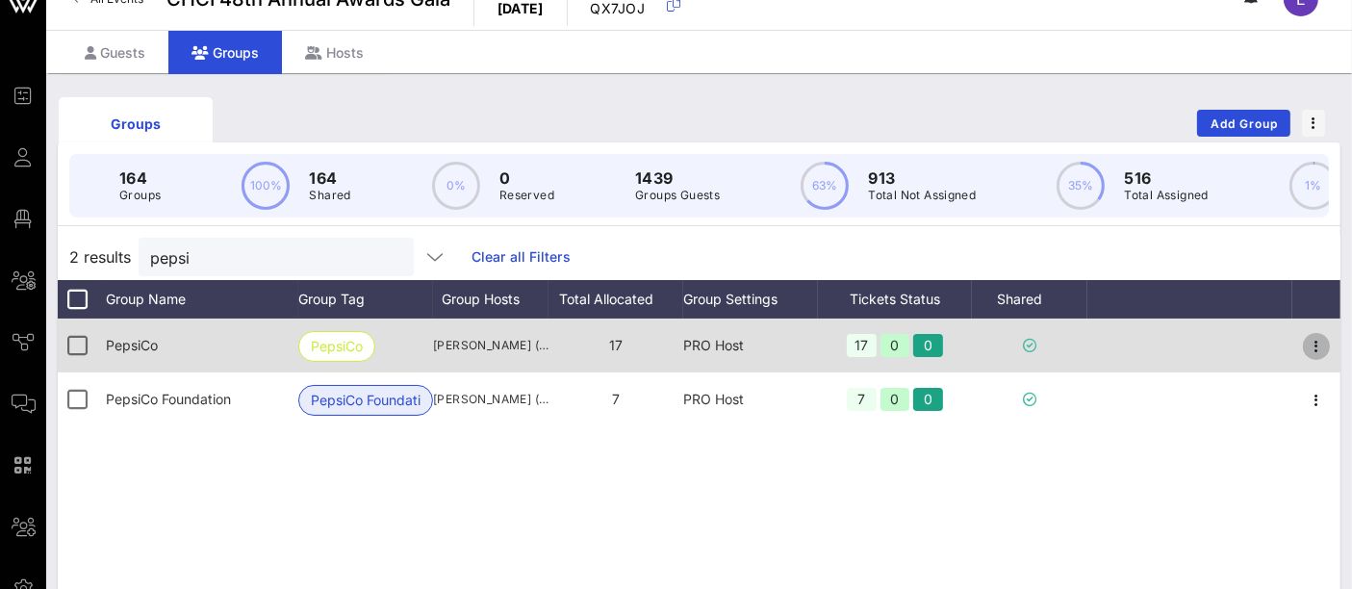
click at [1319, 358] on icon "button" at bounding box center [1316, 346] width 23 height 23
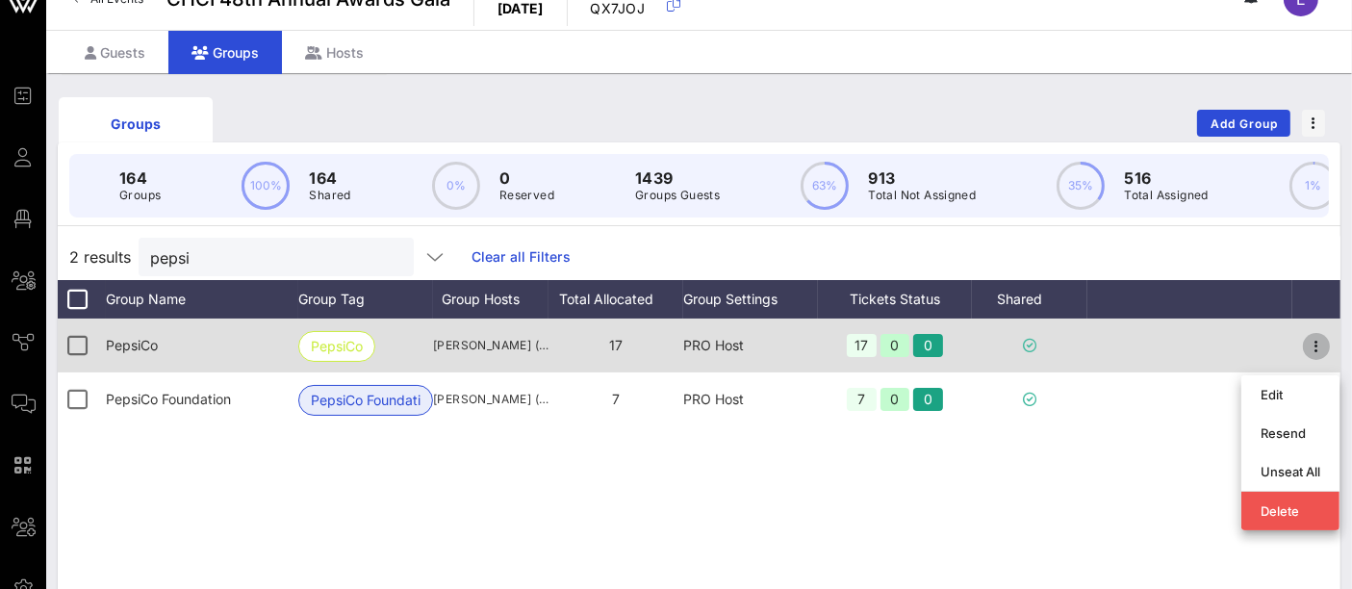
click at [1311, 358] on icon "button" at bounding box center [1316, 346] width 23 height 23
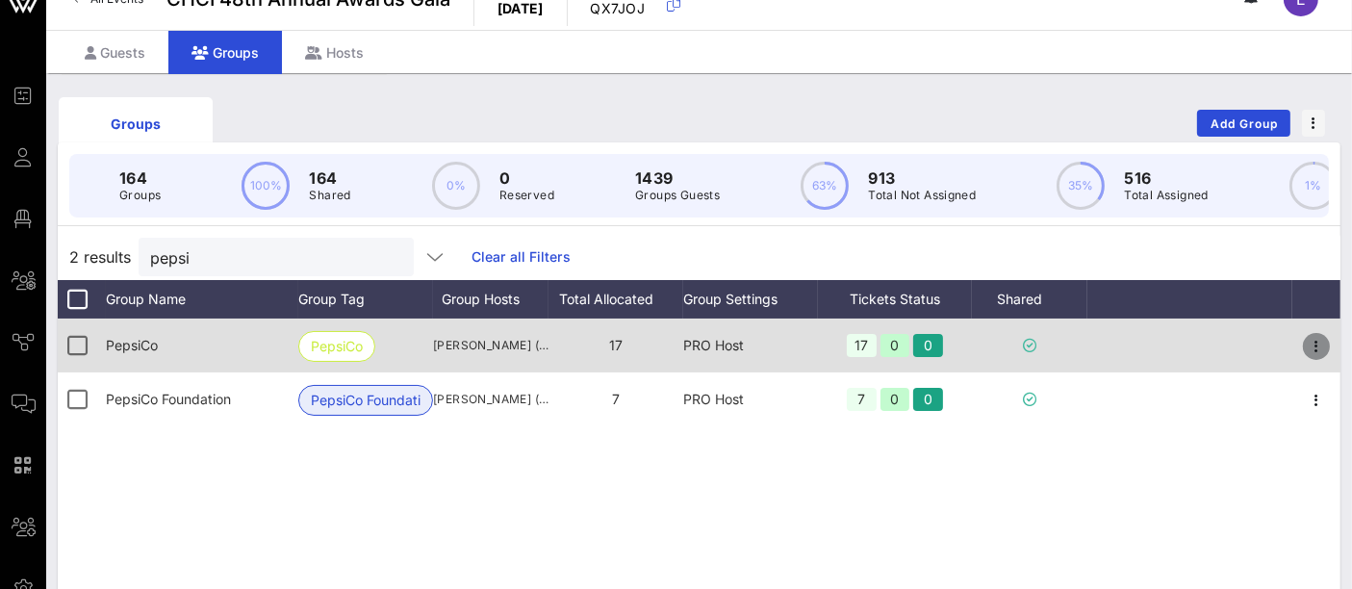
click at [1307, 358] on icon "button" at bounding box center [1316, 346] width 23 height 23
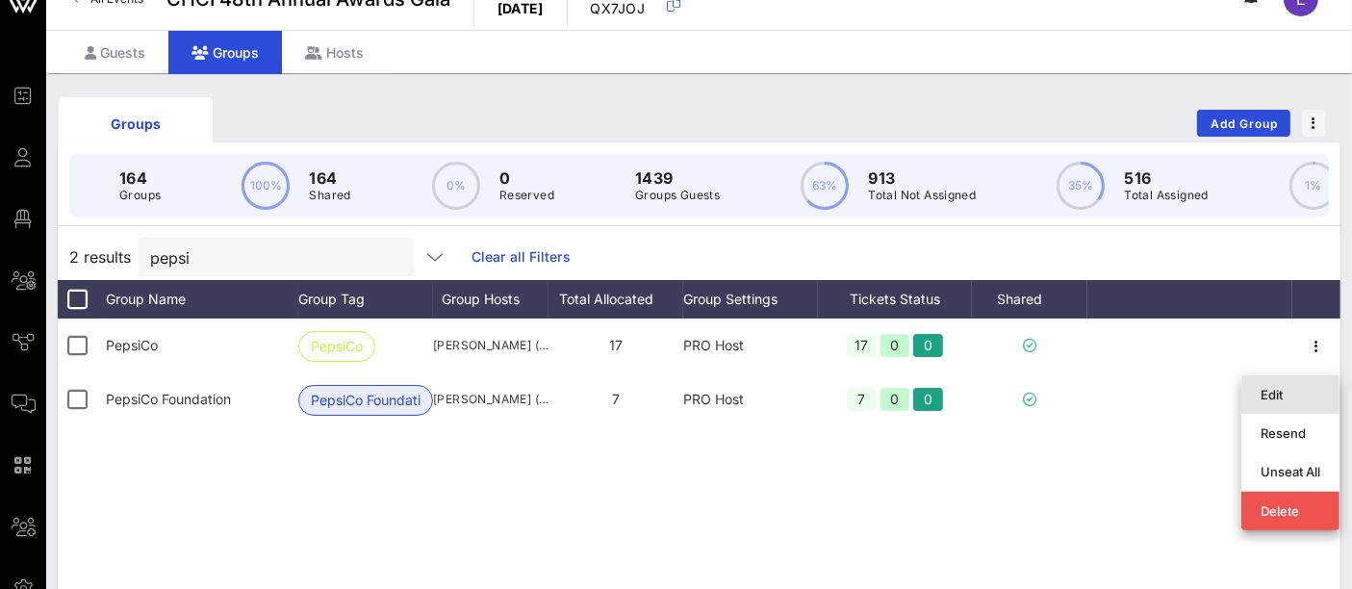
click at [1281, 393] on div "Edit" at bounding box center [1291, 394] width 60 height 15
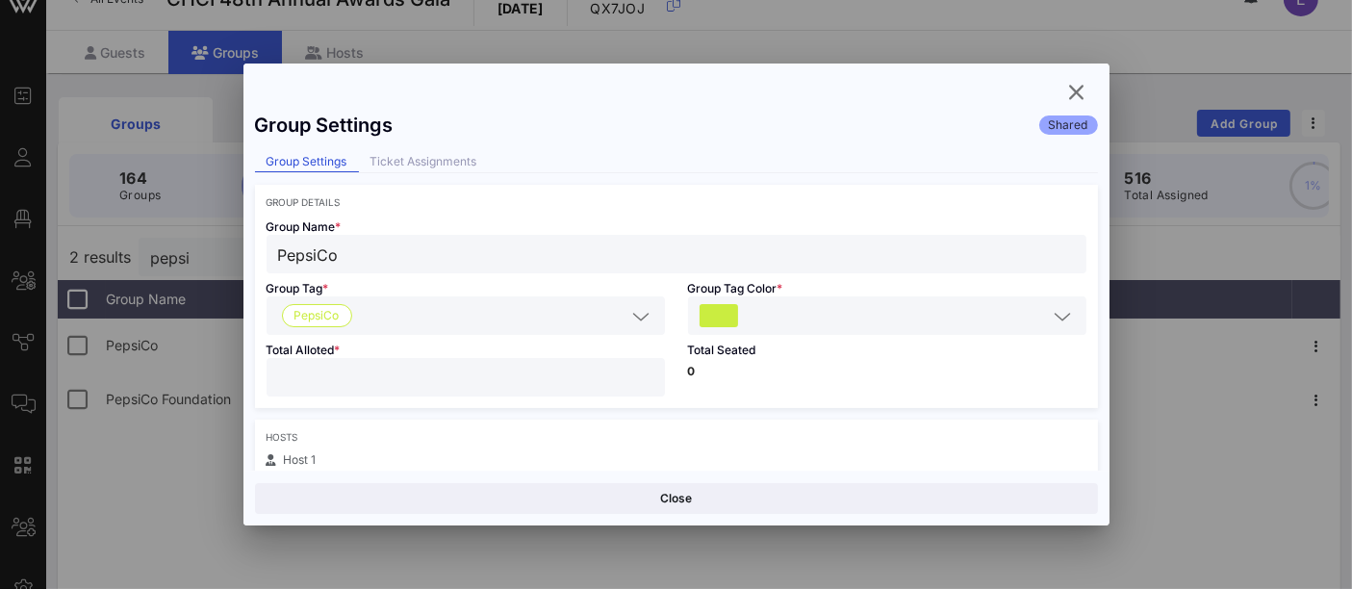
click at [314, 386] on input "**" at bounding box center [465, 377] width 375 height 25
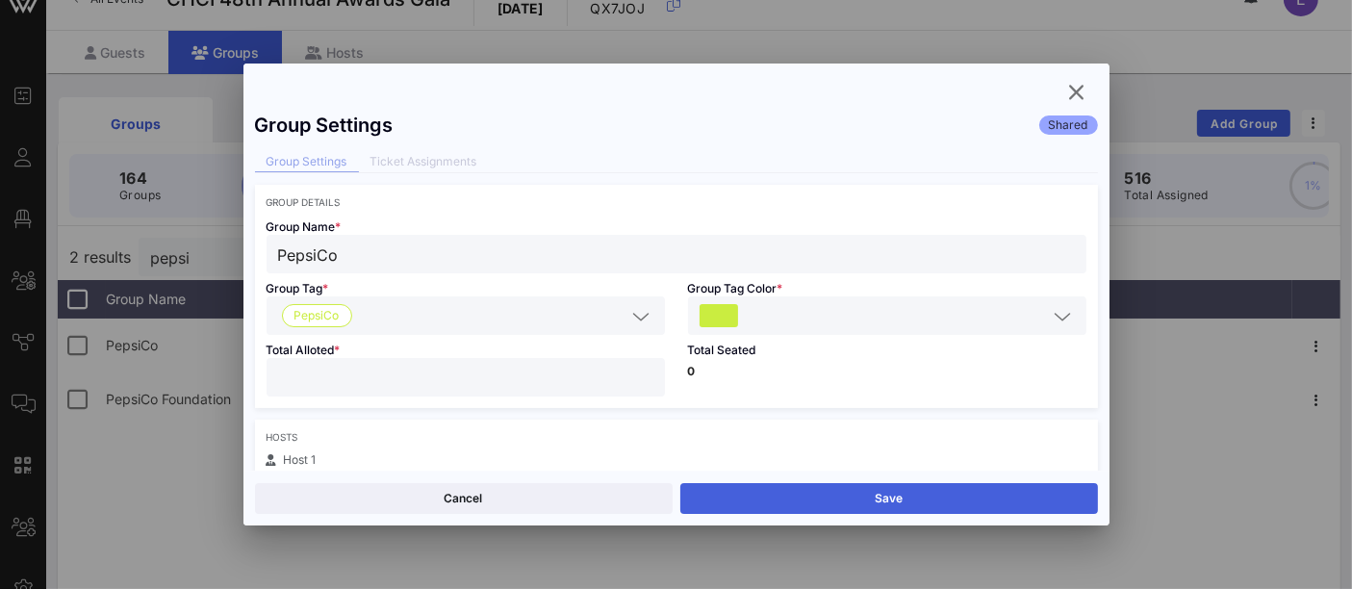
type input "*"
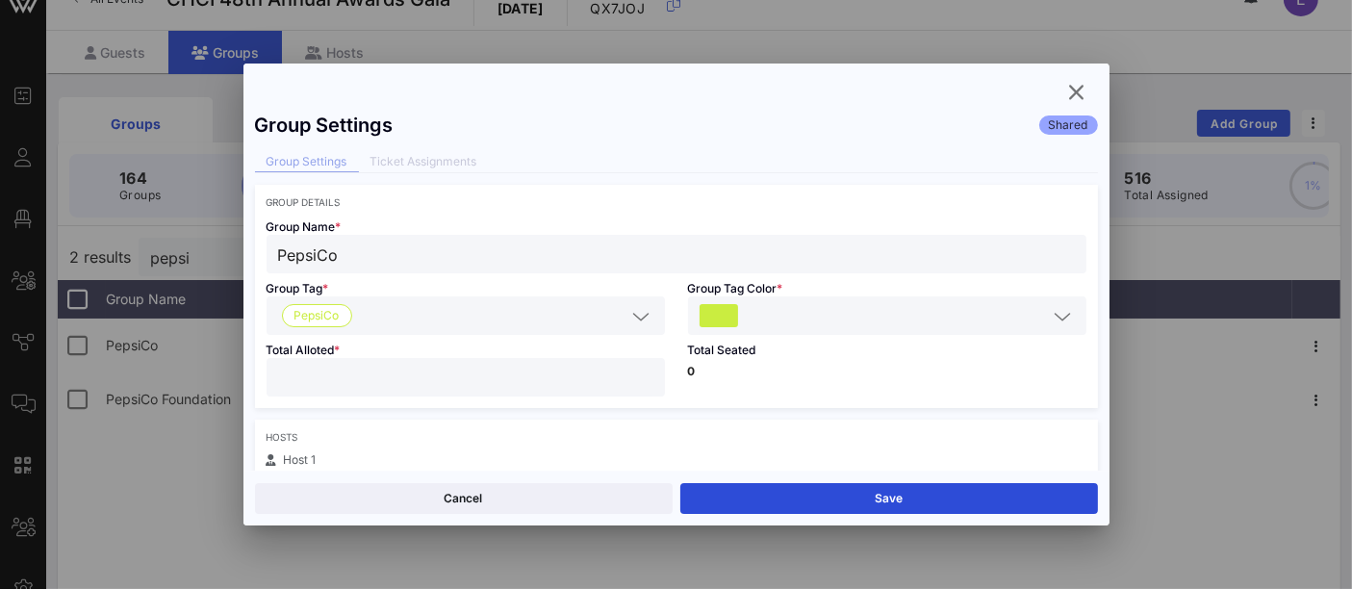
drag, startPoint x: 923, startPoint y: 491, endPoint x: 866, endPoint y: 514, distance: 61.3
click at [866, 514] on div "Cancel Save" at bounding box center [676, 498] width 866 height 55
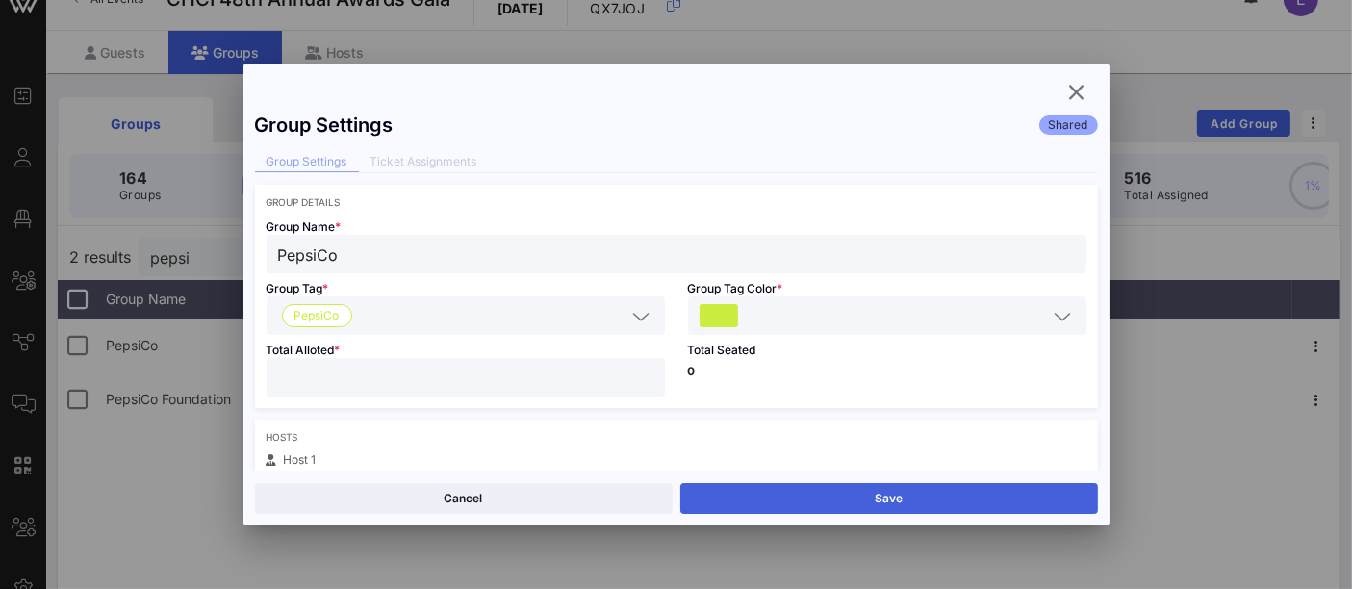
click at [912, 494] on button "Save" at bounding box center [889, 498] width 418 height 31
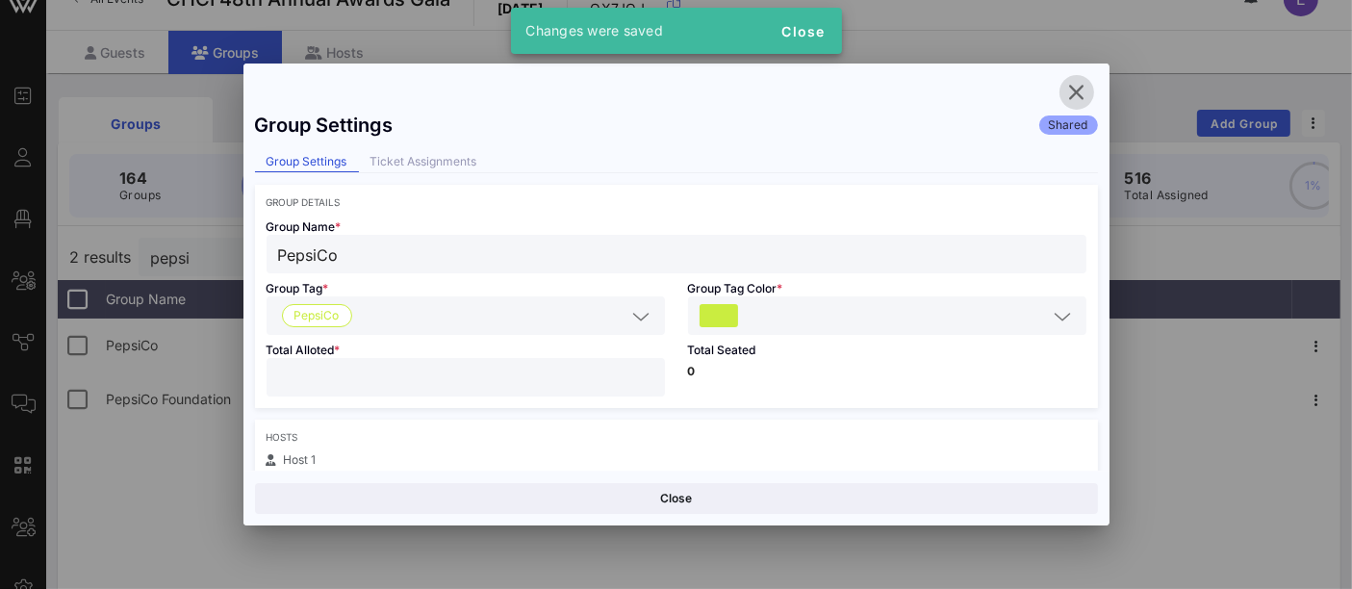
click at [1076, 97] on icon "button" at bounding box center [1076, 92] width 23 height 23
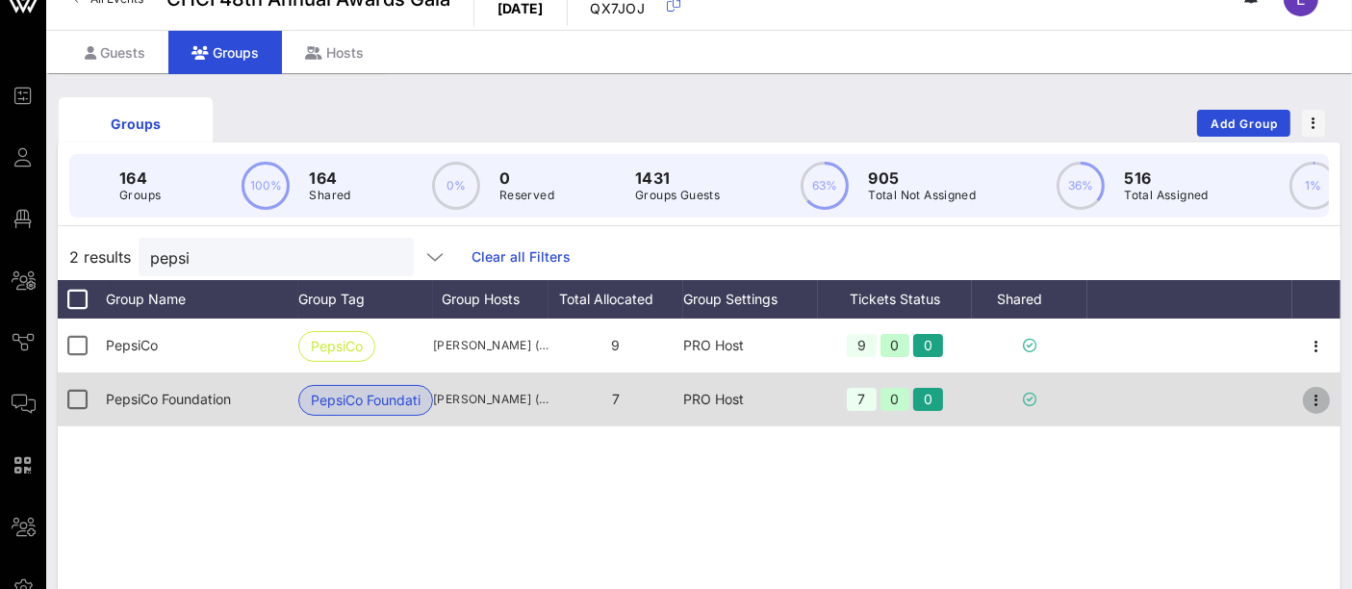
click at [1320, 411] on icon "button" at bounding box center [1316, 400] width 23 height 23
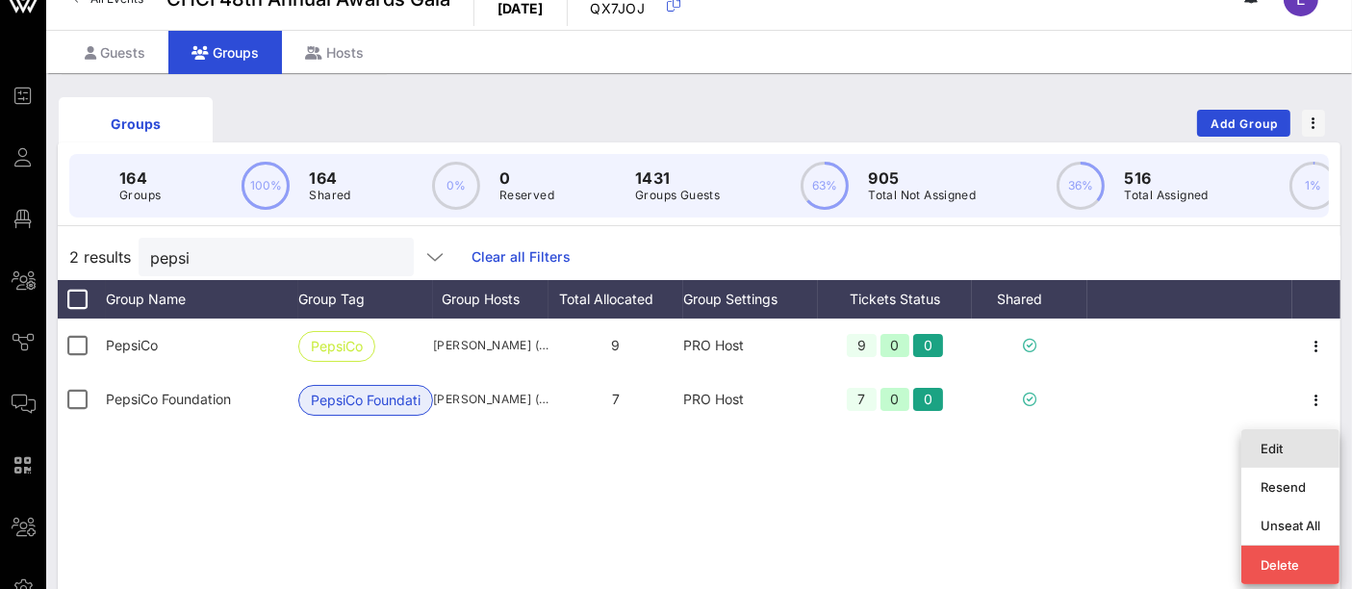
click at [1272, 449] on div "Edit" at bounding box center [1291, 448] width 60 height 15
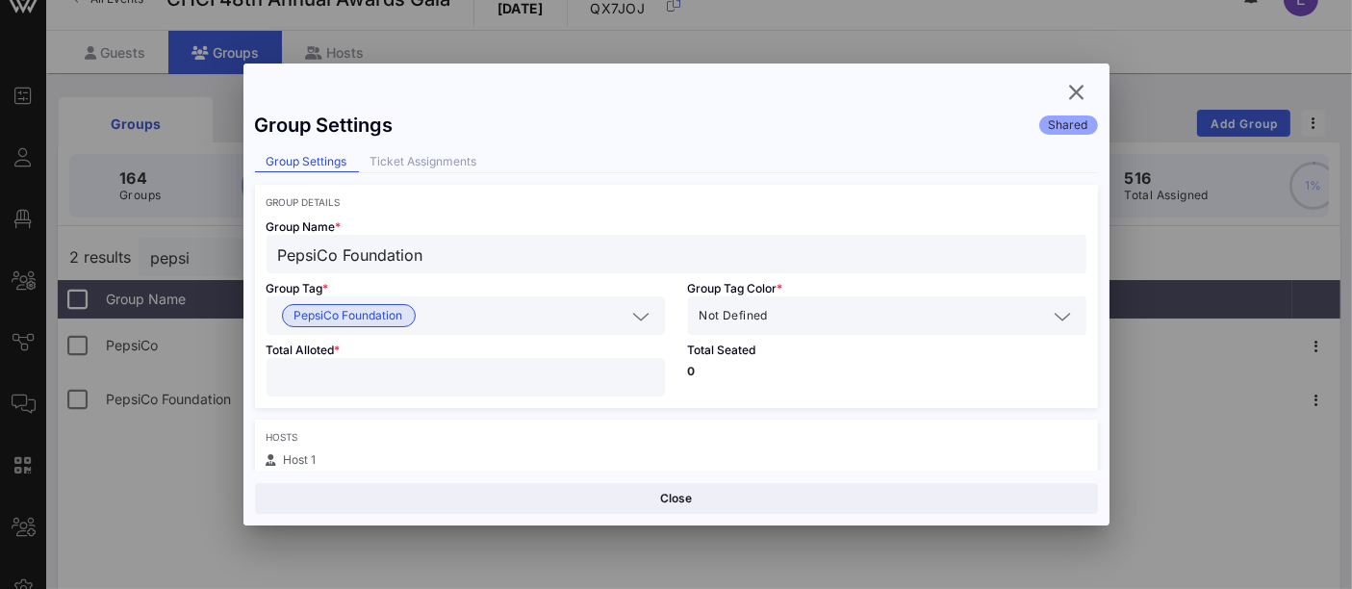
click at [316, 365] on input "*" at bounding box center [465, 377] width 375 height 25
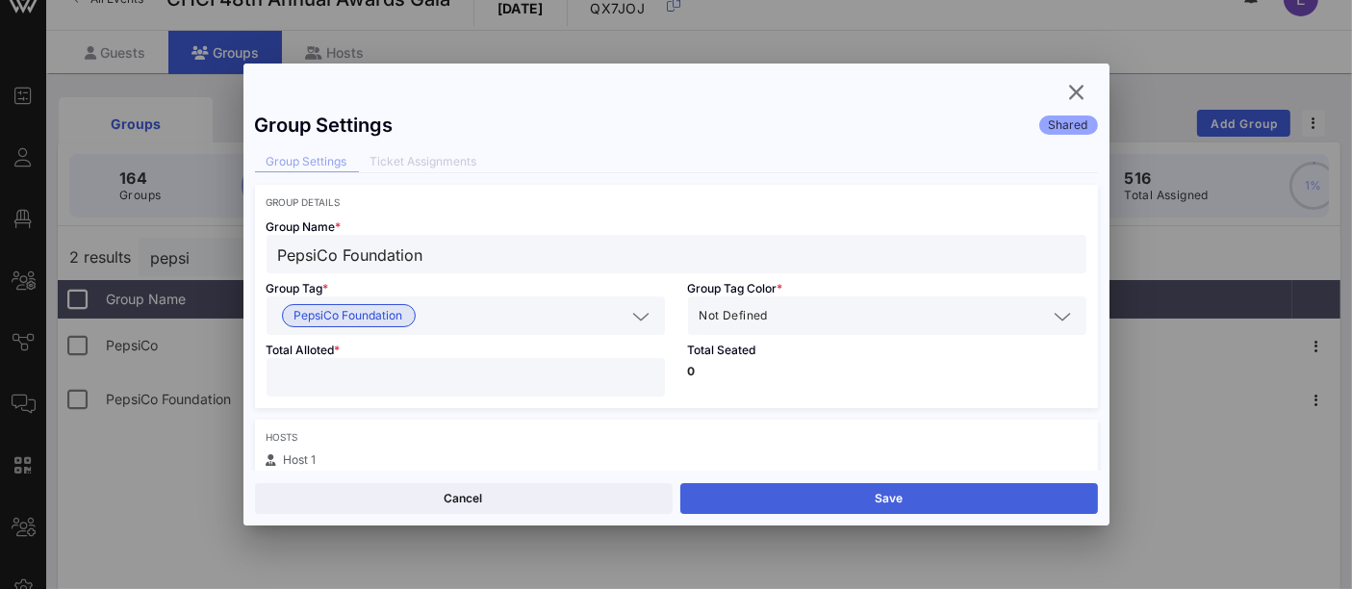
type input "*"
click at [796, 491] on button "Save" at bounding box center [889, 498] width 418 height 31
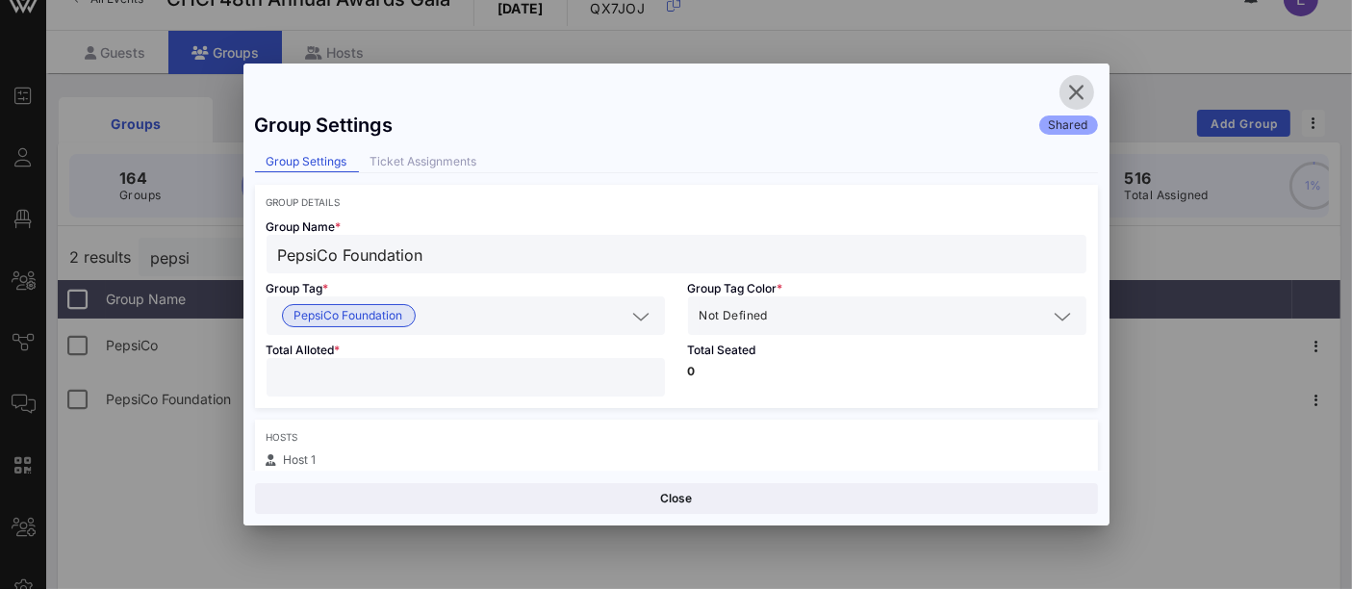
drag, startPoint x: 1072, startPoint y: 87, endPoint x: 838, endPoint y: 120, distance: 236.3
click at [838, 120] on div "Group Settings Shared Group Settings Ticket Assignments Group Details Group Nam…" at bounding box center [676, 295] width 866 height 462
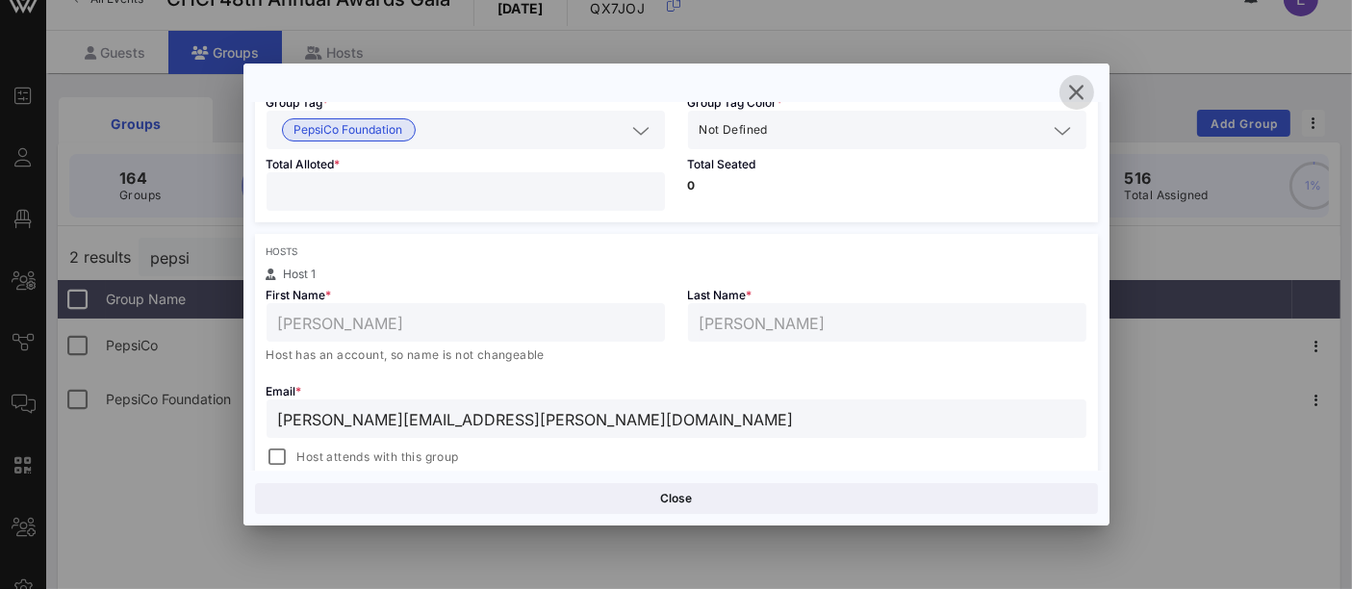
scroll to position [188, 0]
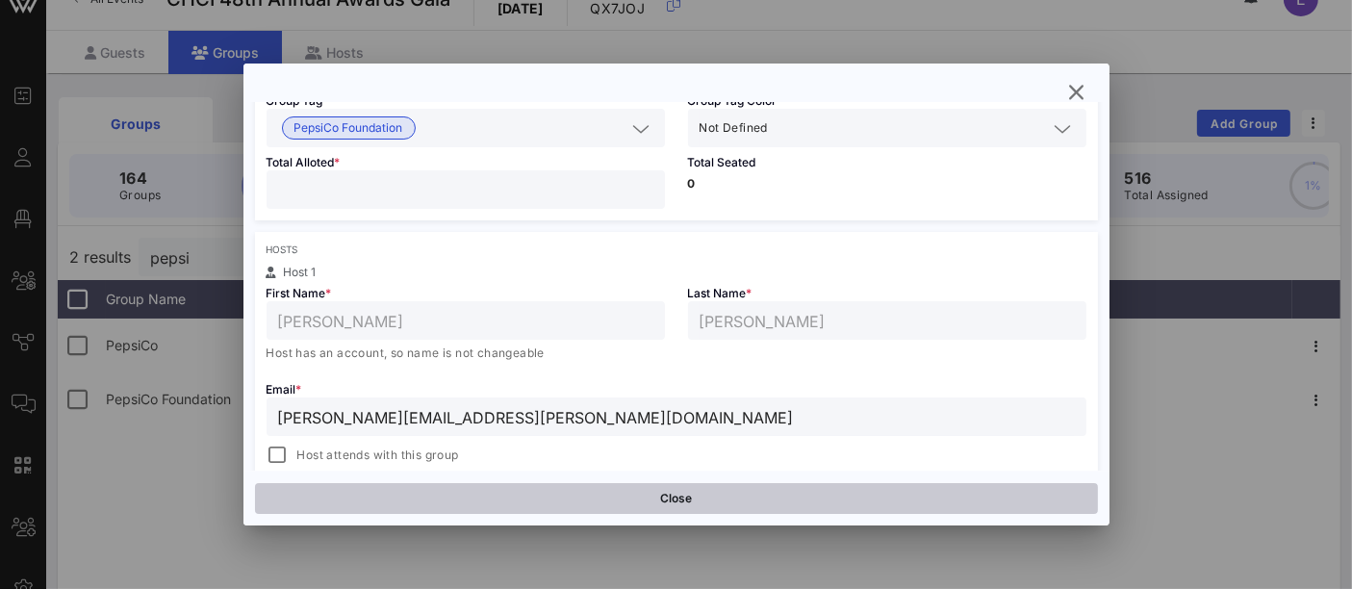
click at [712, 512] on button "Close" at bounding box center [676, 498] width 843 height 31
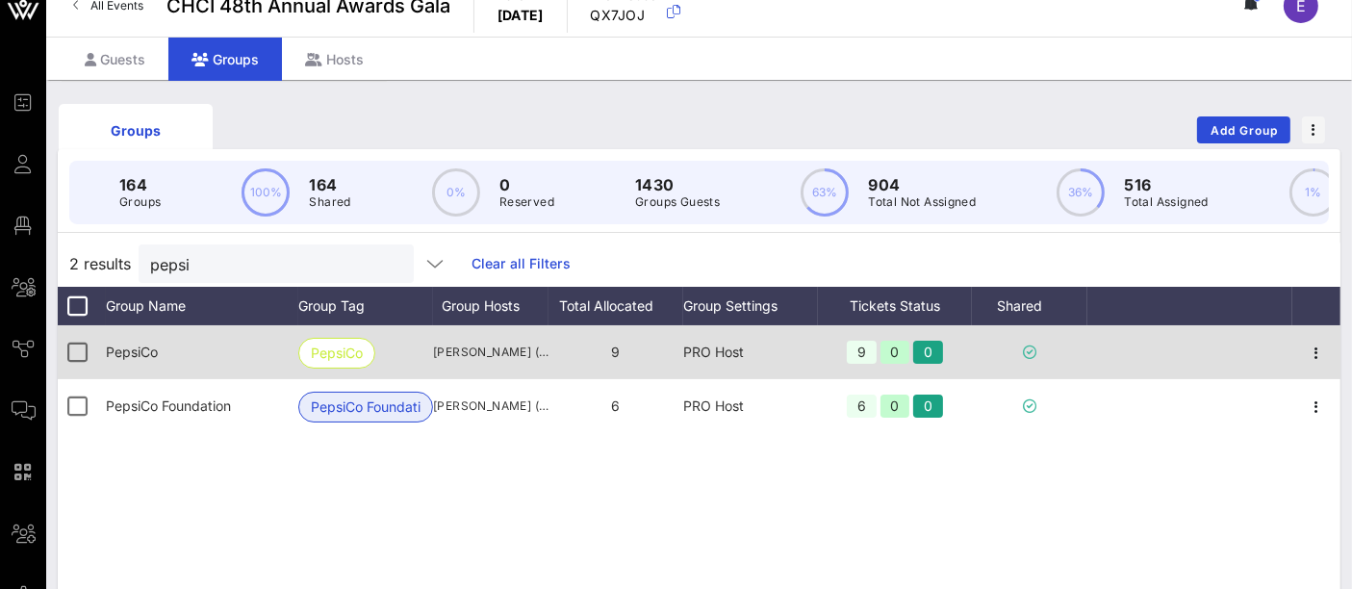
scroll to position [0, 0]
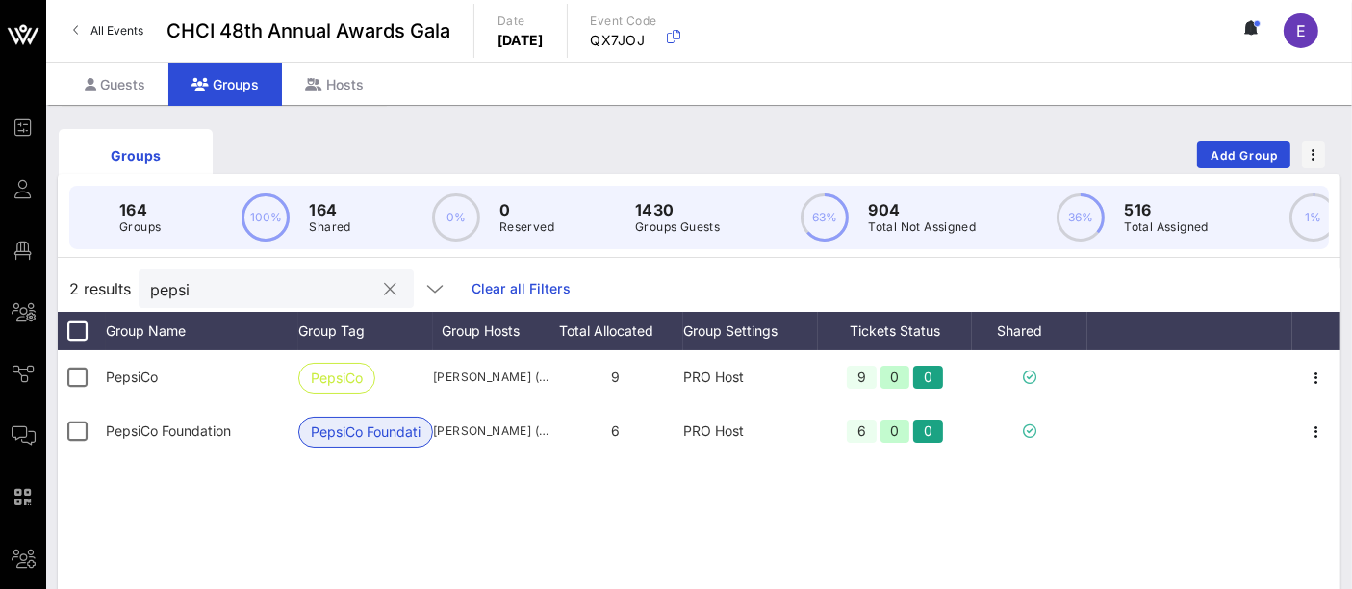
click at [252, 287] on div "pepsi" at bounding box center [262, 288] width 225 height 38
click at [228, 301] on input "pepsi" at bounding box center [262, 288] width 225 height 25
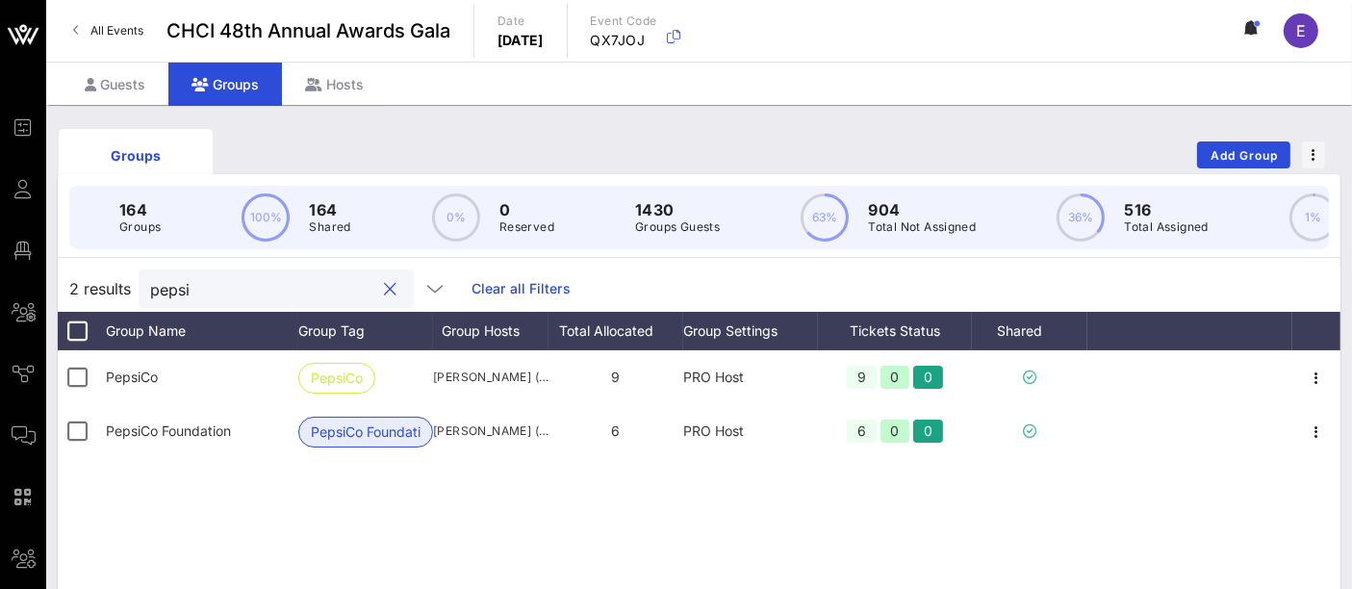
click at [228, 301] on input "pepsi" at bounding box center [262, 288] width 225 height 25
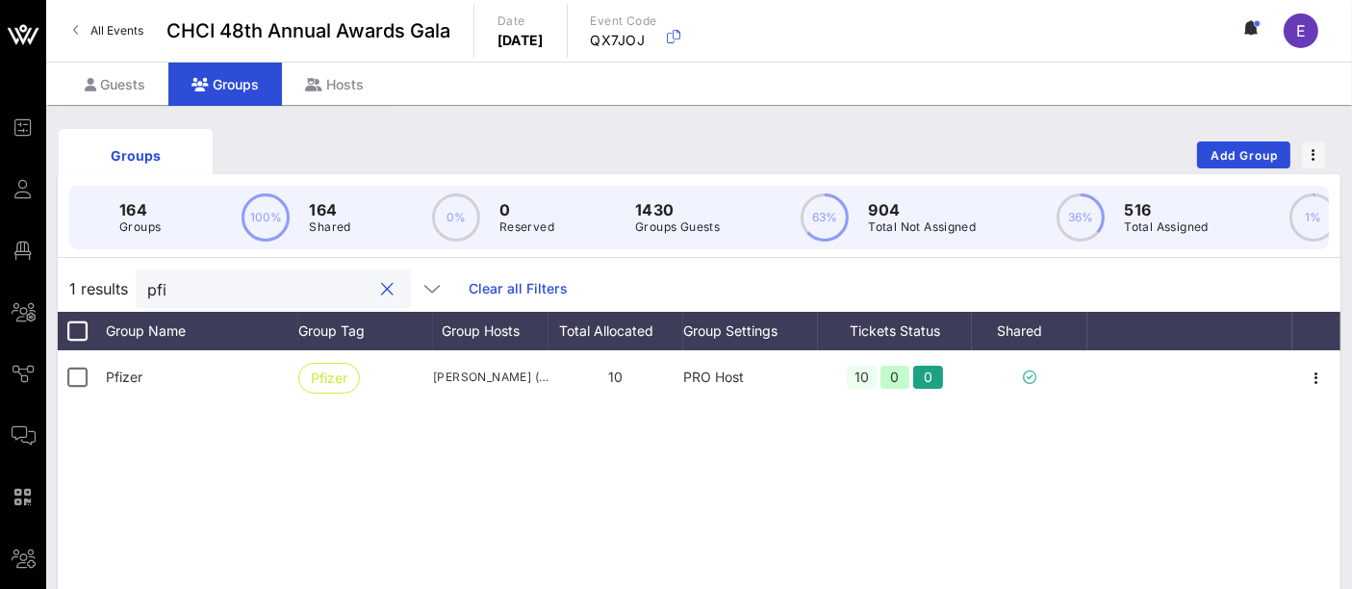
type input "pfiz"
click at [219, 300] on input "pfiz" at bounding box center [259, 288] width 225 height 25
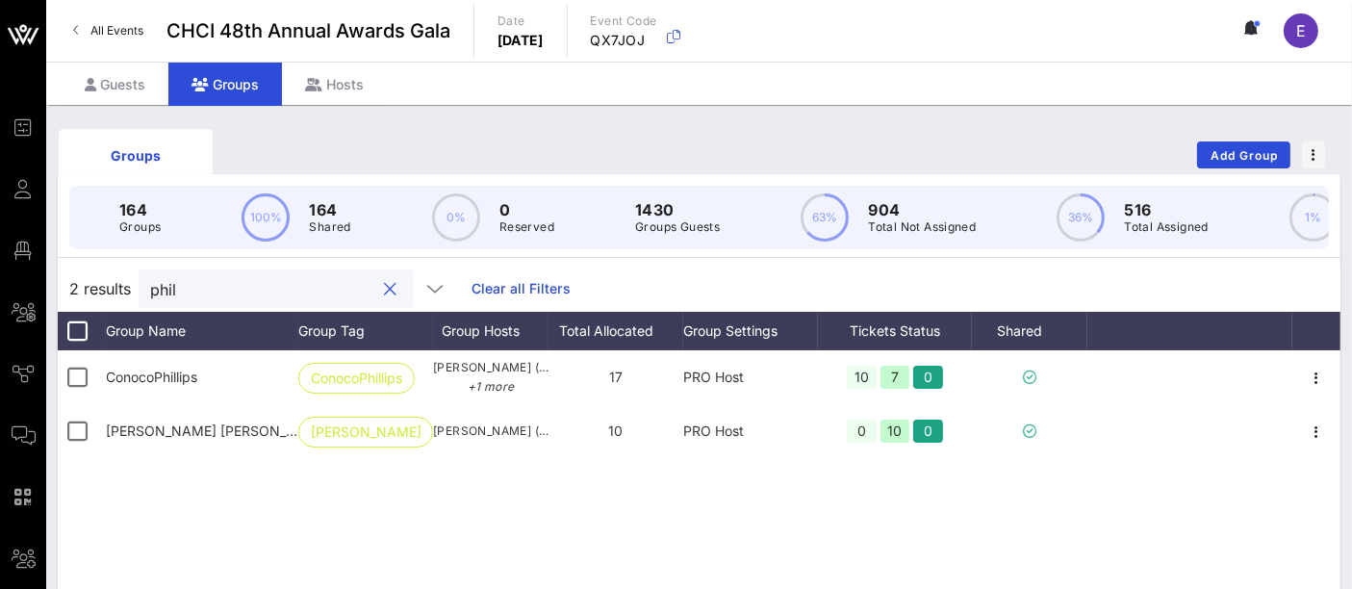
click at [197, 301] on input "phil" at bounding box center [262, 288] width 225 height 25
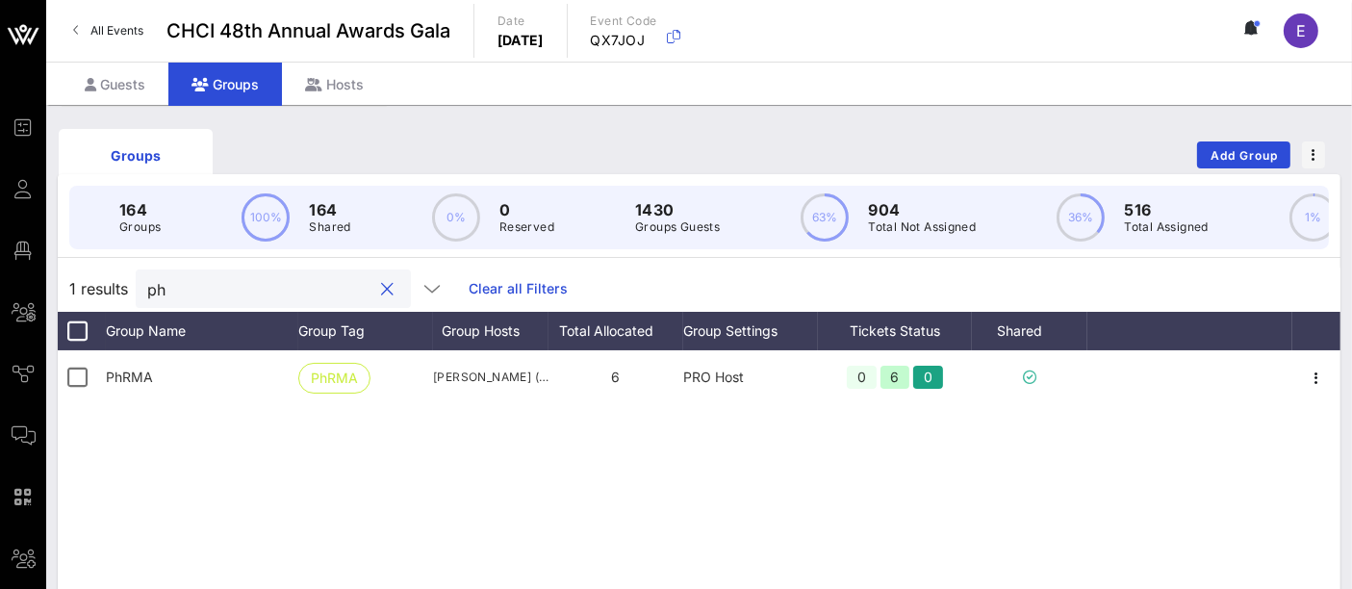
type input "p"
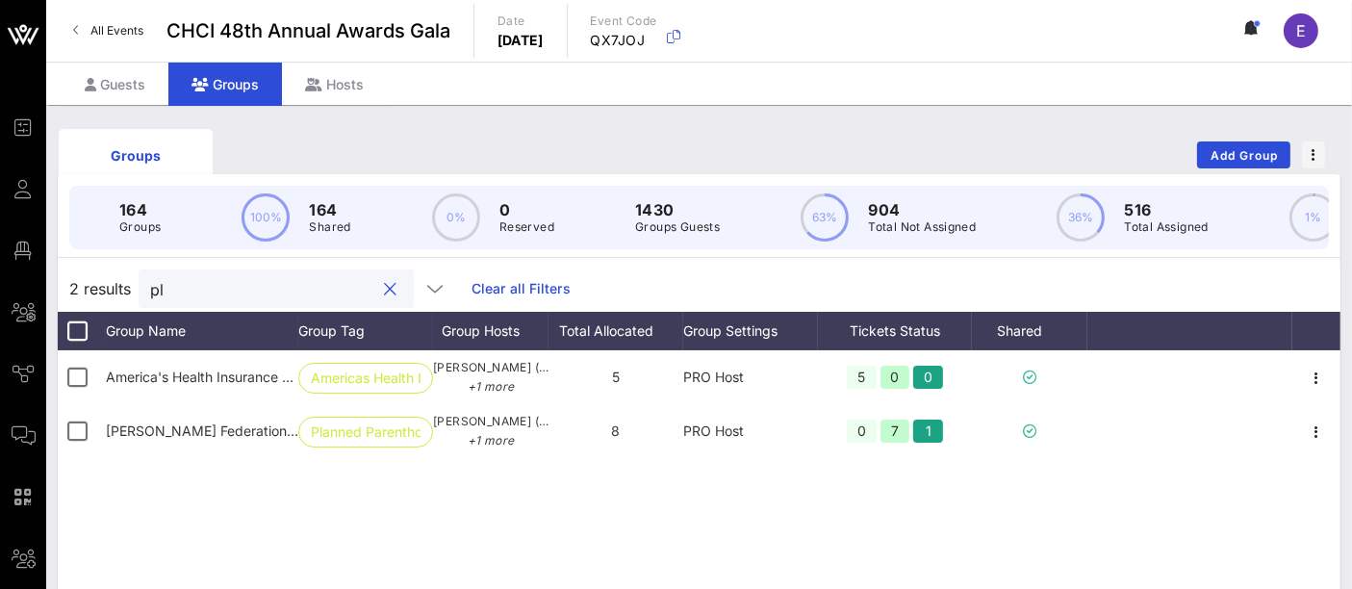
type input "p"
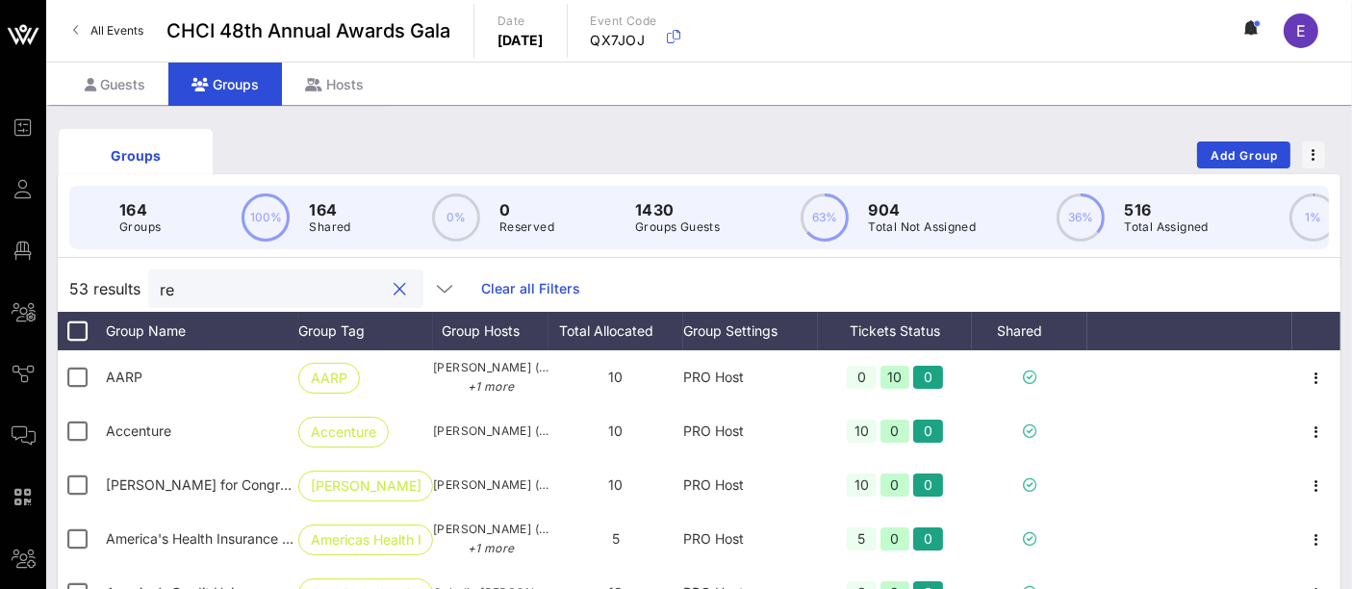
type input "r"
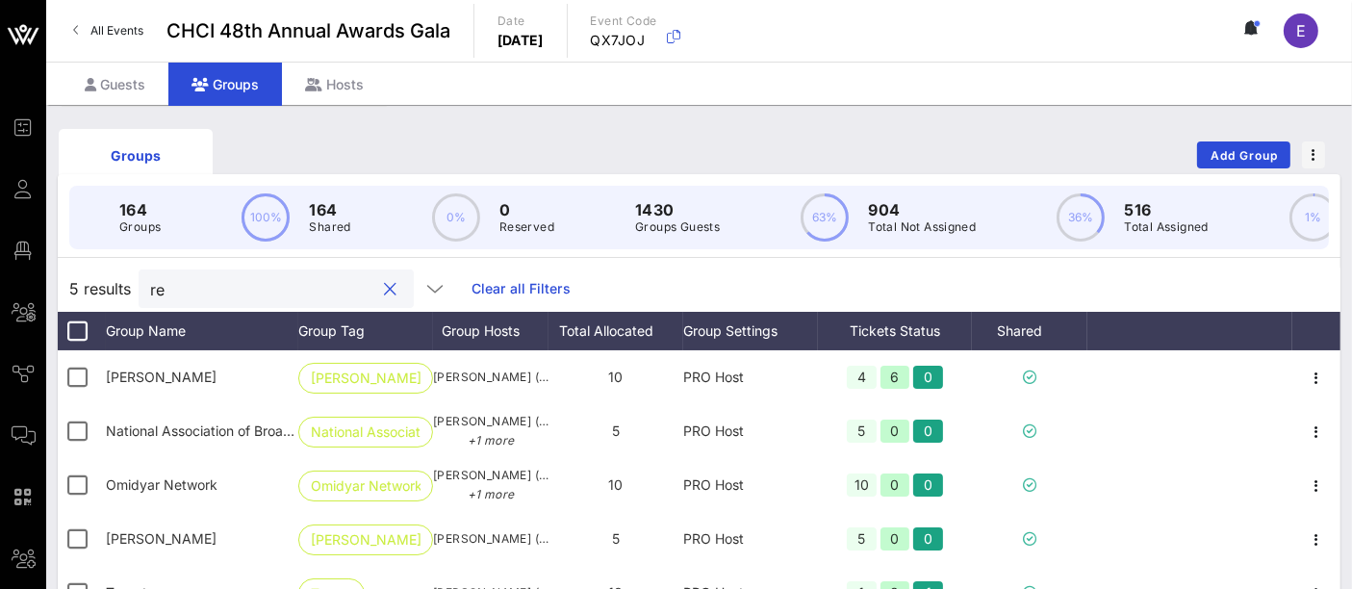
type input "r"
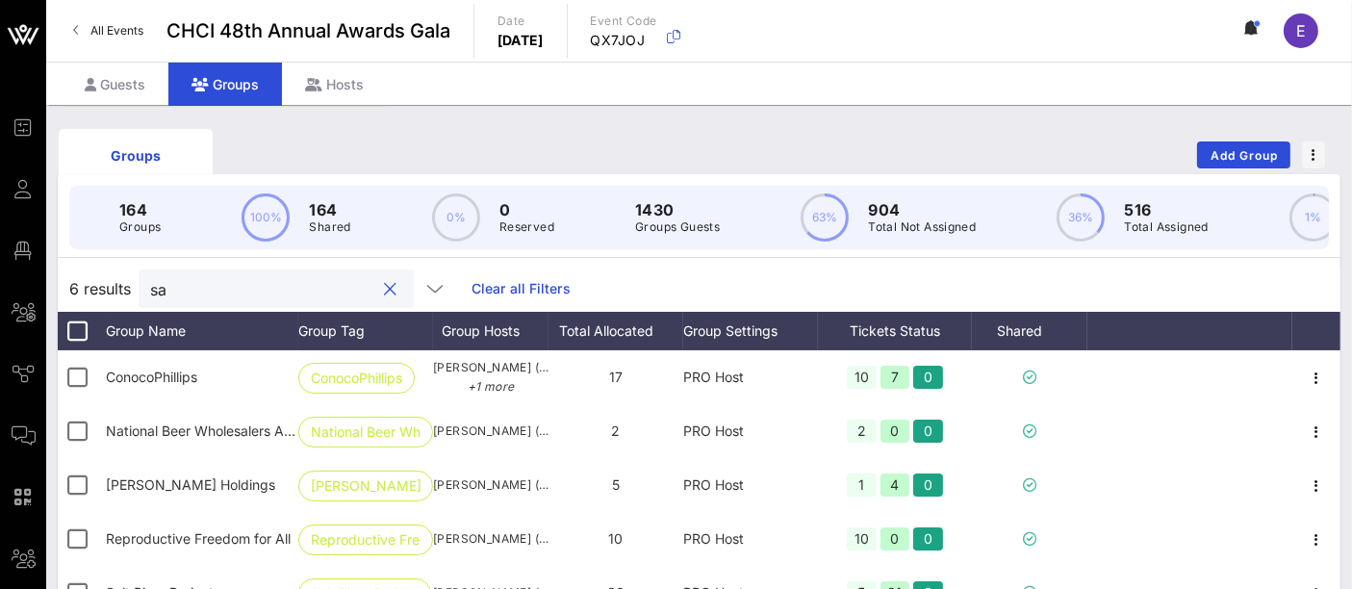
type input "s"
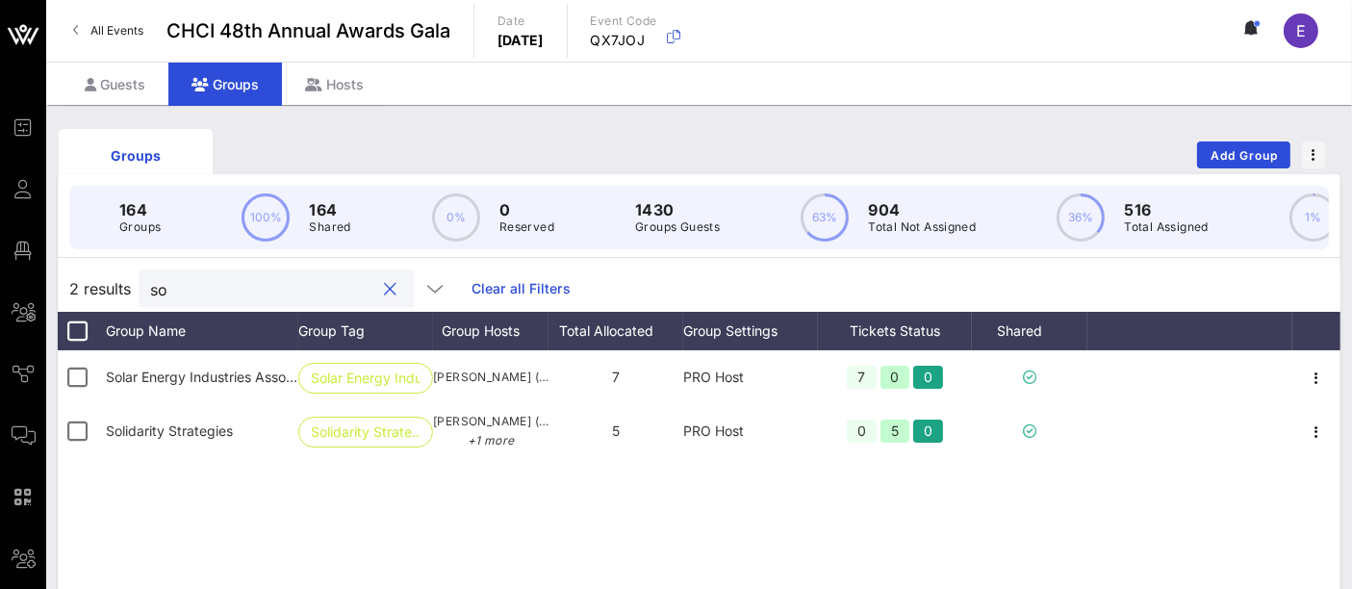
type input "s"
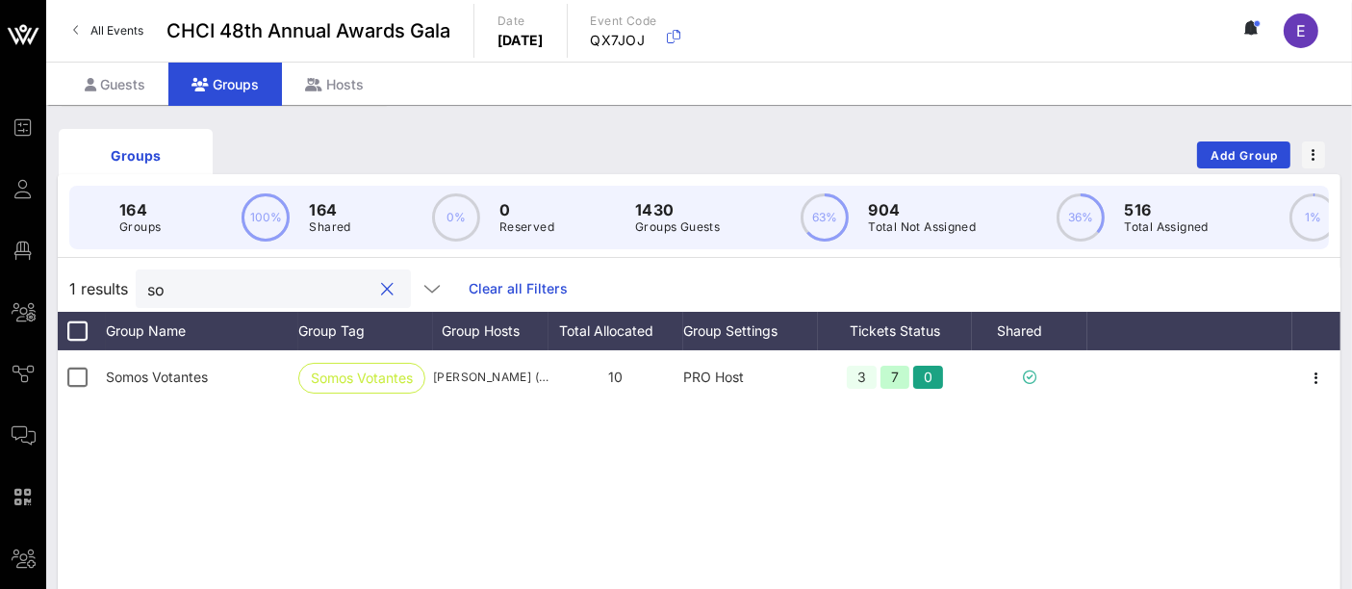
type input "s"
click at [220, 301] on input "pov" at bounding box center [259, 288] width 225 height 25
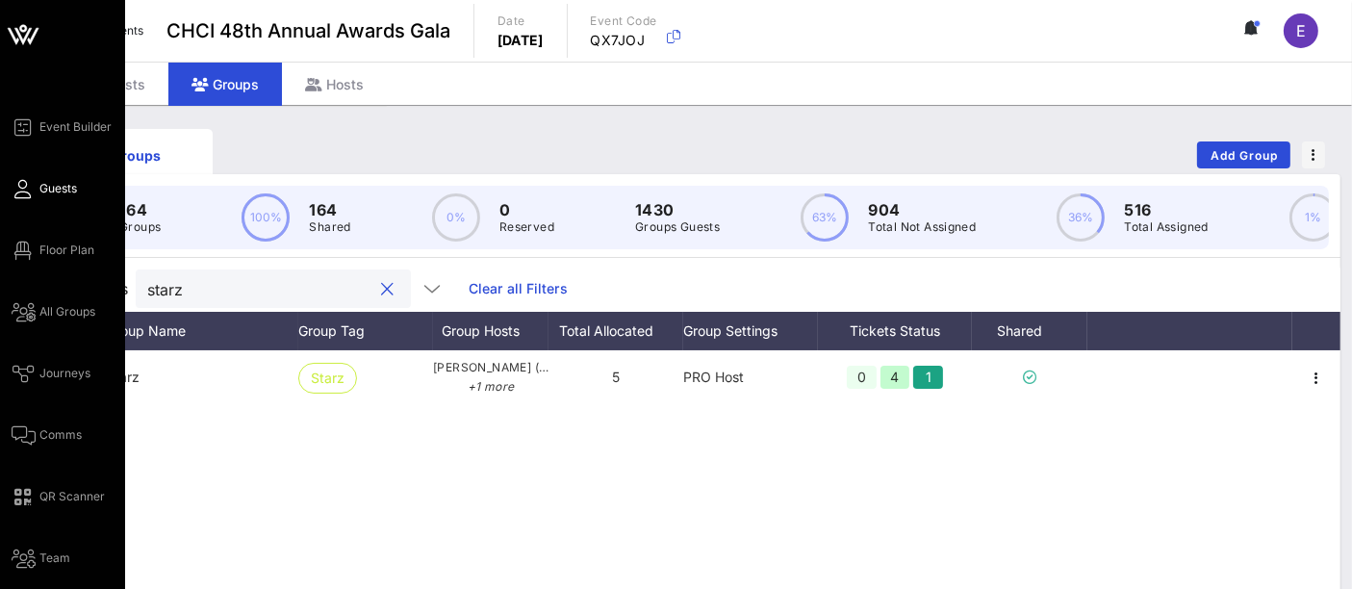
type input "starz"
click at [58, 183] on span "Guests" at bounding box center [58, 188] width 38 height 17
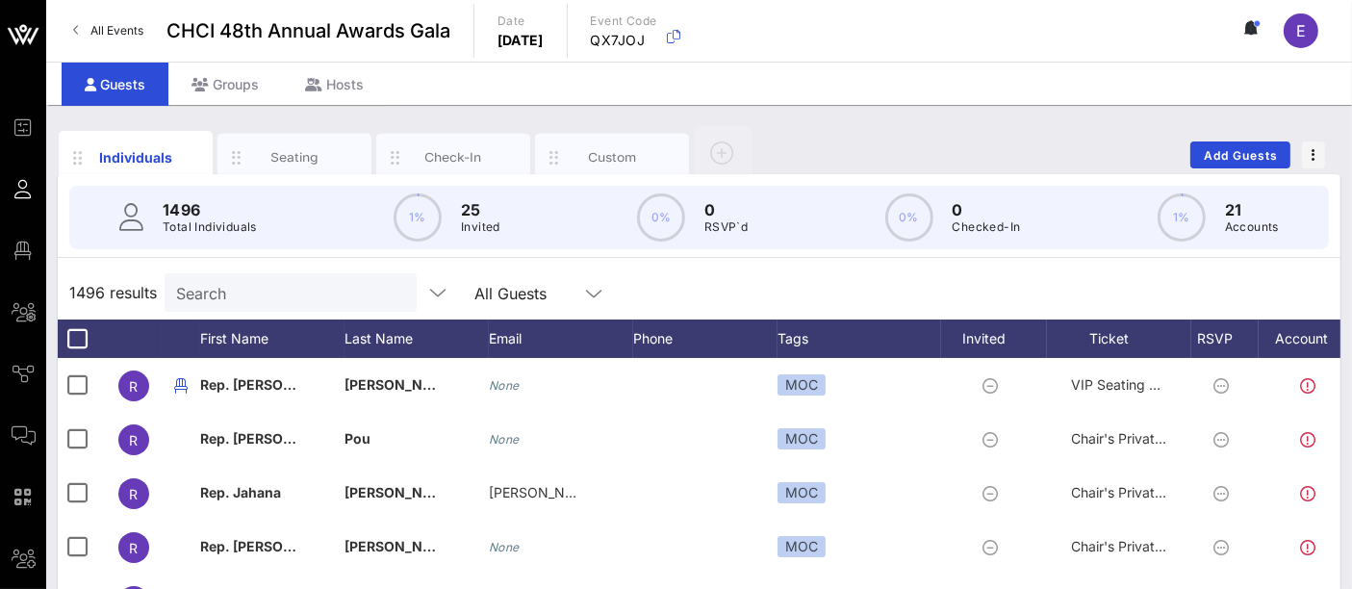
click at [245, 291] on input "Search" at bounding box center [288, 292] width 225 height 25
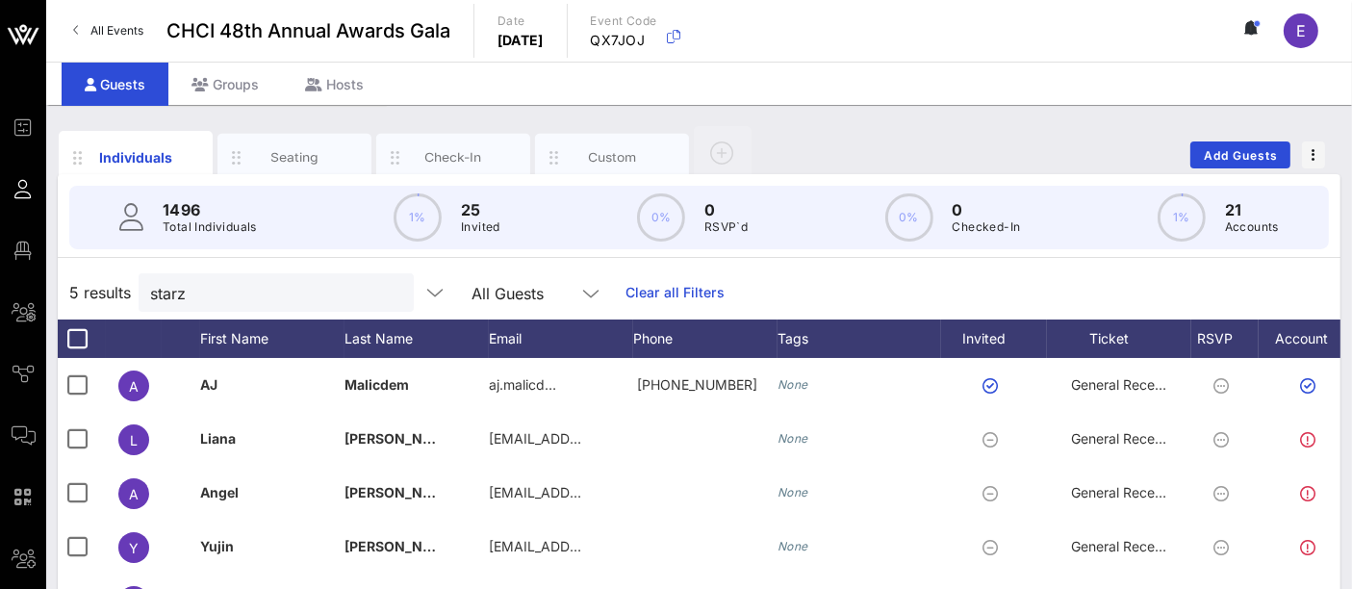
click at [304, 181] on div "1496 Total Individuals 1% 25 Invited 0% 0 RSVP`d 0% 0 Checked-In 1% 21 Accounts" at bounding box center [699, 217] width 1306 height 87
click at [331, 152] on div "Seating" at bounding box center [295, 157] width 86 height 18
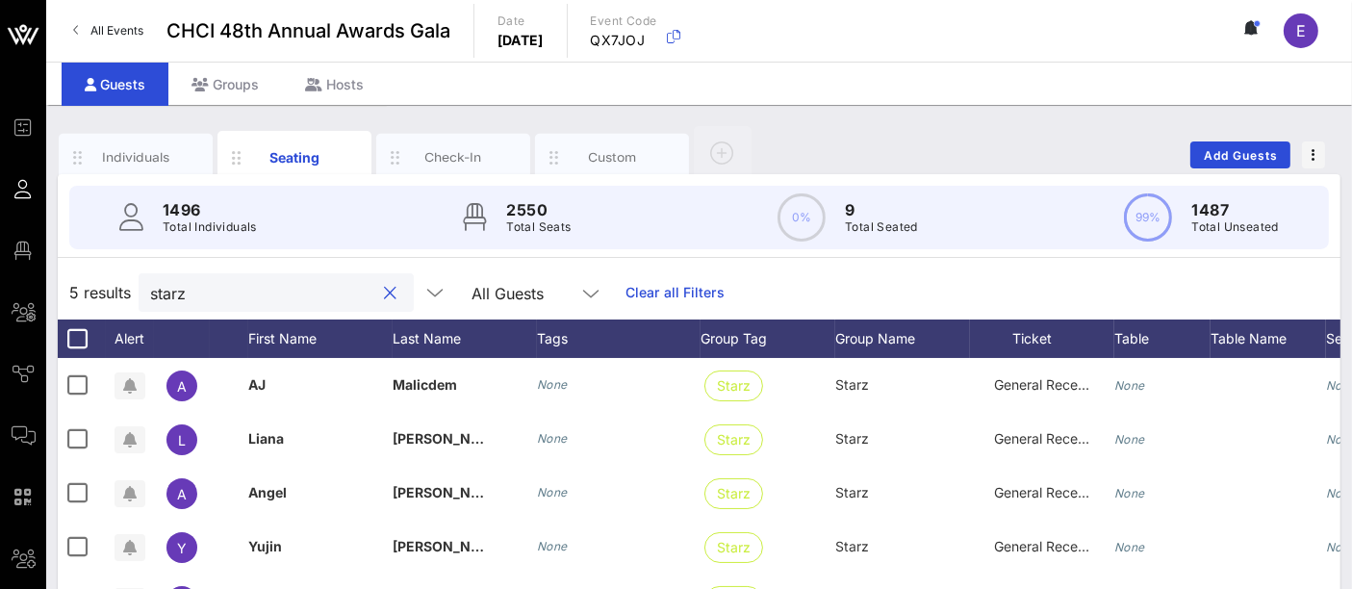
click at [252, 282] on input "starz" at bounding box center [262, 292] width 225 height 25
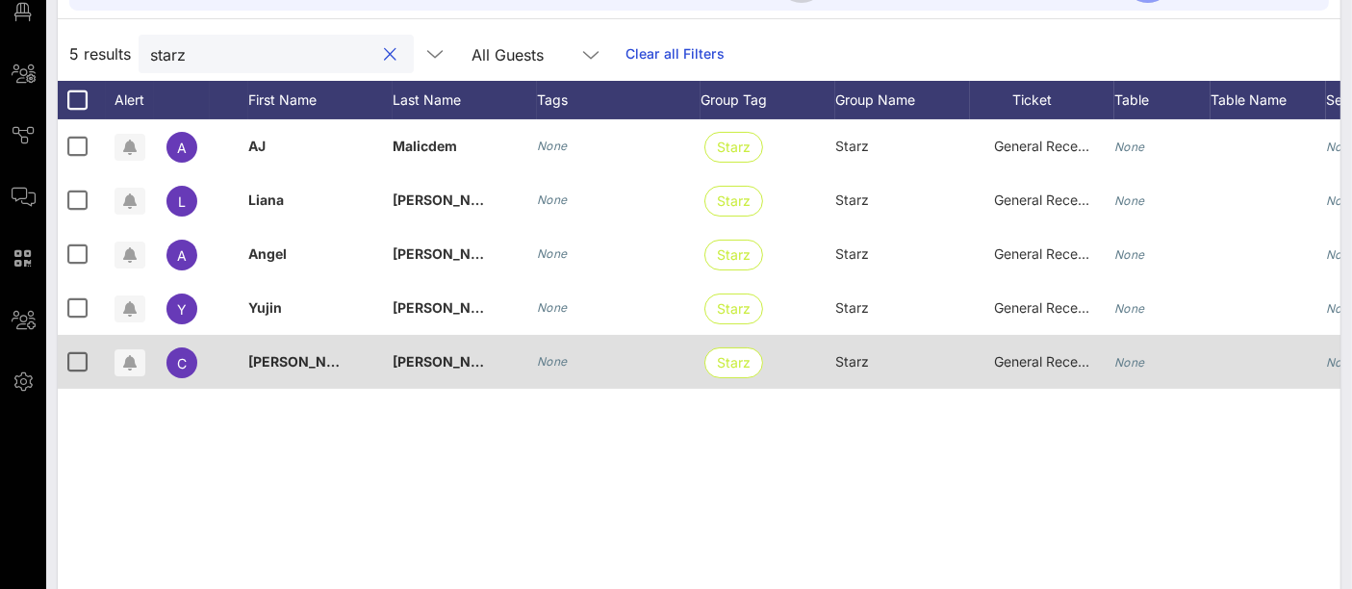
scroll to position [0, 244]
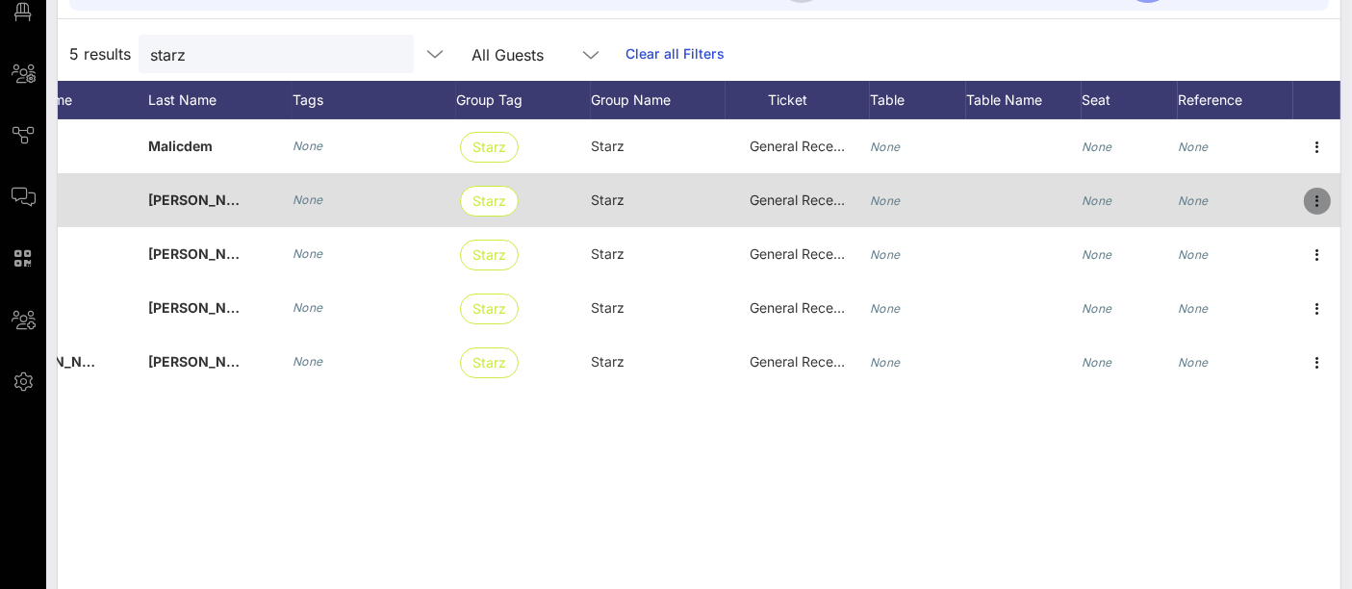
click at [1320, 200] on icon "button" at bounding box center [1317, 201] width 23 height 23
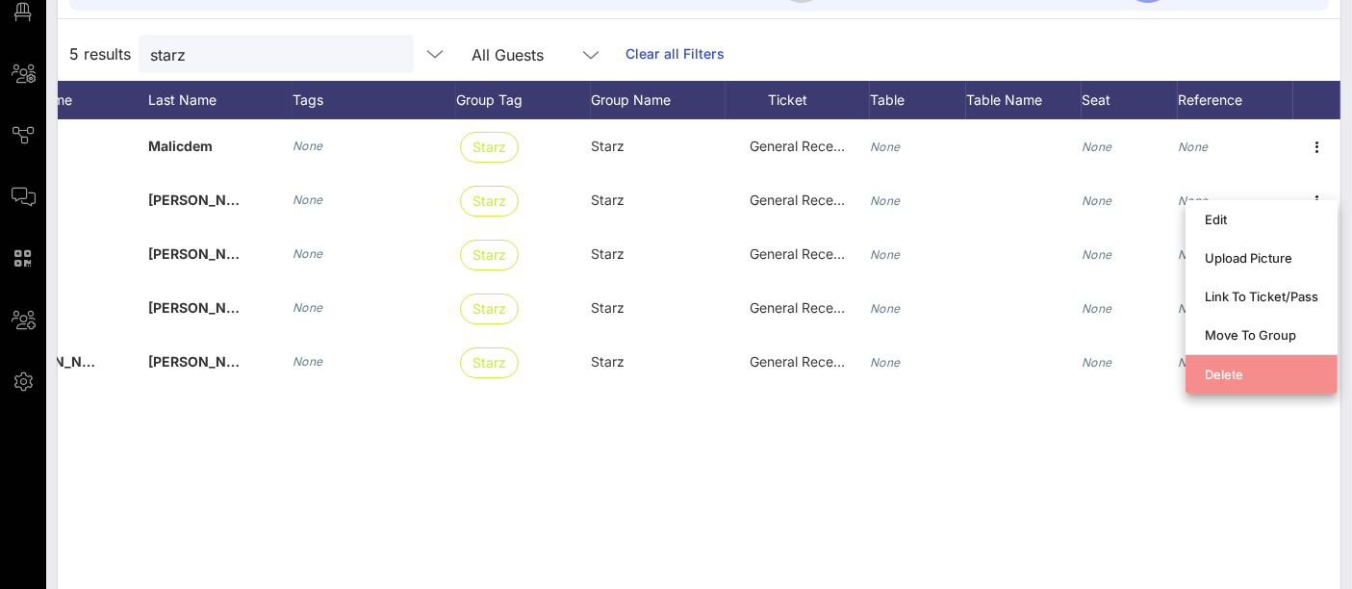
click at [1227, 372] on div "Delete" at bounding box center [1262, 374] width 114 height 15
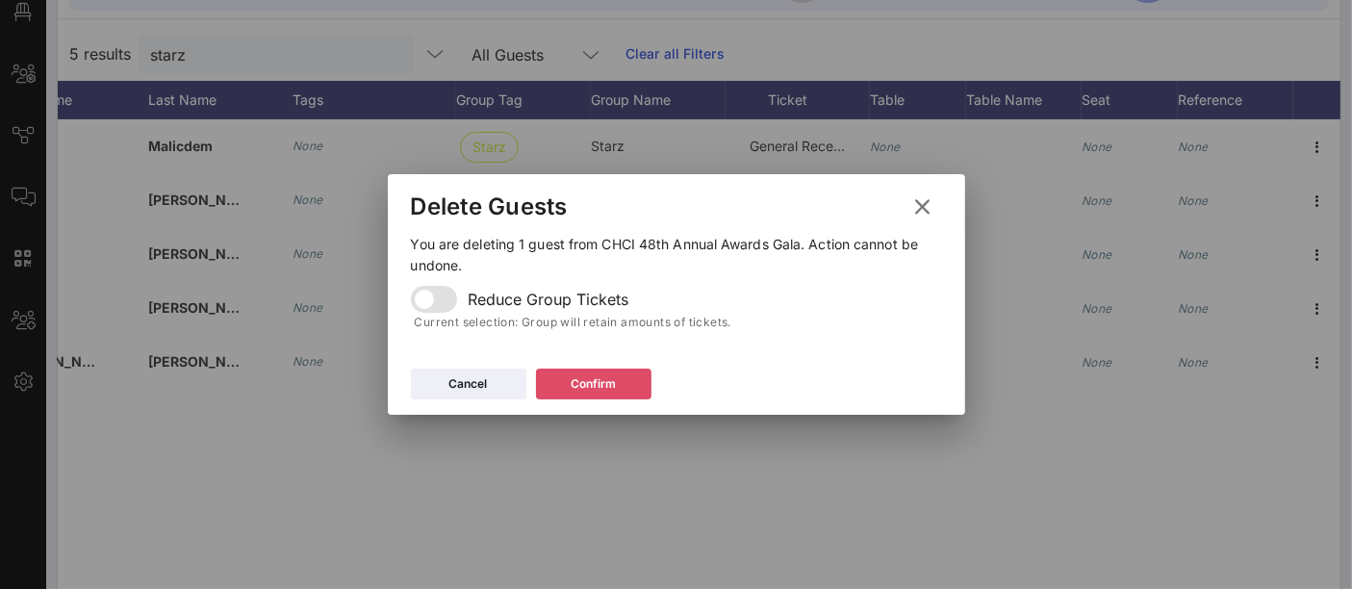
click at [599, 380] on button "Confirm" at bounding box center [593, 384] width 115 height 31
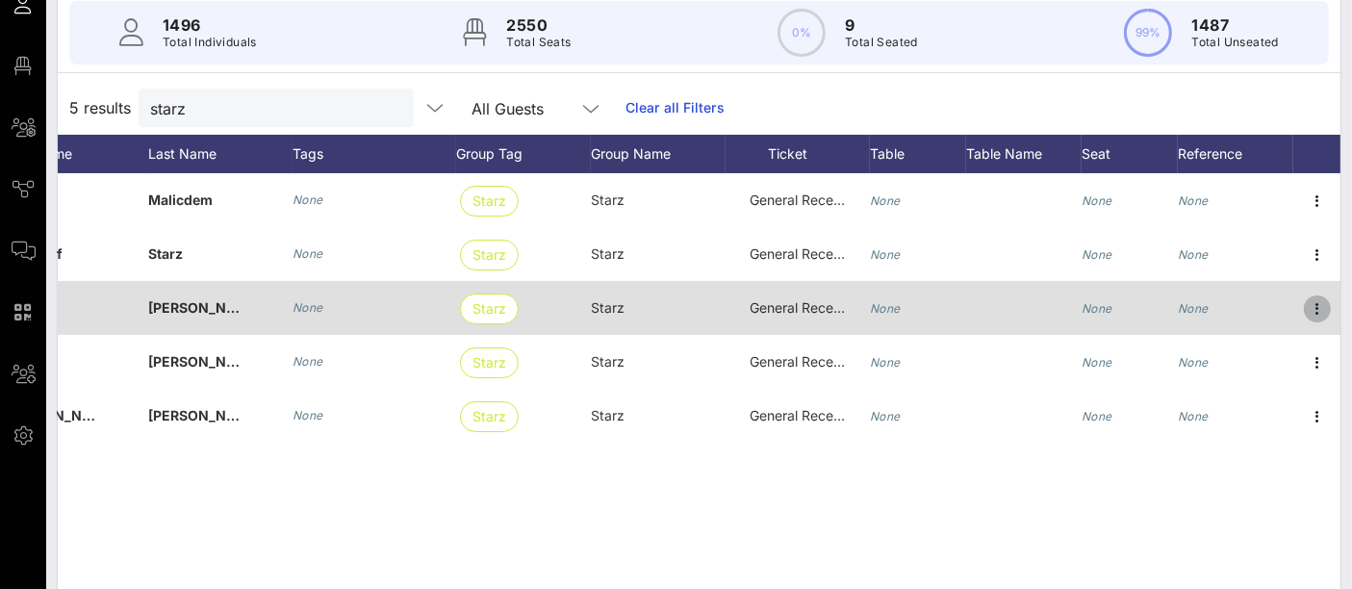
click at [1318, 309] on icon "button" at bounding box center [1317, 308] width 23 height 23
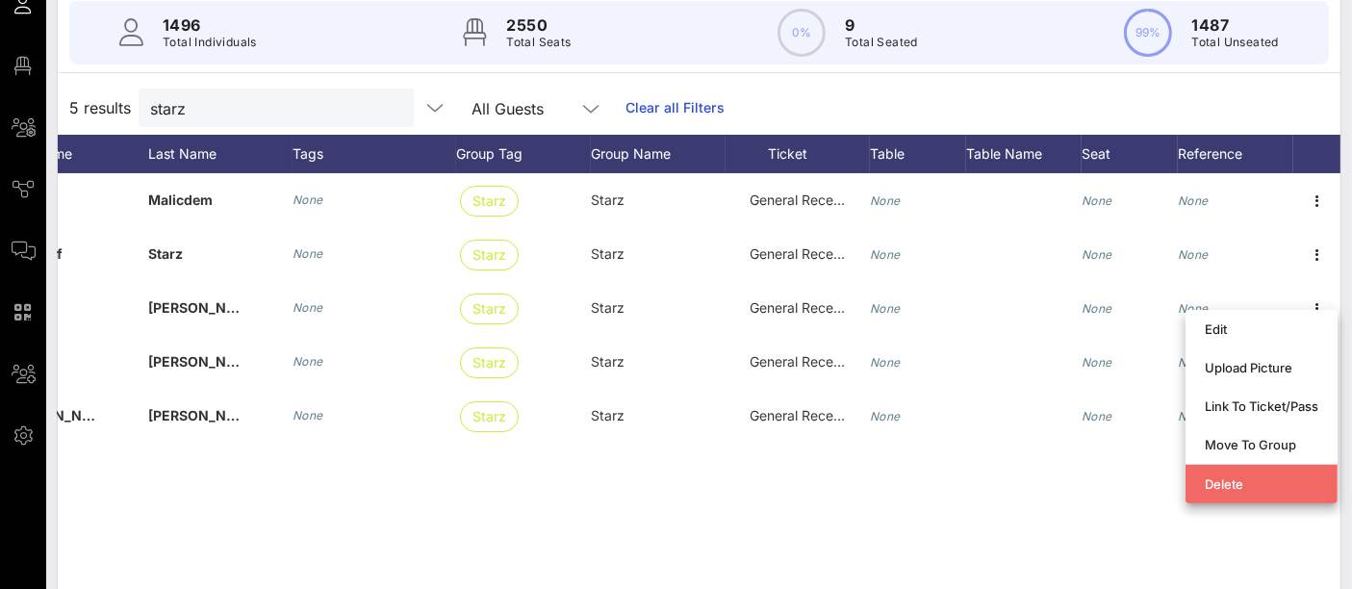
click at [1232, 487] on div "Delete" at bounding box center [1262, 483] width 114 height 15
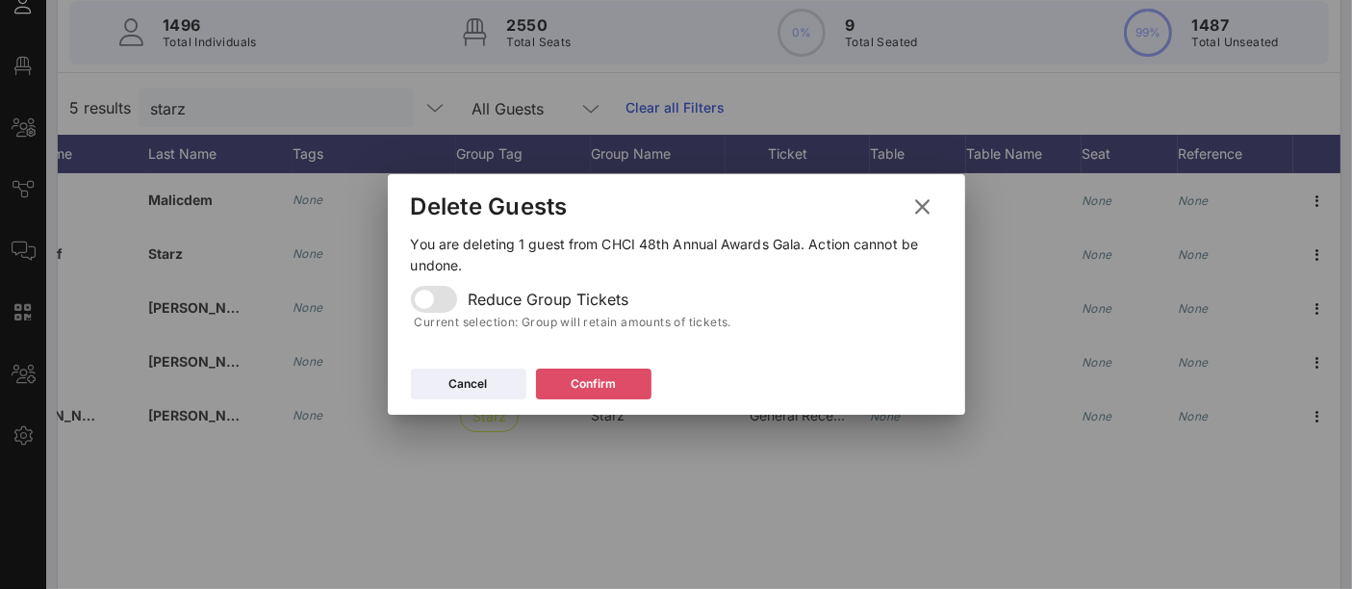
click at [603, 386] on div "Confirm" at bounding box center [593, 383] width 45 height 19
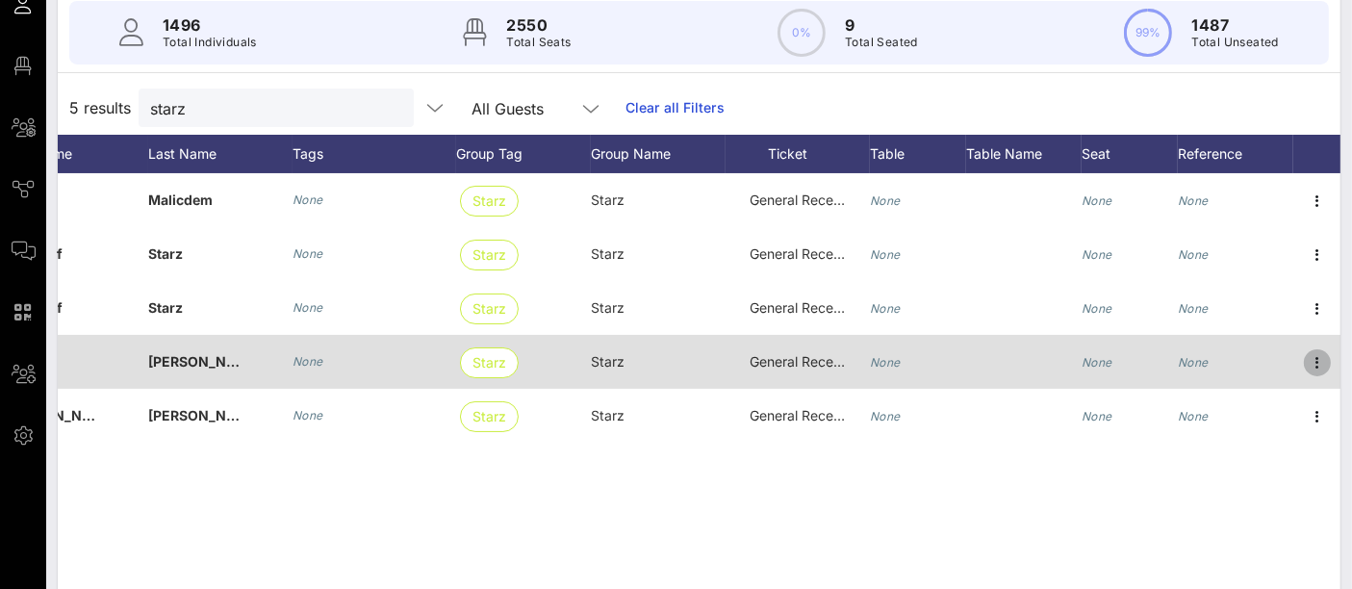
click at [1320, 365] on icon "button" at bounding box center [1317, 362] width 23 height 23
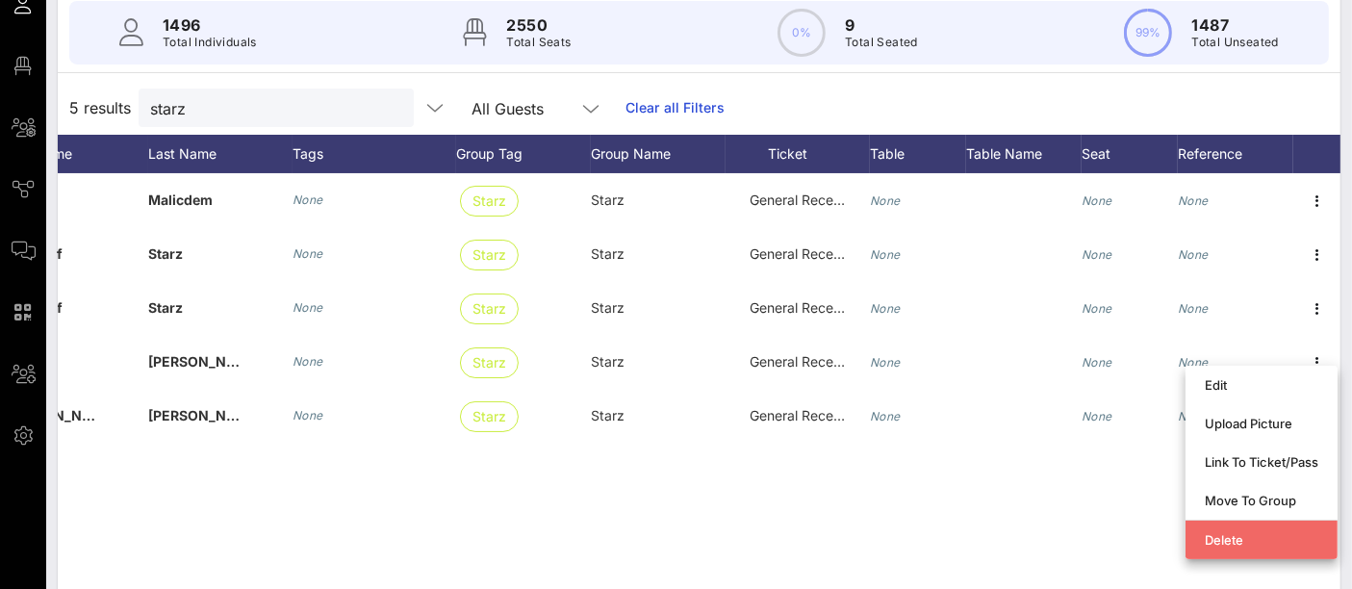
click at [1240, 541] on div "Delete" at bounding box center [1262, 539] width 114 height 15
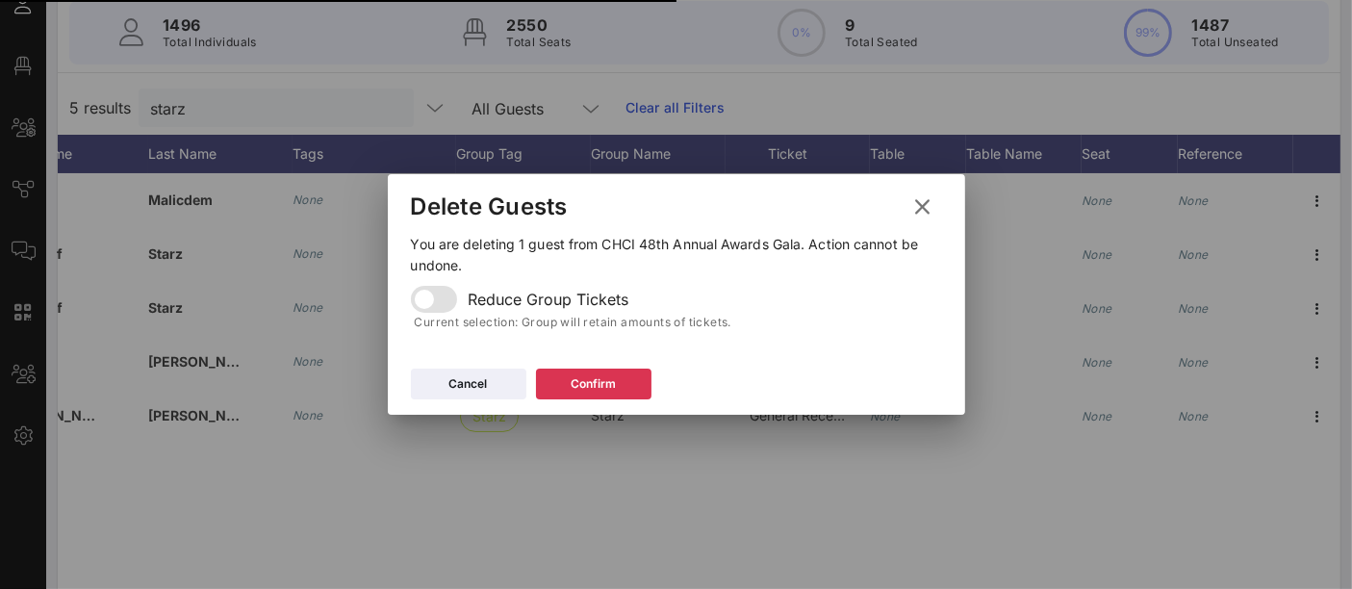
click at [610, 379] on div "Confirm" at bounding box center [593, 383] width 45 height 19
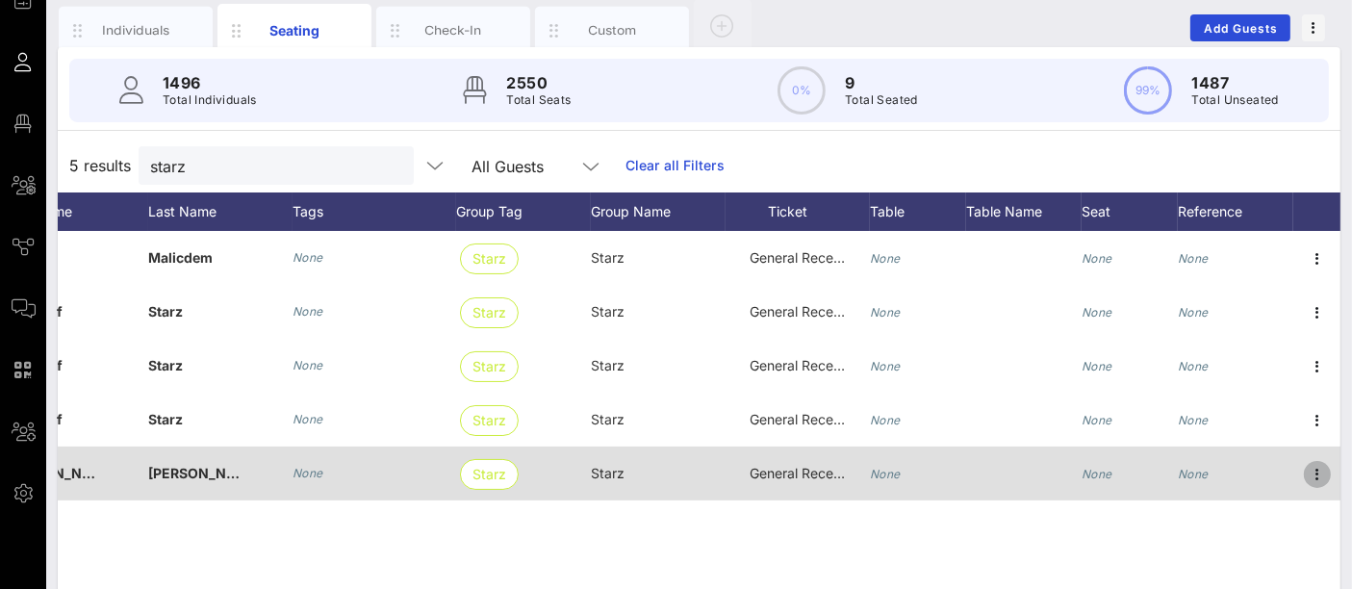
click at [1314, 475] on icon "button" at bounding box center [1317, 474] width 23 height 23
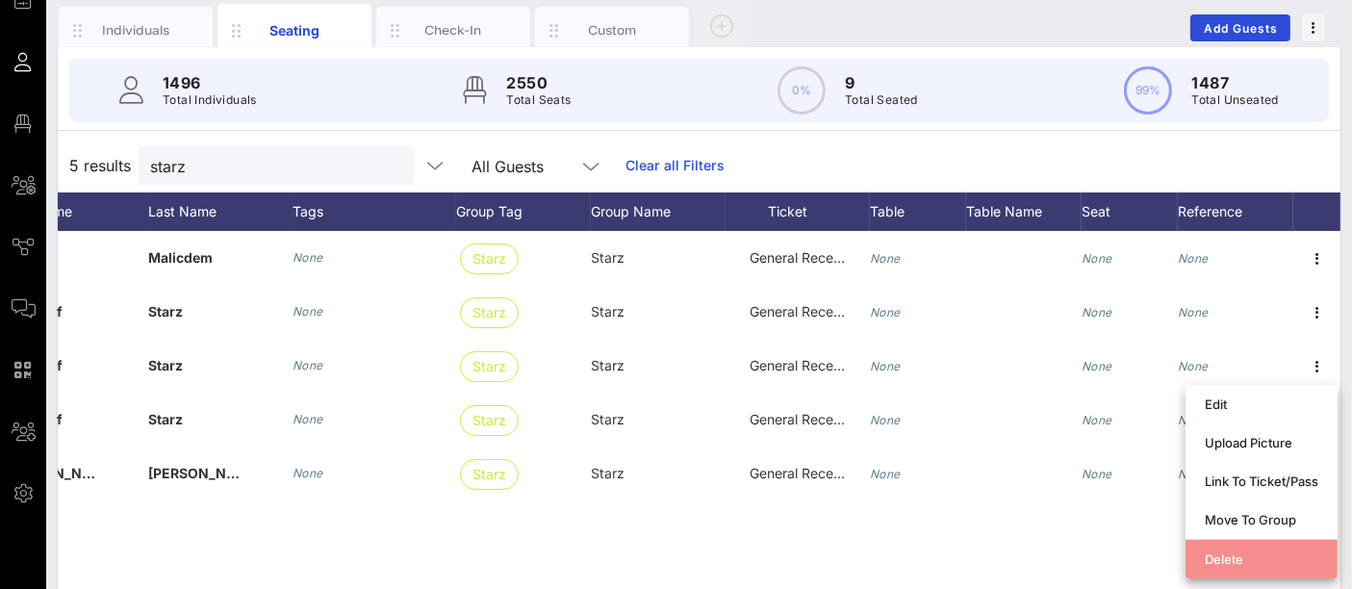
click at [1220, 562] on div "Delete" at bounding box center [1262, 558] width 114 height 15
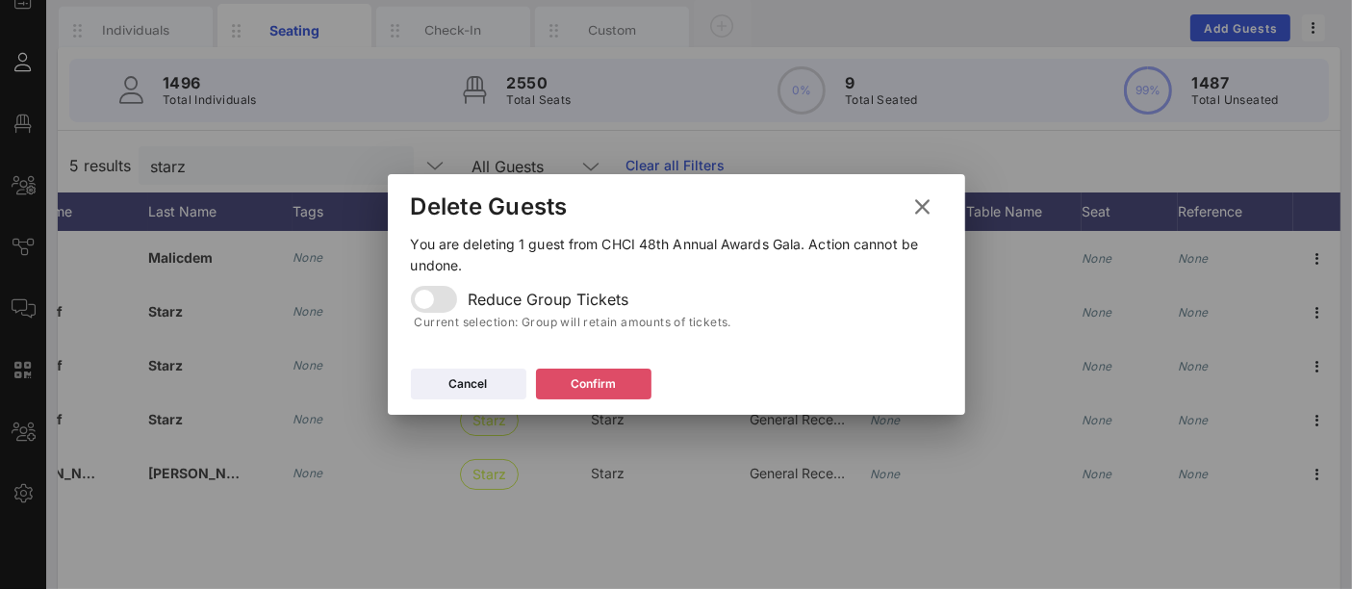
click at [619, 378] on button "Confirm" at bounding box center [593, 384] width 115 height 31
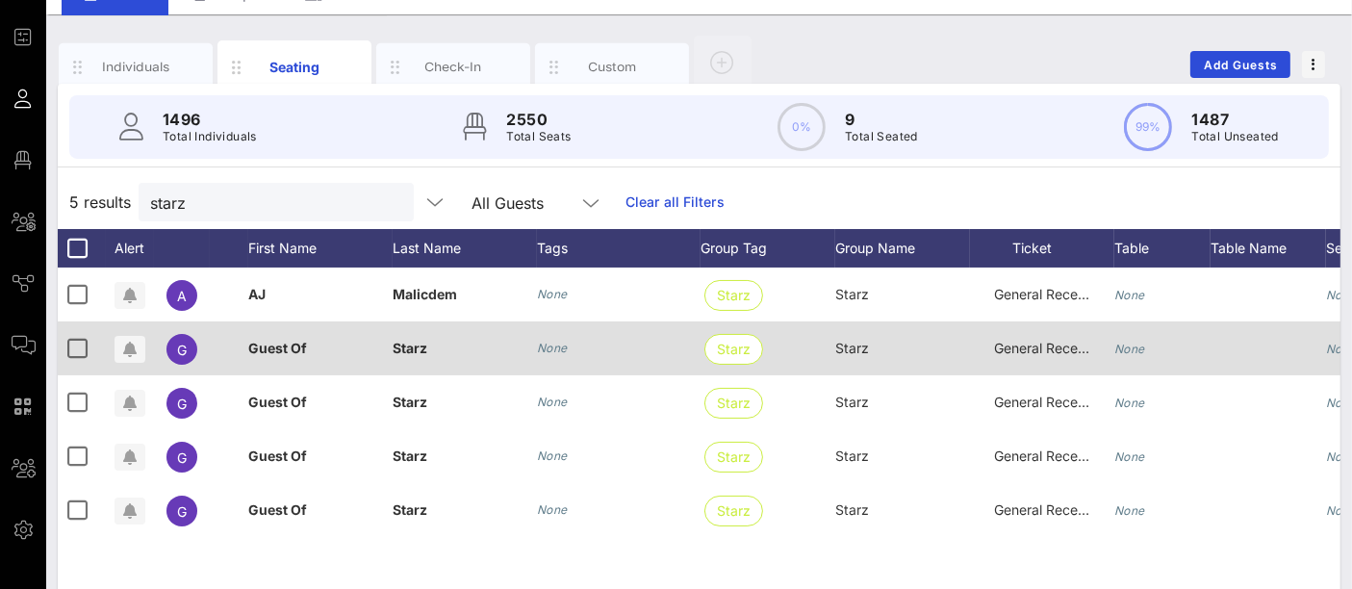
scroll to position [0, 2]
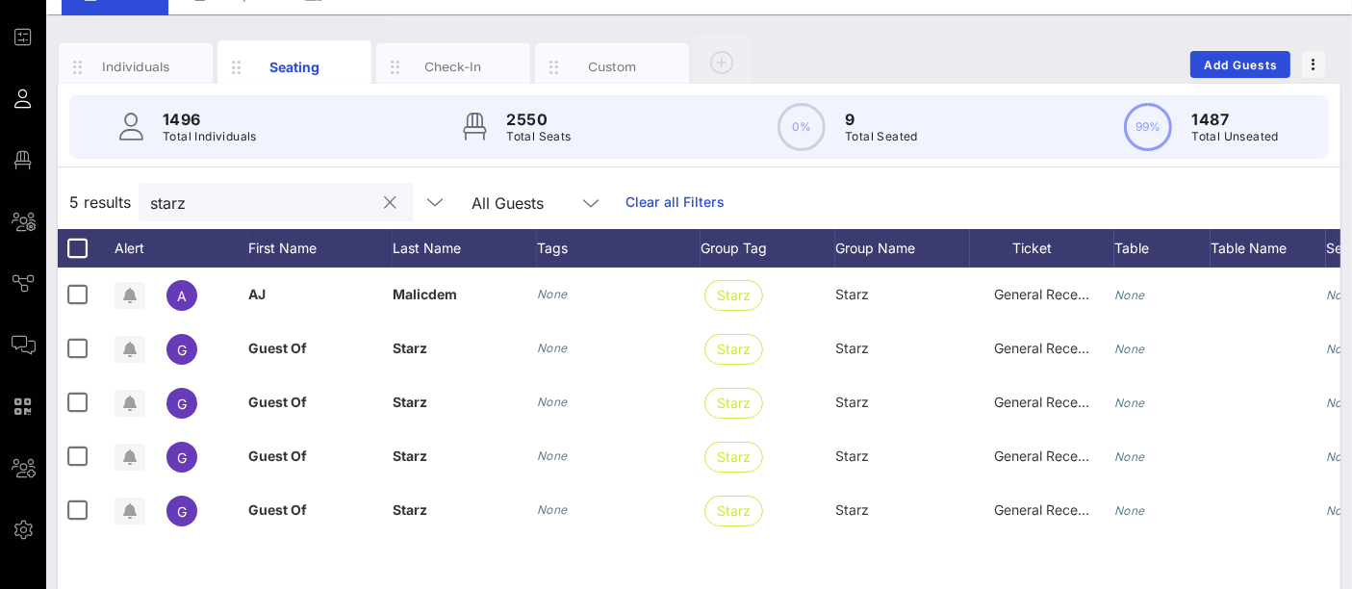
click at [208, 207] on input "starz" at bounding box center [262, 202] width 225 height 25
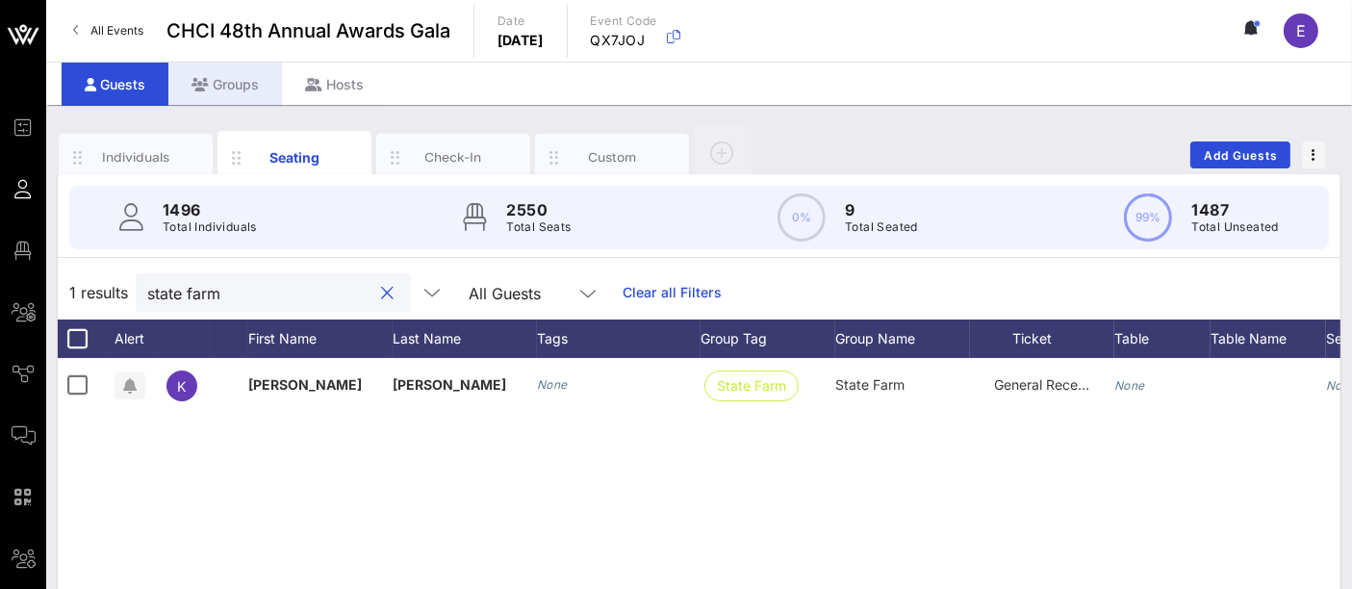
type input "state farm"
click at [243, 91] on div "Groups" at bounding box center [225, 84] width 114 height 43
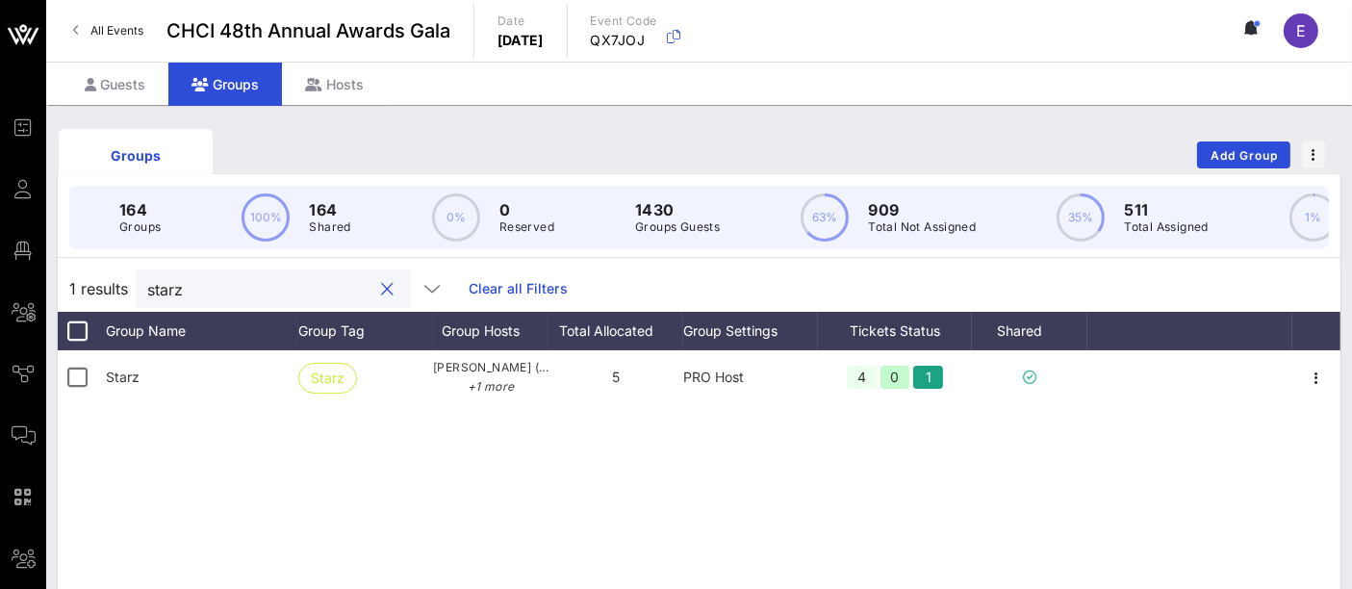
click at [274, 301] on input "starz" at bounding box center [259, 288] width 225 height 25
click at [268, 301] on input "starz" at bounding box center [259, 288] width 225 height 25
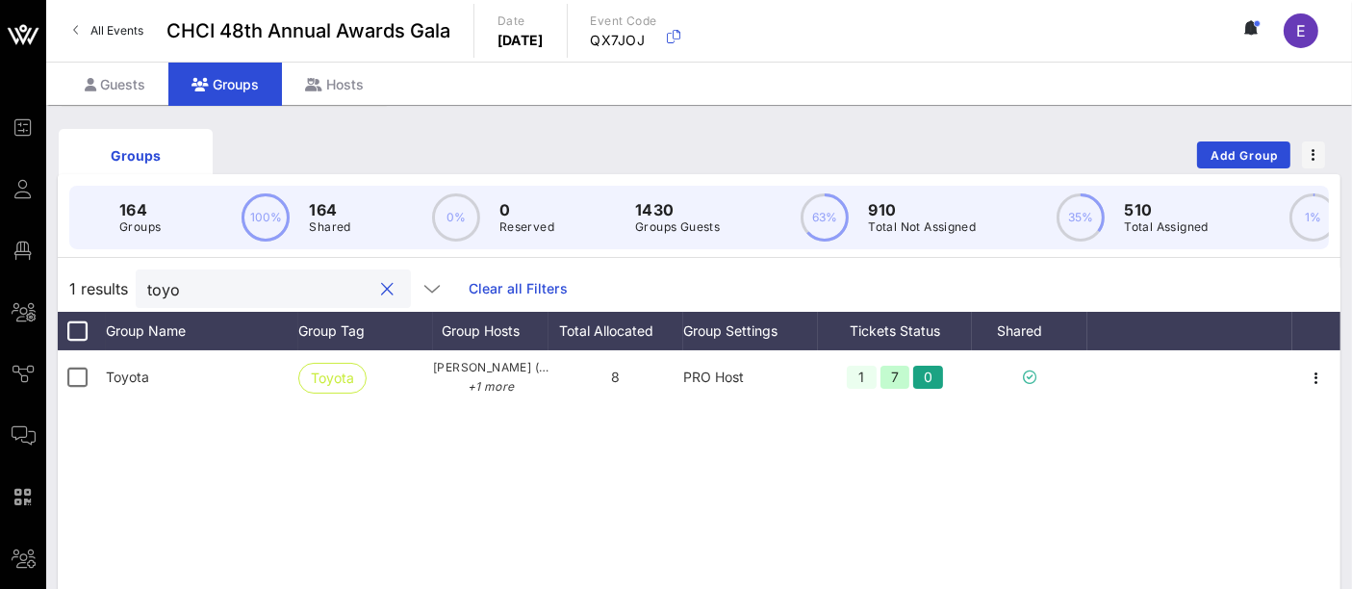
click at [268, 301] on input "toyo" at bounding box center [259, 288] width 225 height 25
type input "toyo"
click at [244, 294] on input "toyo" at bounding box center [259, 288] width 225 height 25
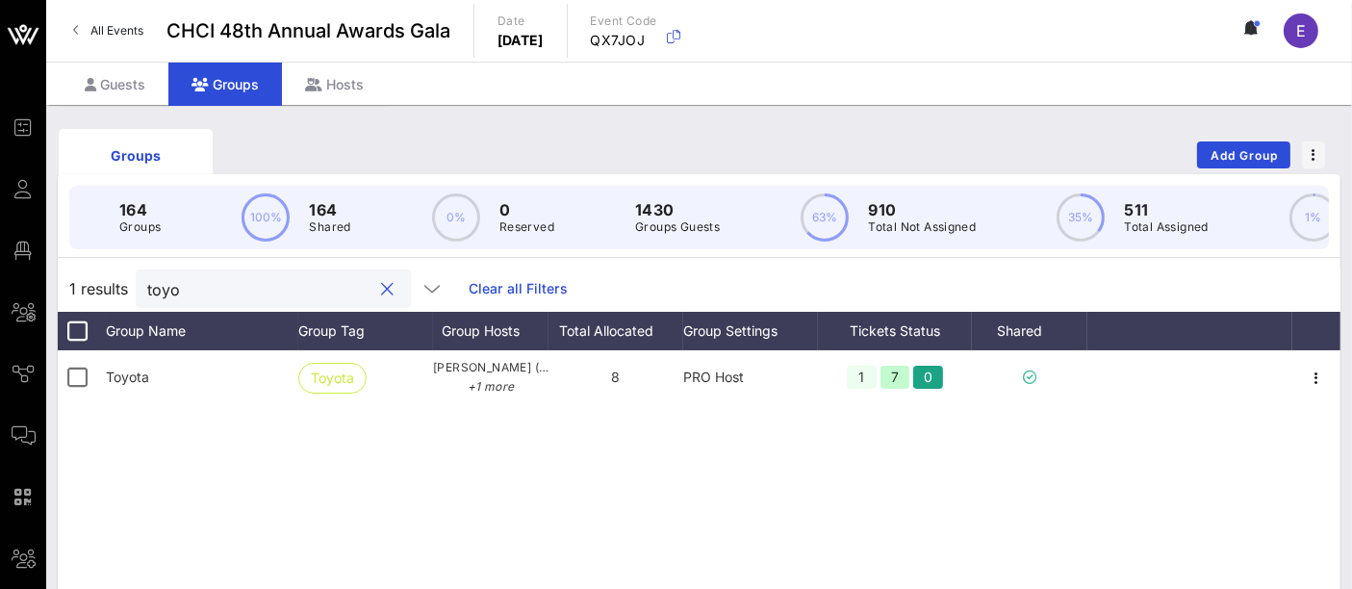
click at [244, 294] on input "toyo" at bounding box center [259, 288] width 225 height 25
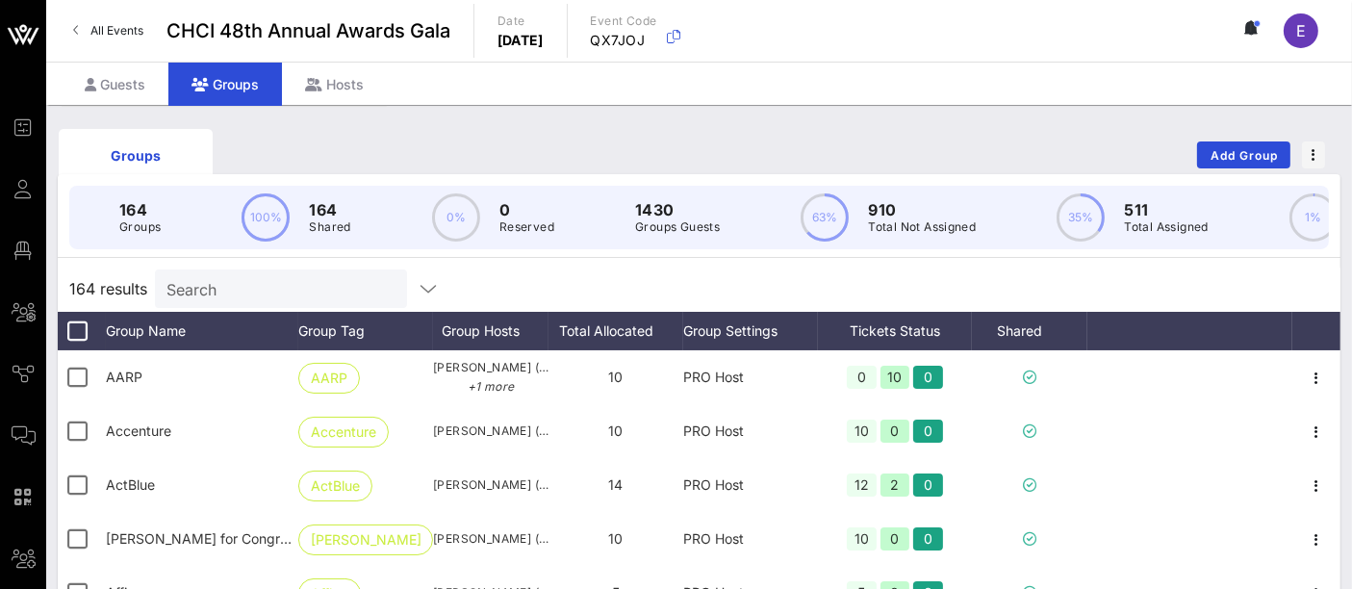
click at [479, 308] on div "164 results Search" at bounding box center [699, 289] width 1283 height 46
